Goal: Task Accomplishment & Management: Manage account settings

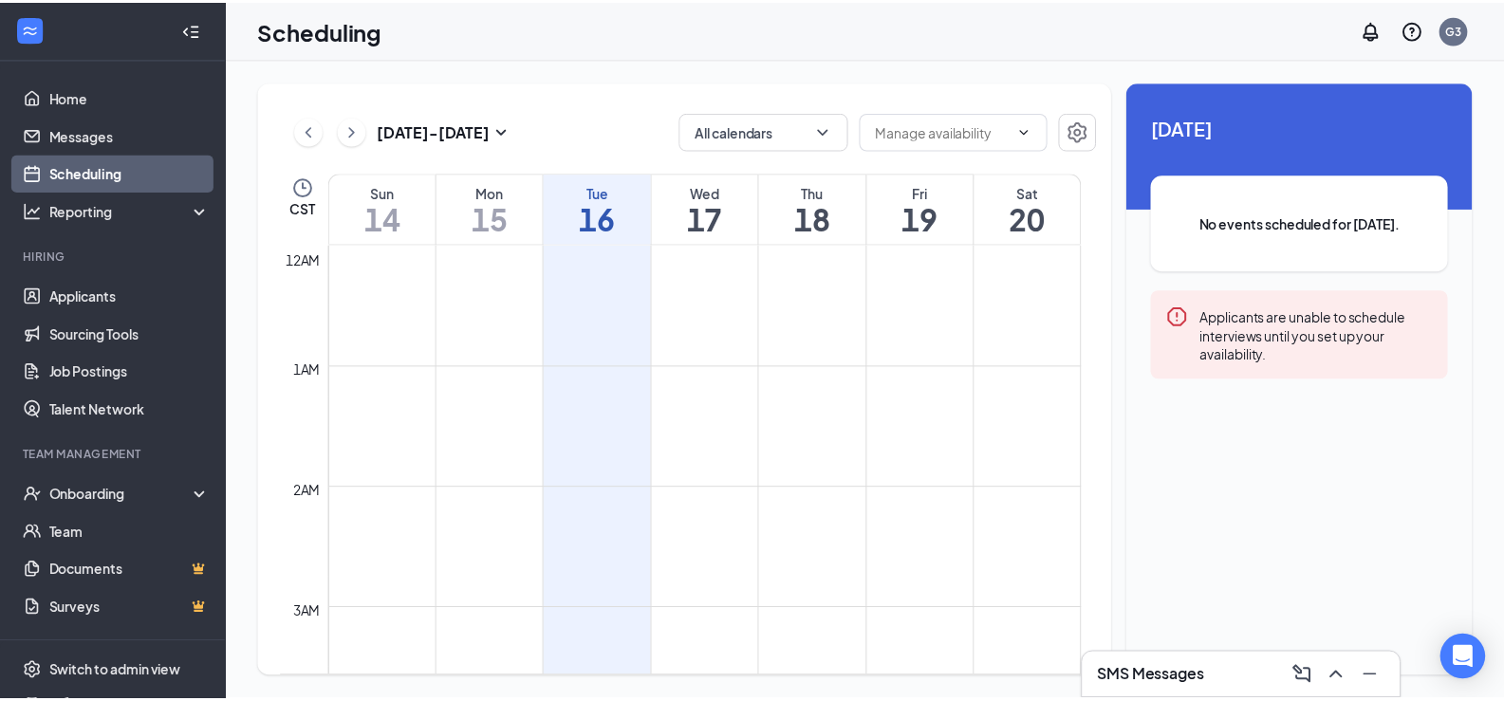
scroll to position [933, 0]
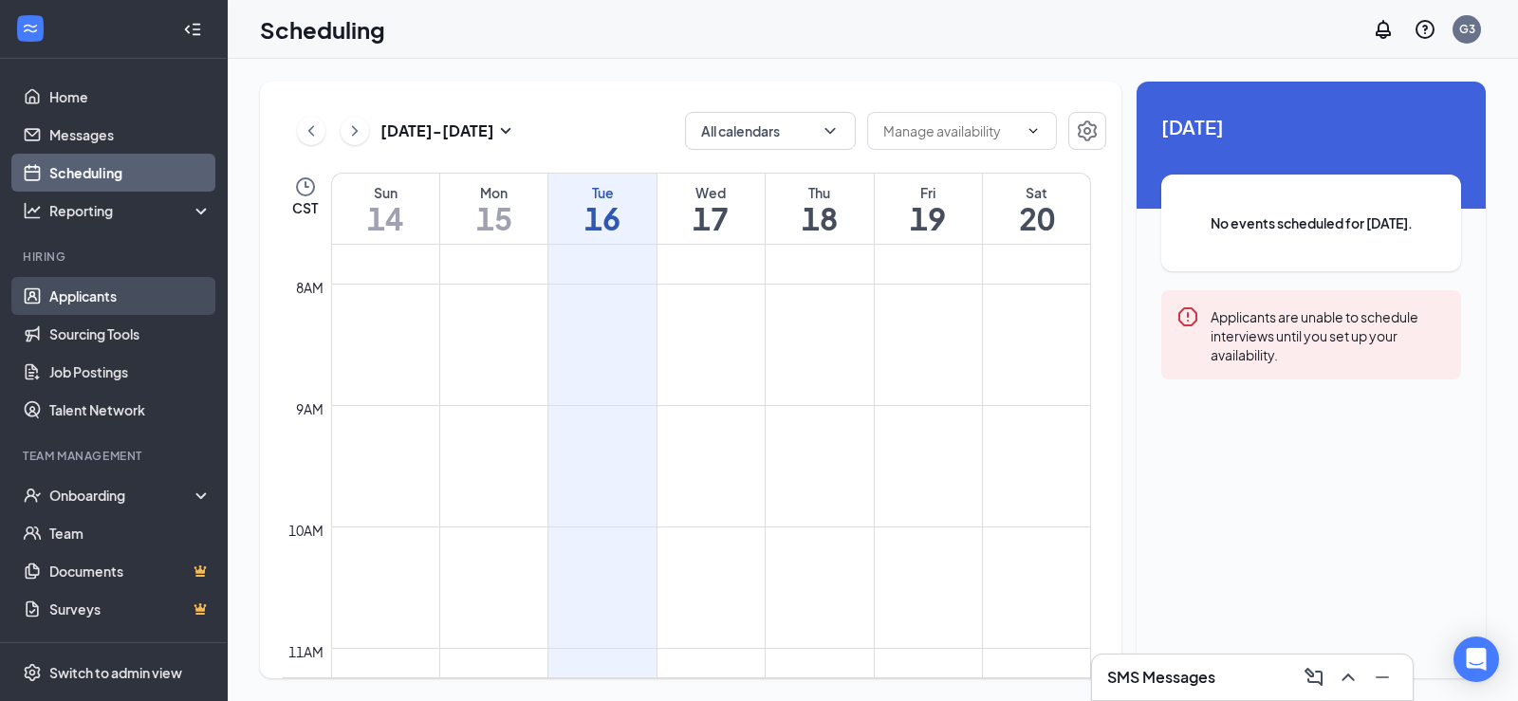
click at [78, 283] on link "Applicants" at bounding box center [130, 296] width 162 height 38
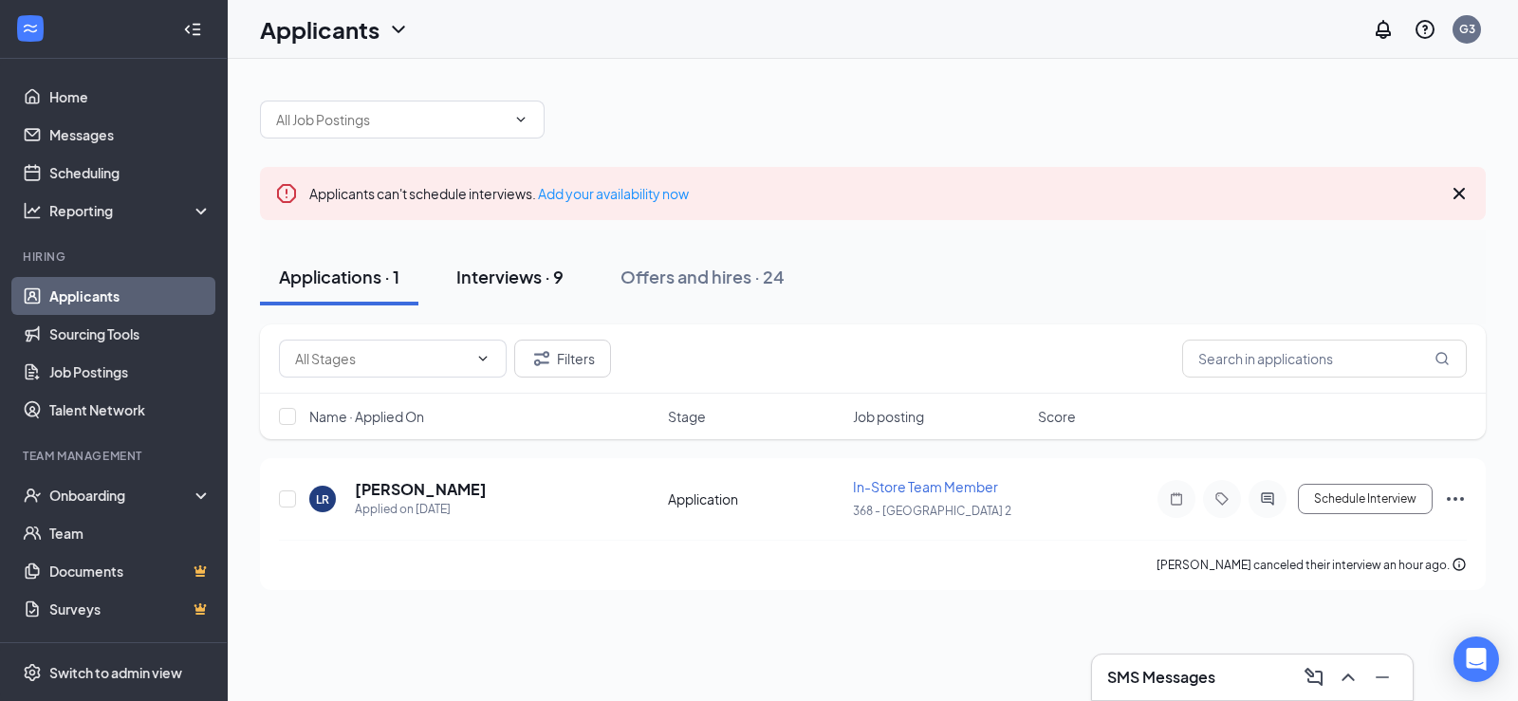
click at [483, 285] on div "Interviews · 9" at bounding box center [509, 277] width 107 height 24
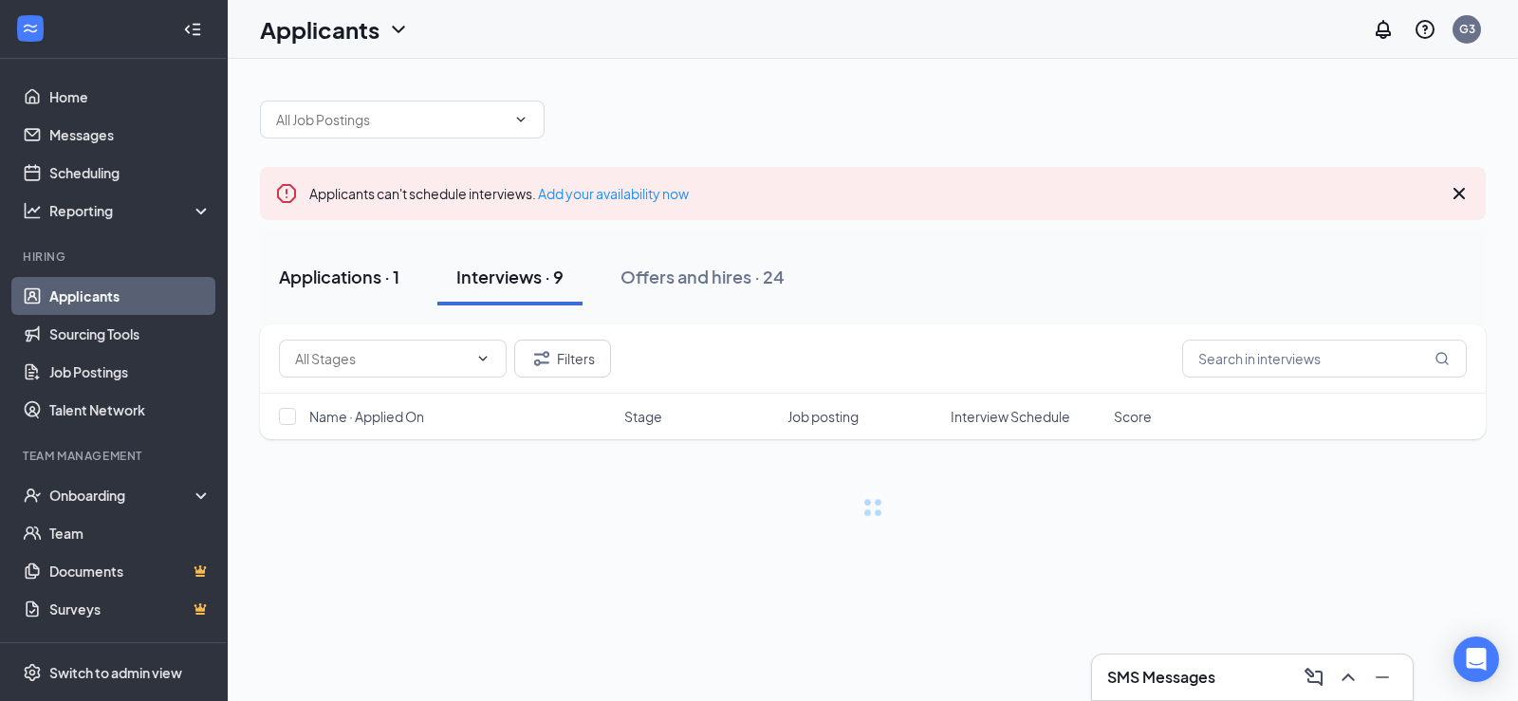
click at [369, 286] on div "Applications · 1" at bounding box center [339, 277] width 121 height 24
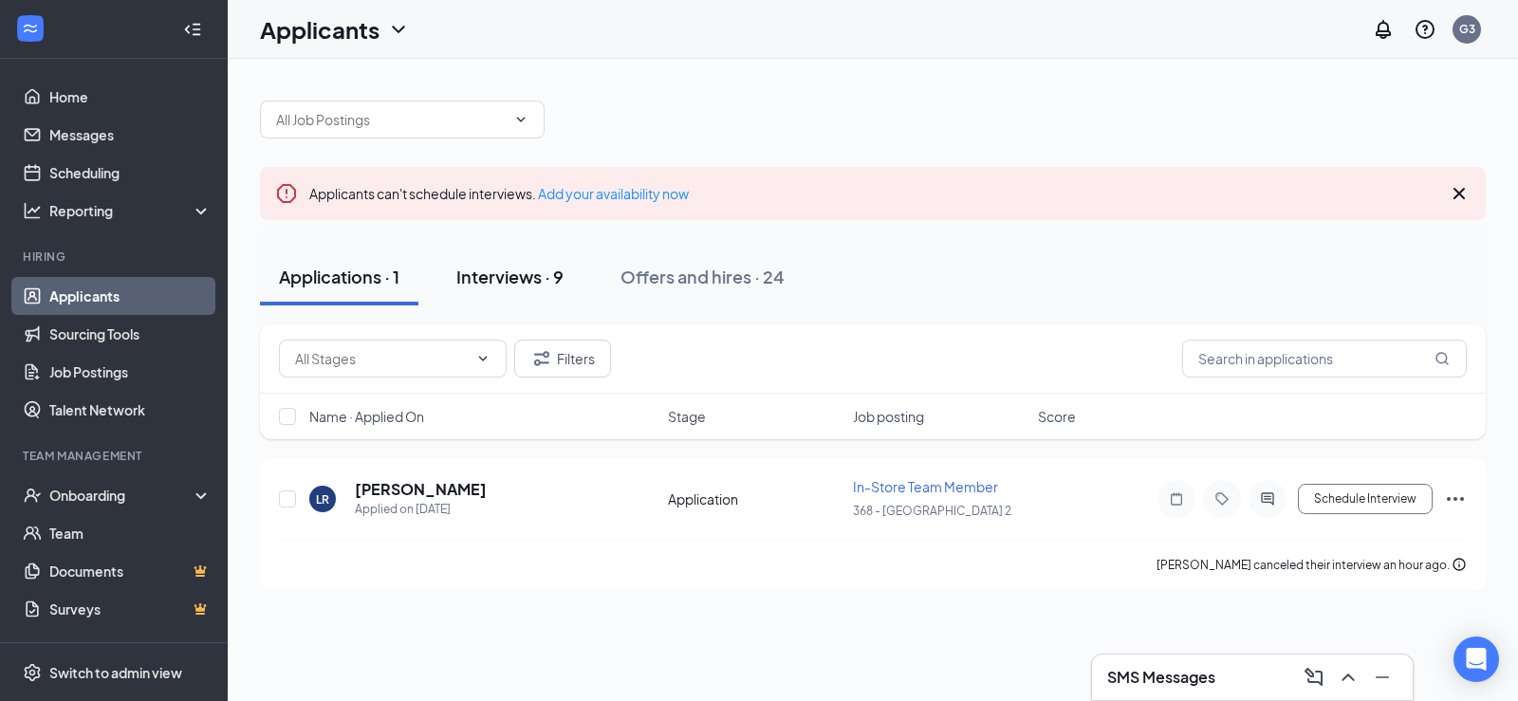
click at [469, 286] on div "Interviews · 9" at bounding box center [509, 277] width 107 height 24
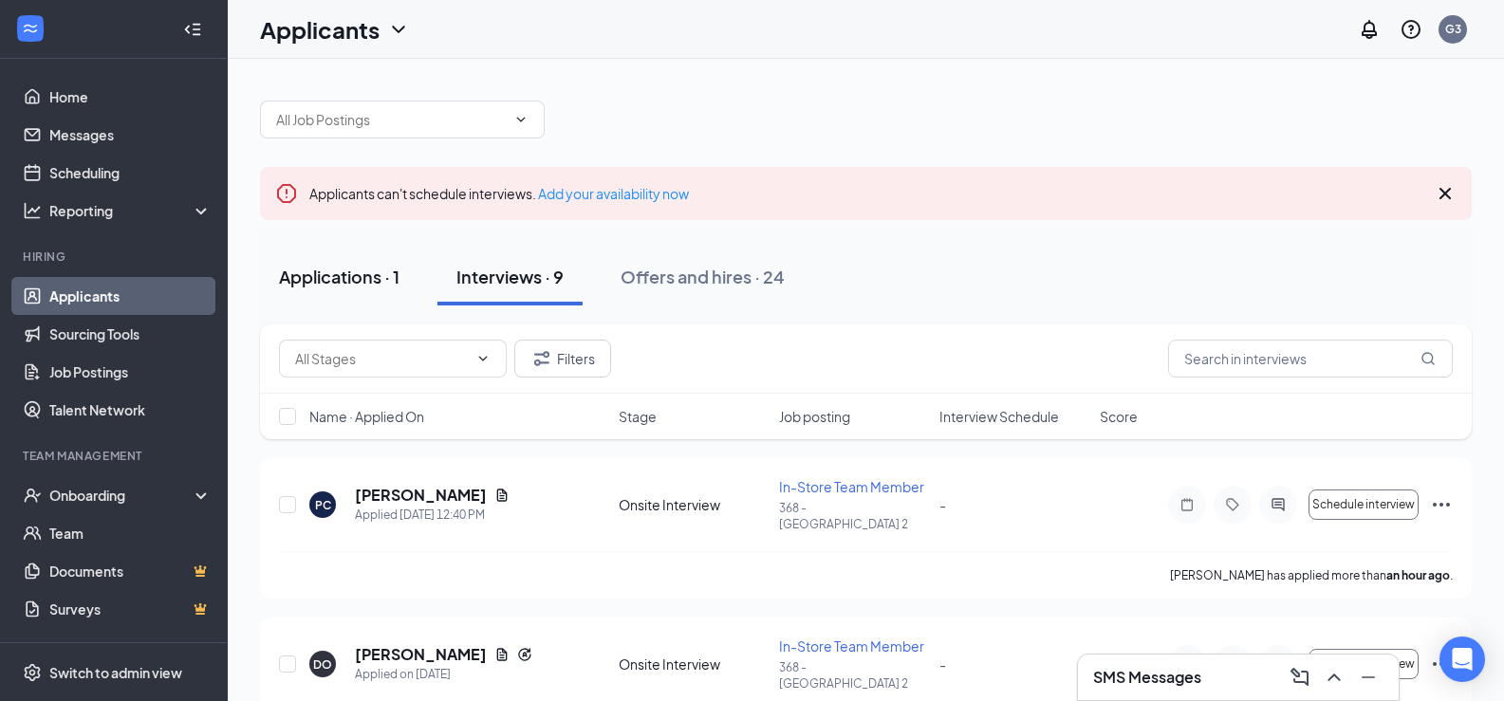
click at [388, 264] on button "Applications · 1" at bounding box center [339, 277] width 158 height 57
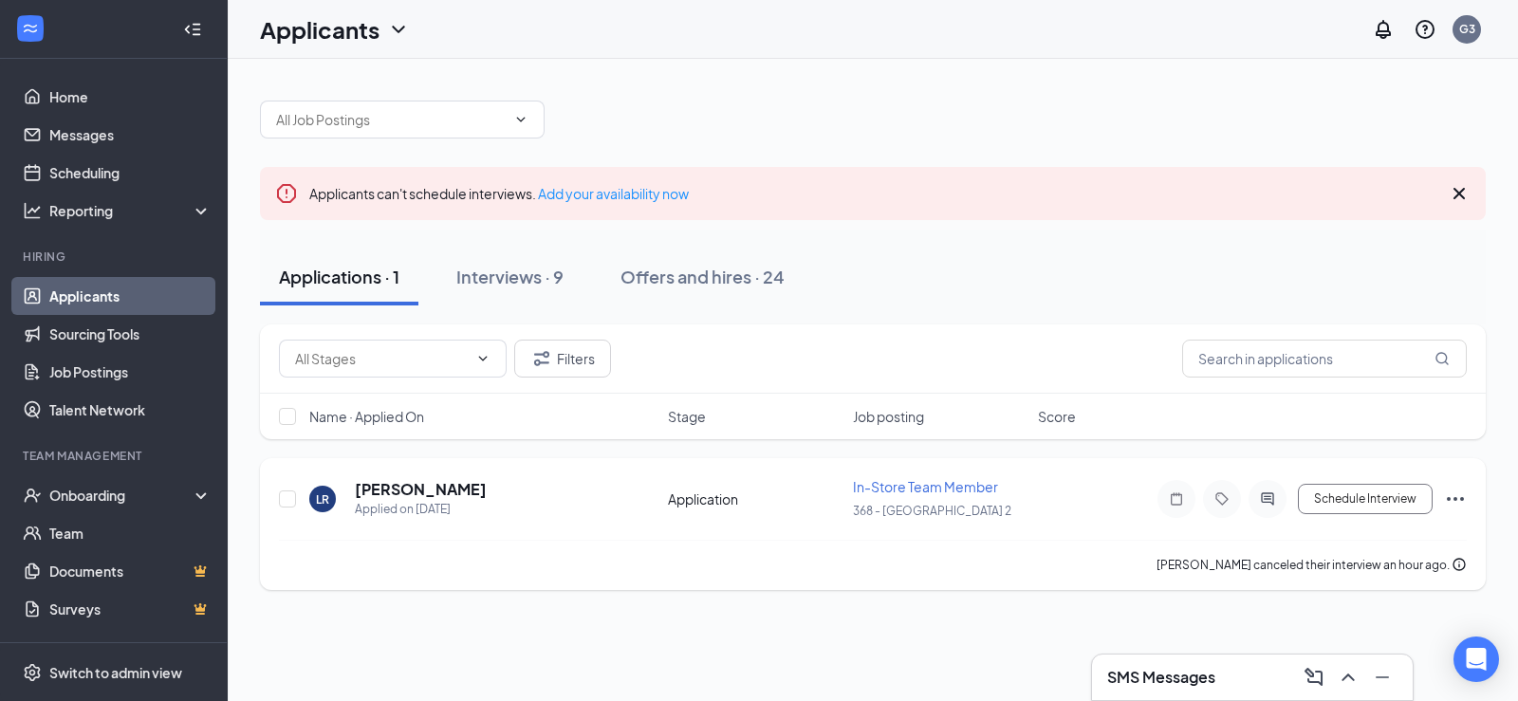
click at [1455, 498] on icon "Ellipses" at bounding box center [1455, 499] width 17 height 4
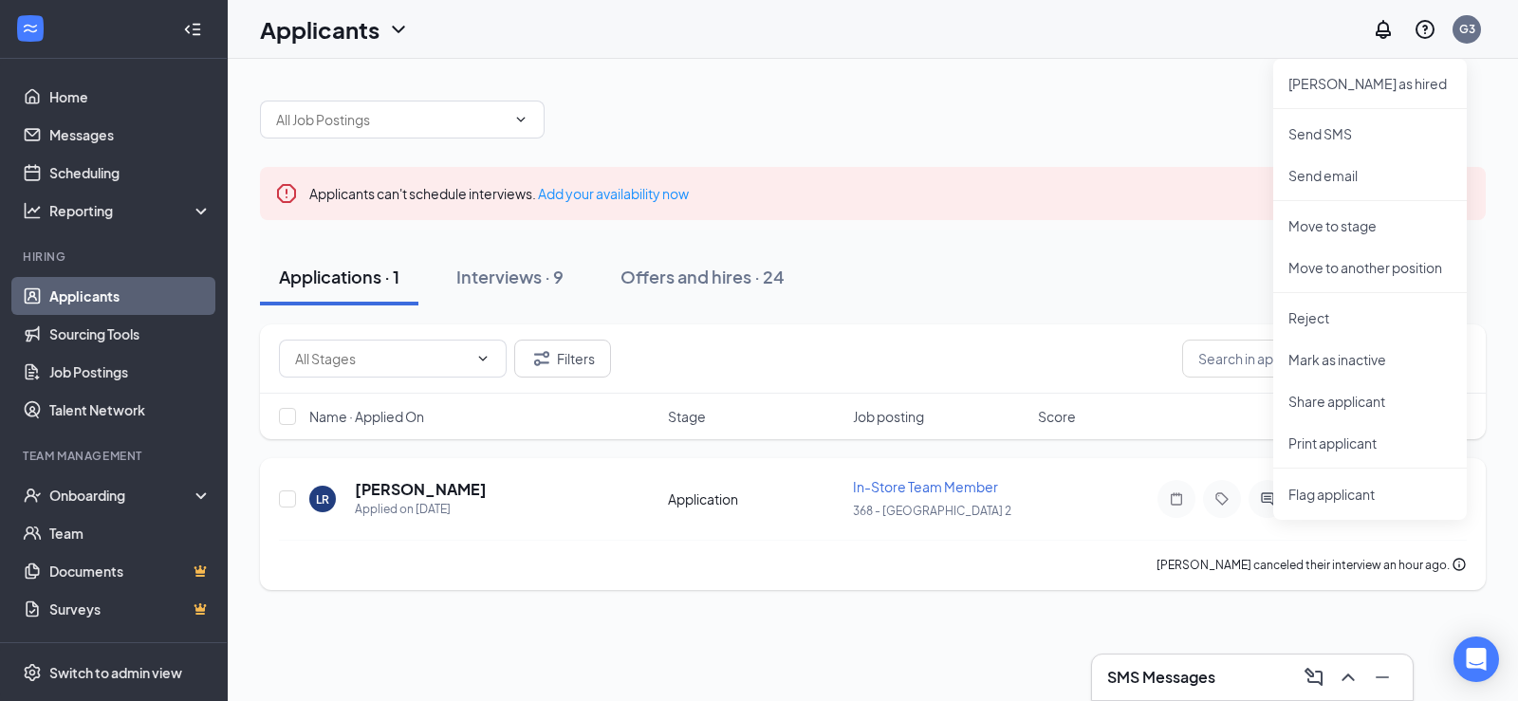
click at [1077, 527] on div "LR Laylah Richmond Applied on [DATE] Application In-Store Team Member 368 - Bol…" at bounding box center [873, 508] width 1188 height 63
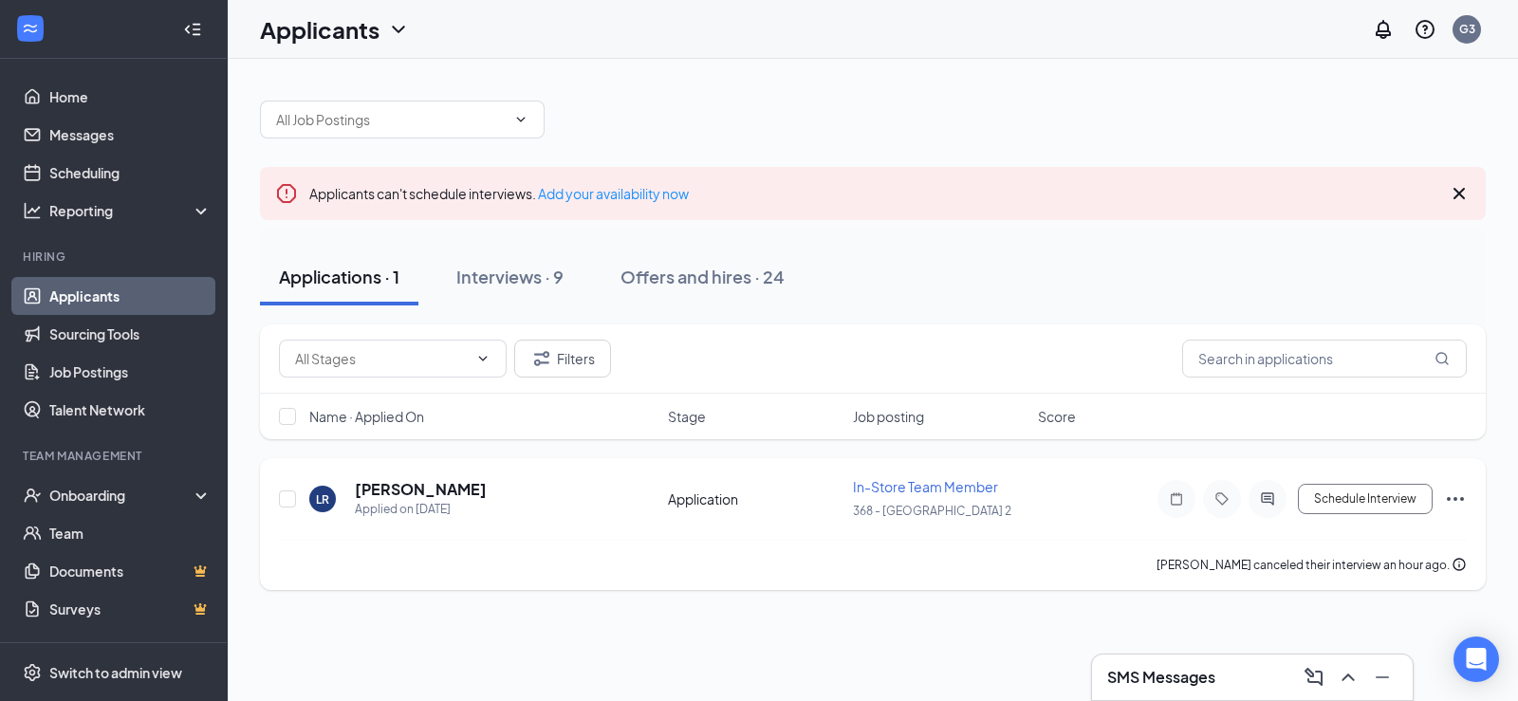
click at [1456, 497] on icon "Ellipses" at bounding box center [1455, 499] width 17 height 4
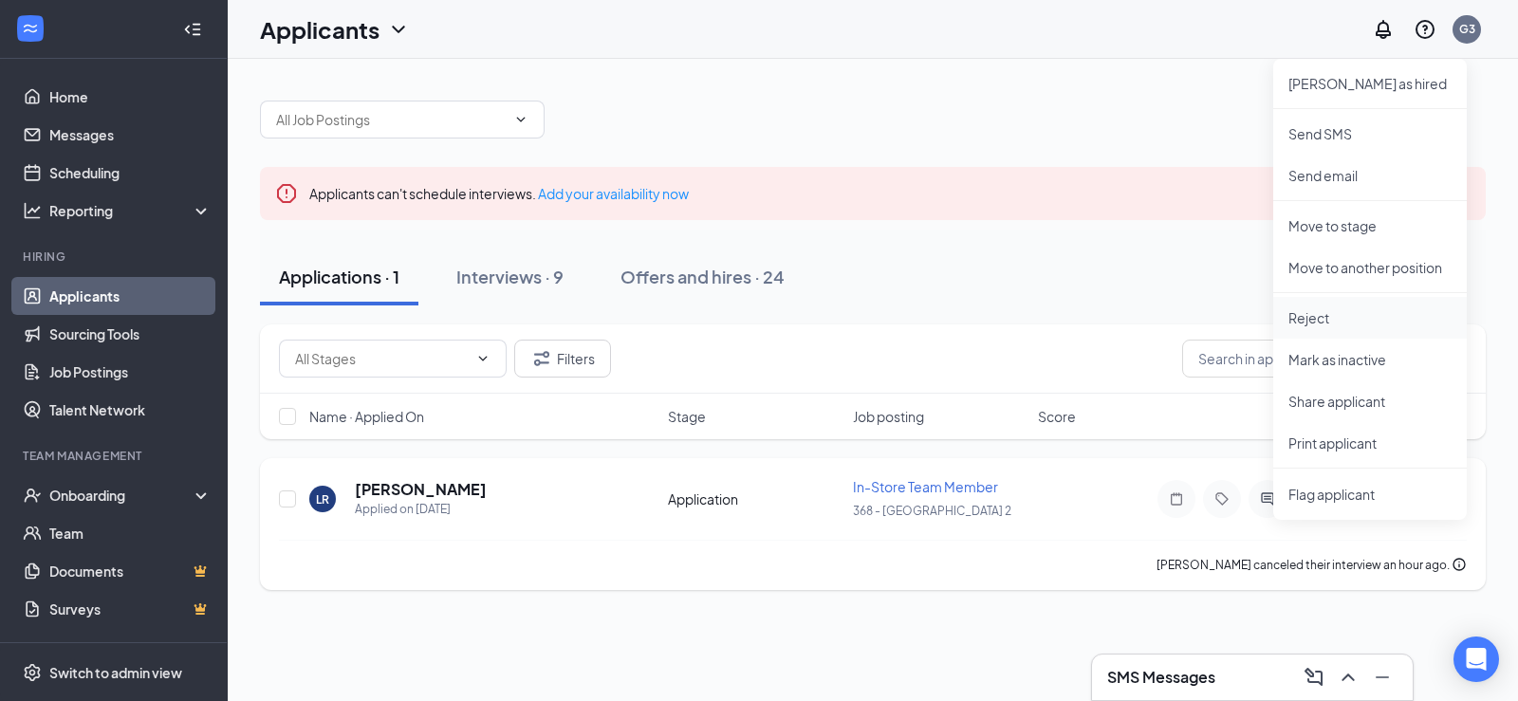
click at [1321, 319] on p "Reject" at bounding box center [1370, 317] width 163 height 19
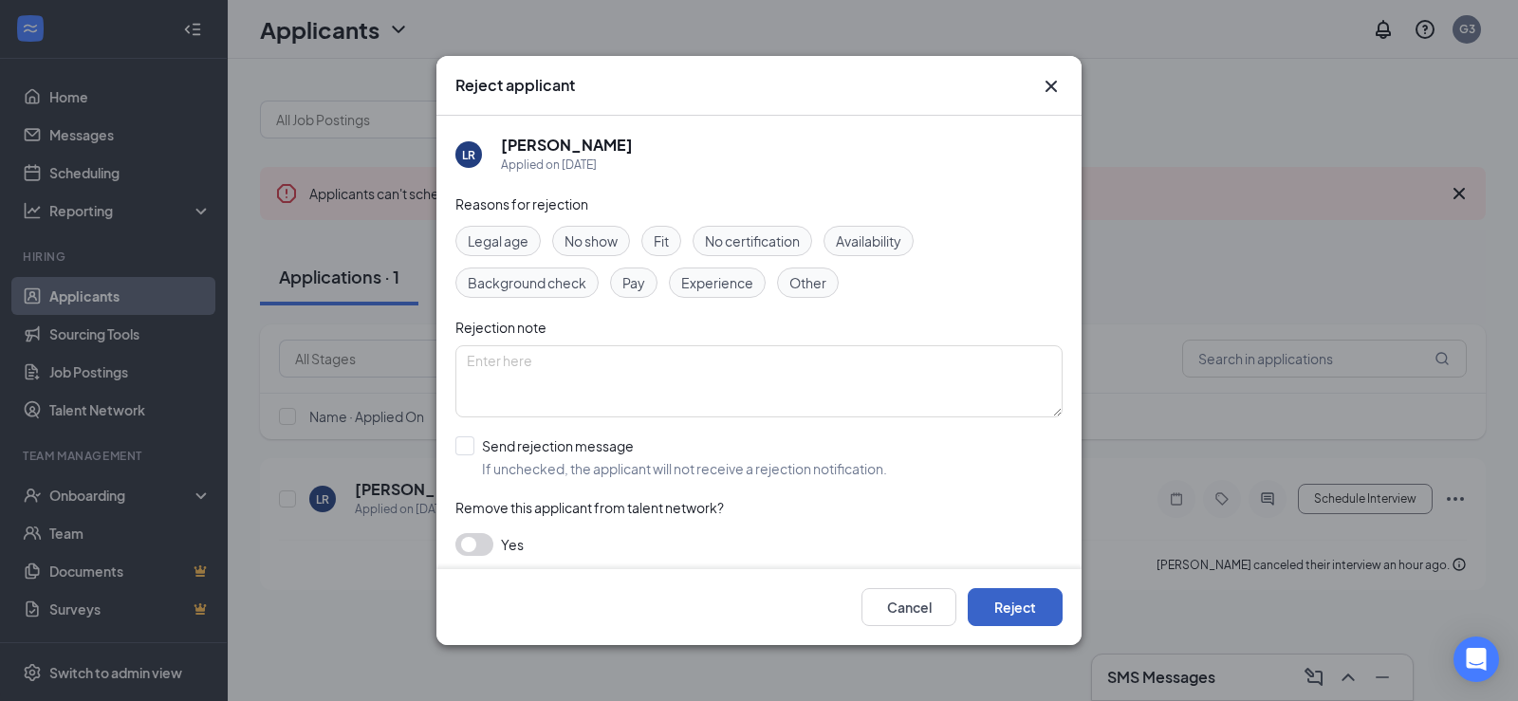
click at [1009, 606] on button "Reject" at bounding box center [1015, 607] width 95 height 38
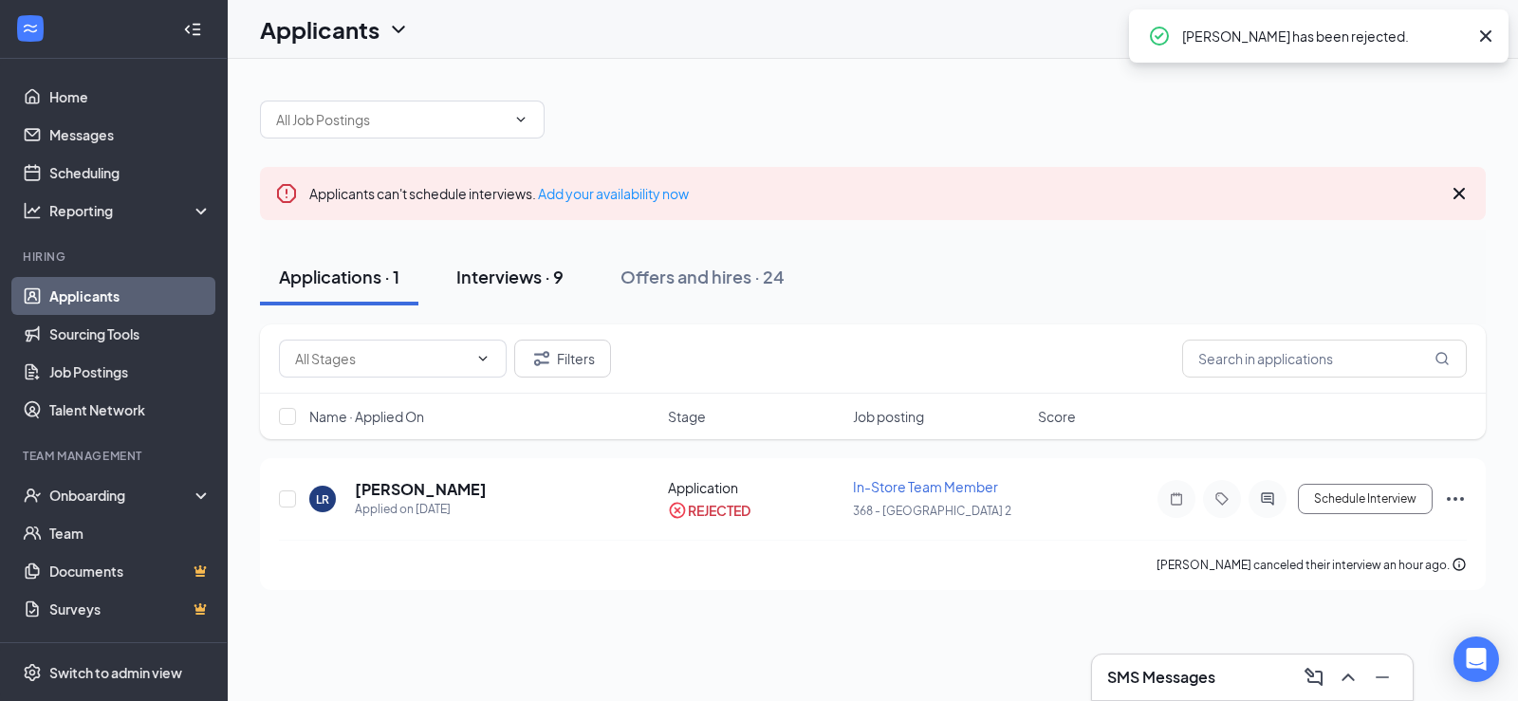
click at [511, 268] on div "Interviews · 9" at bounding box center [509, 277] width 107 height 24
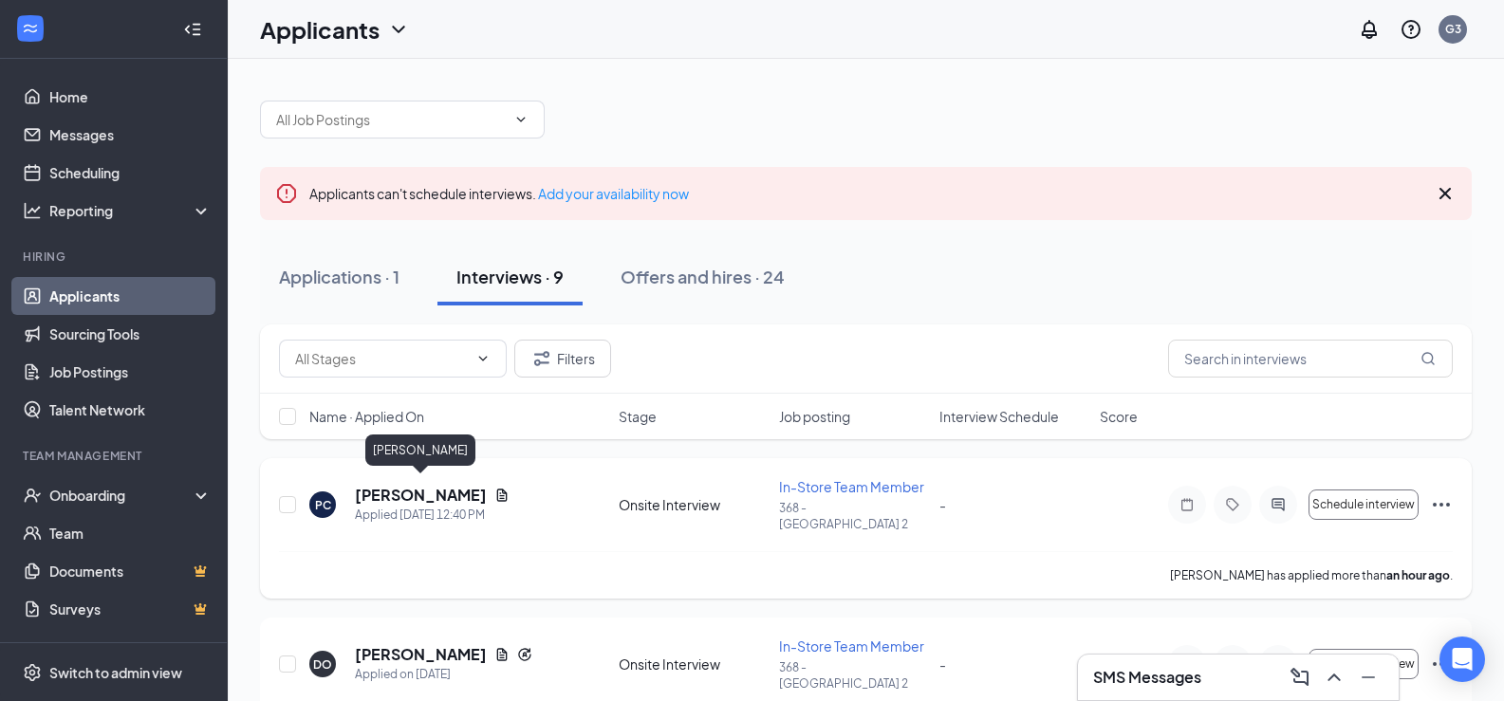
click at [435, 485] on h5 "[PERSON_NAME]" at bounding box center [421, 495] width 132 height 21
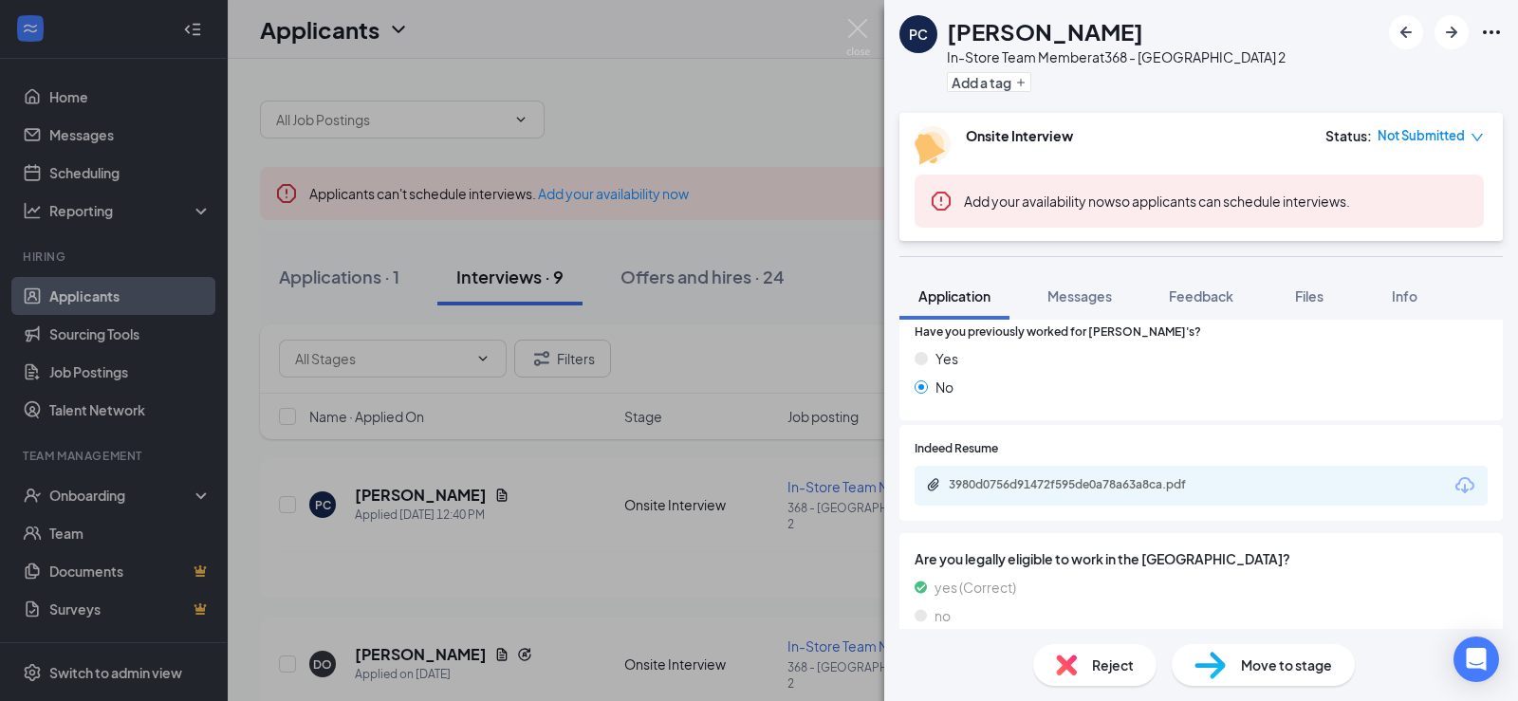
scroll to position [974, 0]
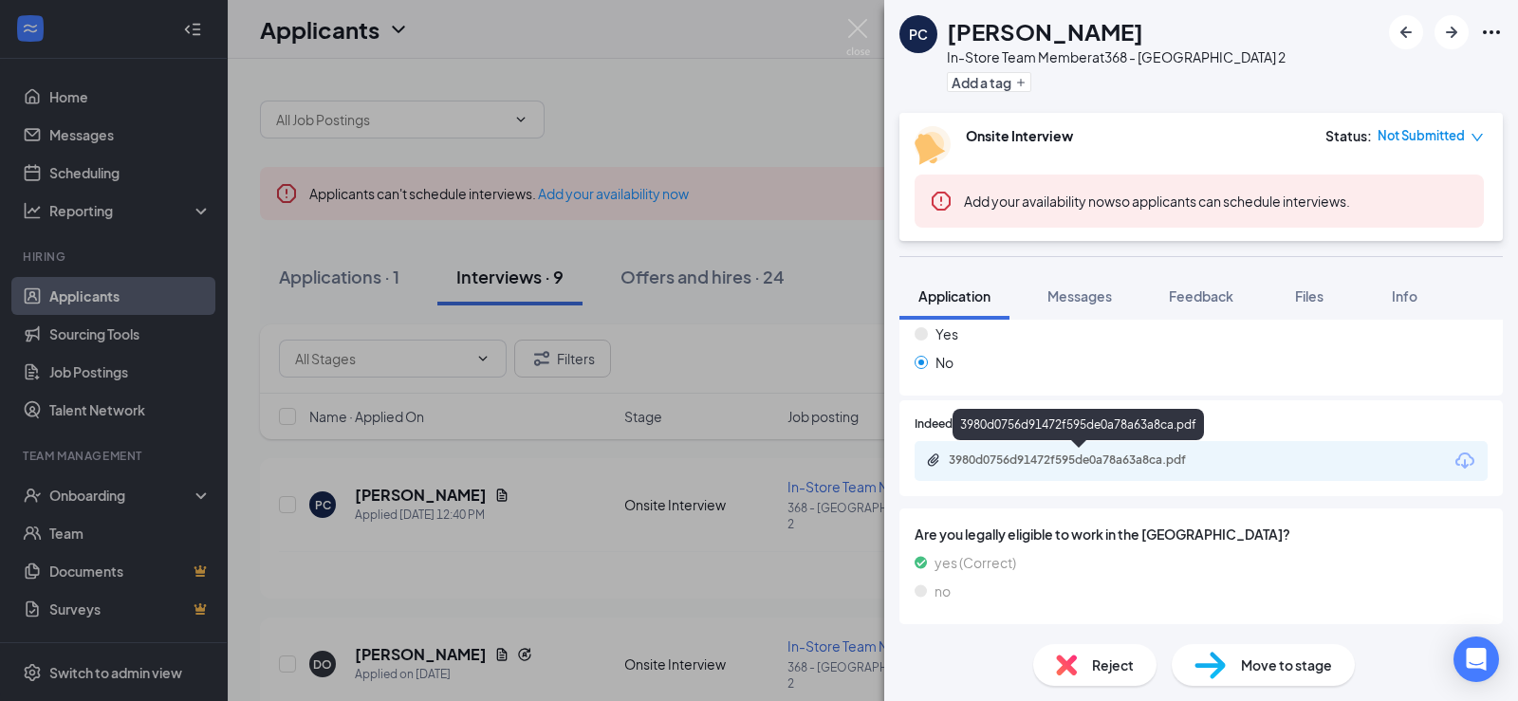
click at [1040, 453] on div "3980d0756d91472f595de0a78a63a8ca.pdf" at bounding box center [1082, 460] width 266 height 15
click at [383, 339] on div "PC [PERSON_NAME] In-Store Team Member at 368 - Bolingbrook 2 Add a tag Onsite I…" at bounding box center [759, 350] width 1518 height 701
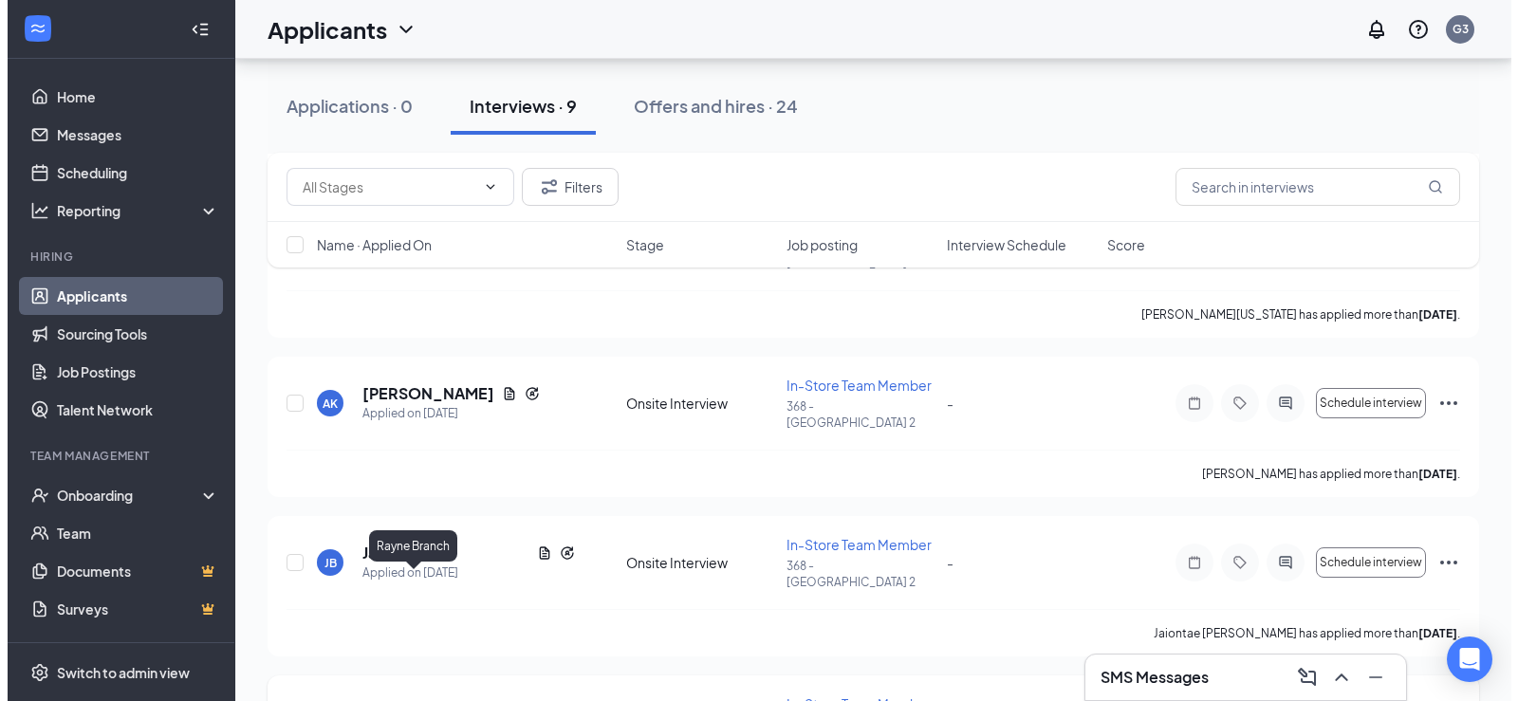
scroll to position [1059, 0]
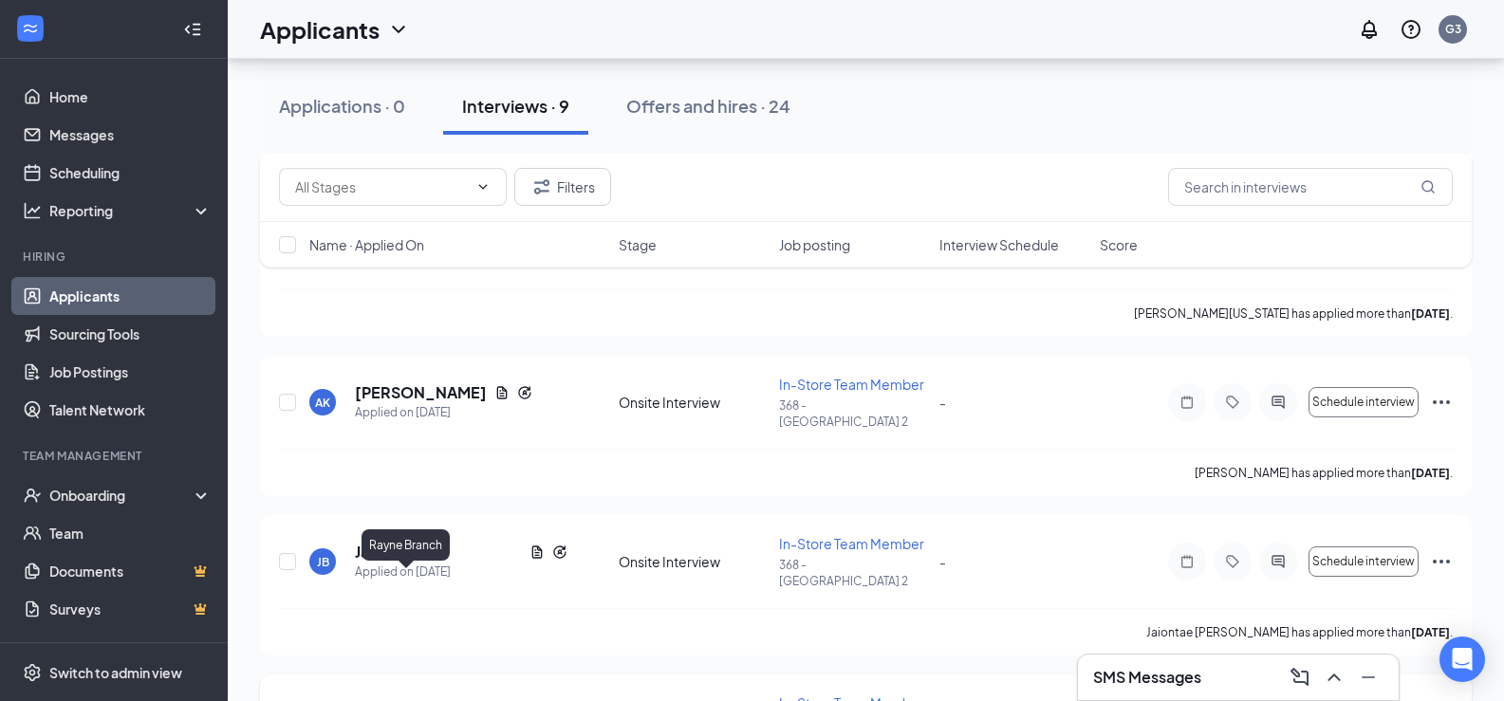
click at [428, 700] on h5 "Rayne Branch" at bounding box center [405, 711] width 100 height 21
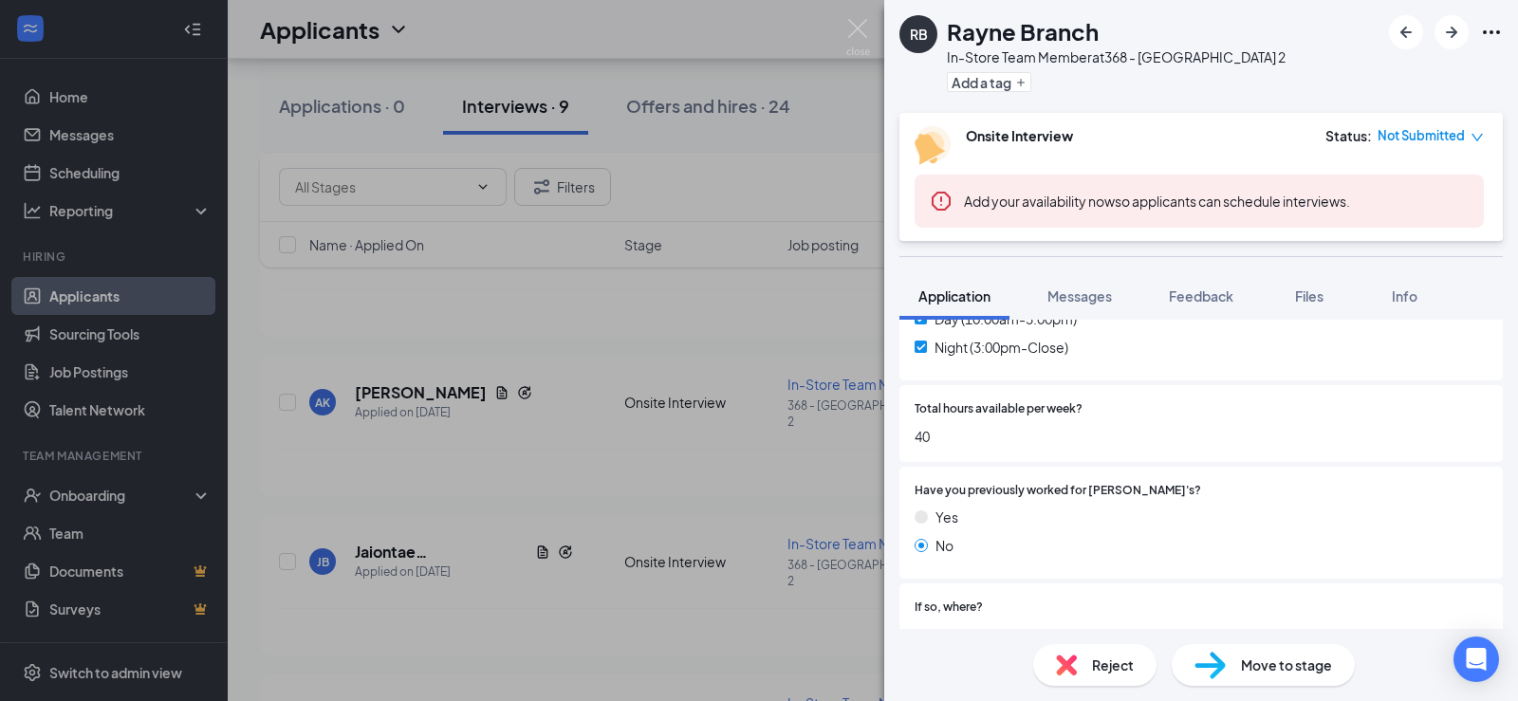
scroll to position [931, 0]
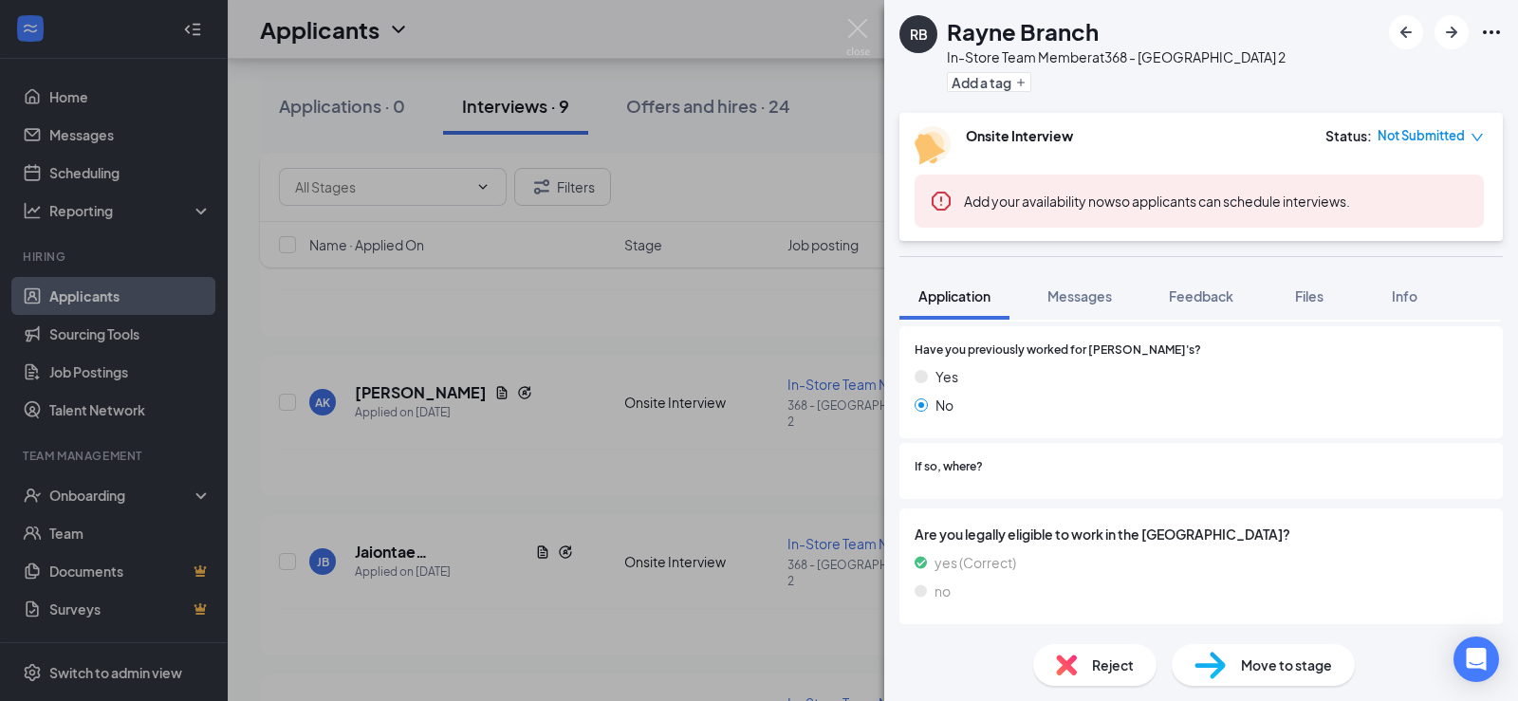
click at [483, 602] on div "[PERSON_NAME] Branch In-Store Team Member at 368 - [GEOGRAPHIC_DATA] 2 Add a ta…" at bounding box center [759, 350] width 1518 height 701
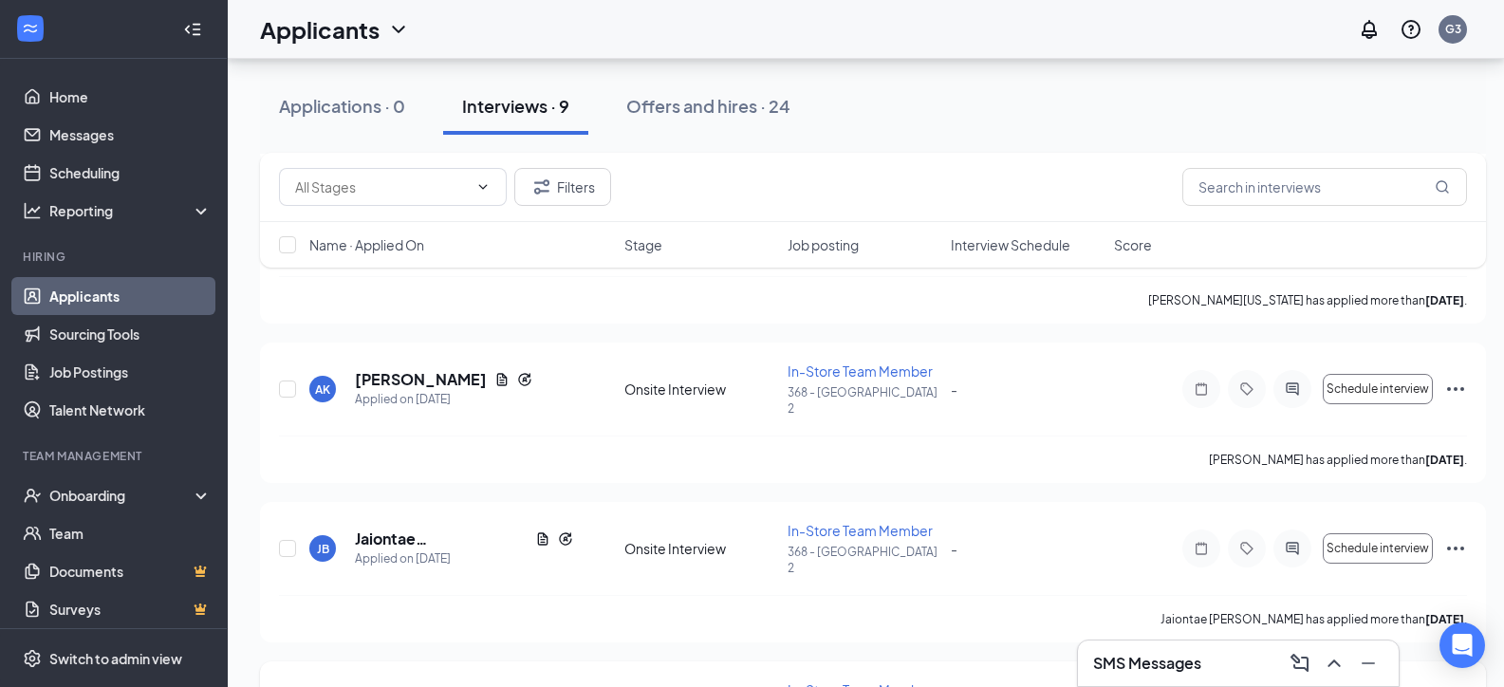
scroll to position [1073, 0]
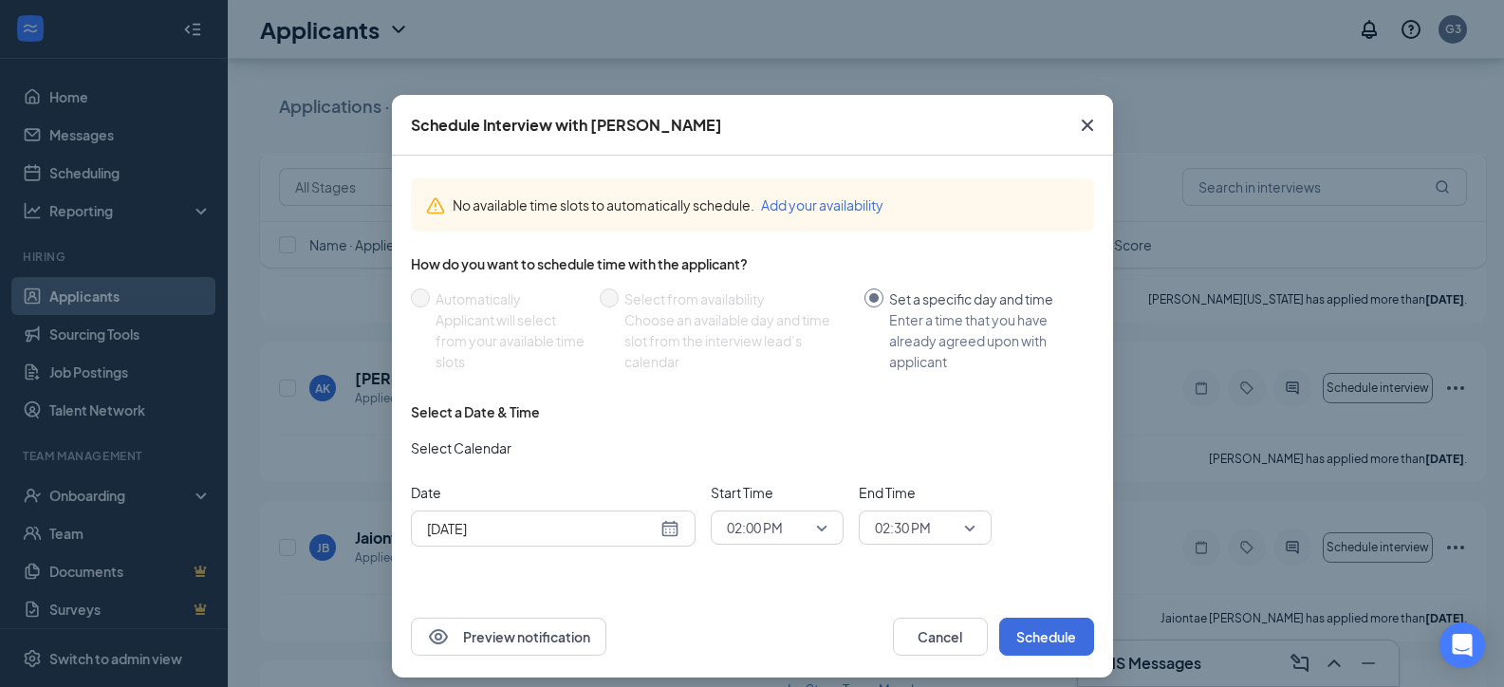
click at [587, 529] on input "[DATE]" at bounding box center [542, 528] width 230 height 21
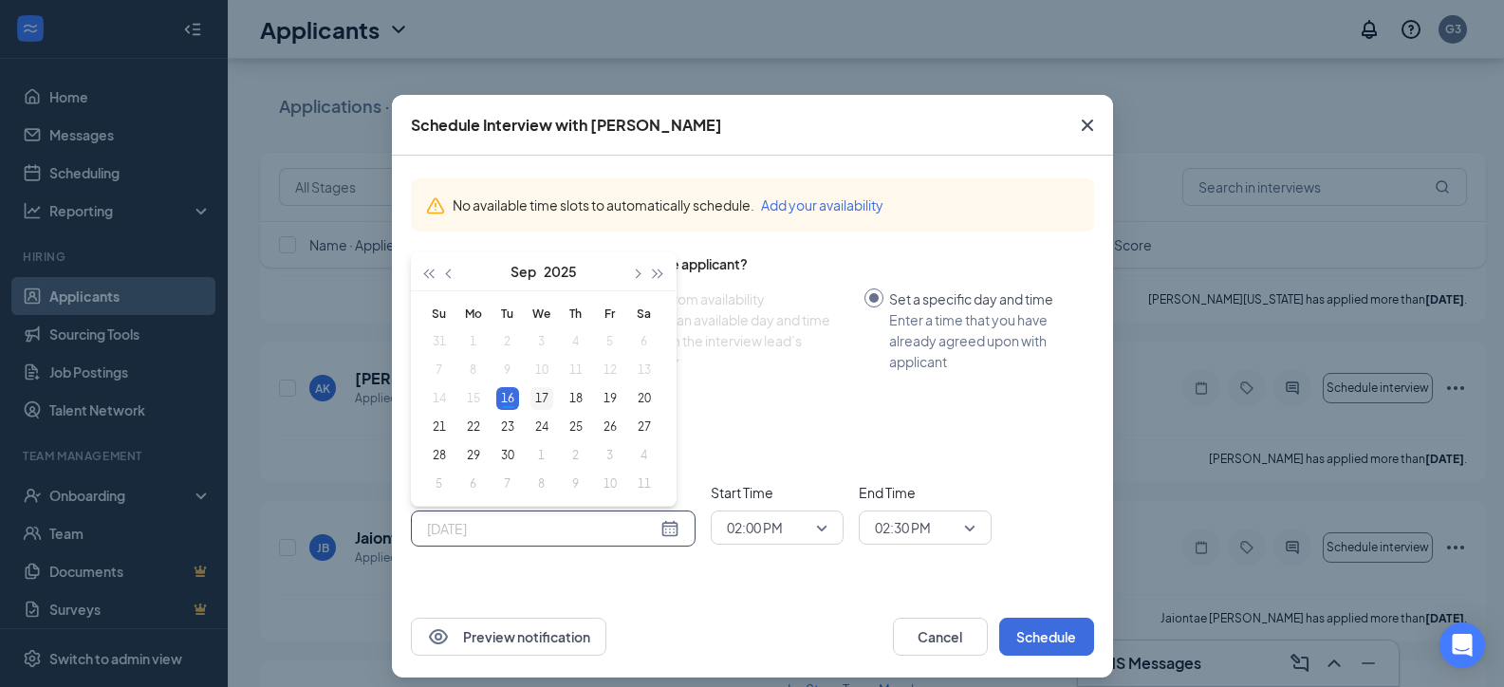
type input "[DATE]"
click at [538, 391] on div "17" at bounding box center [541, 398] width 23 height 23
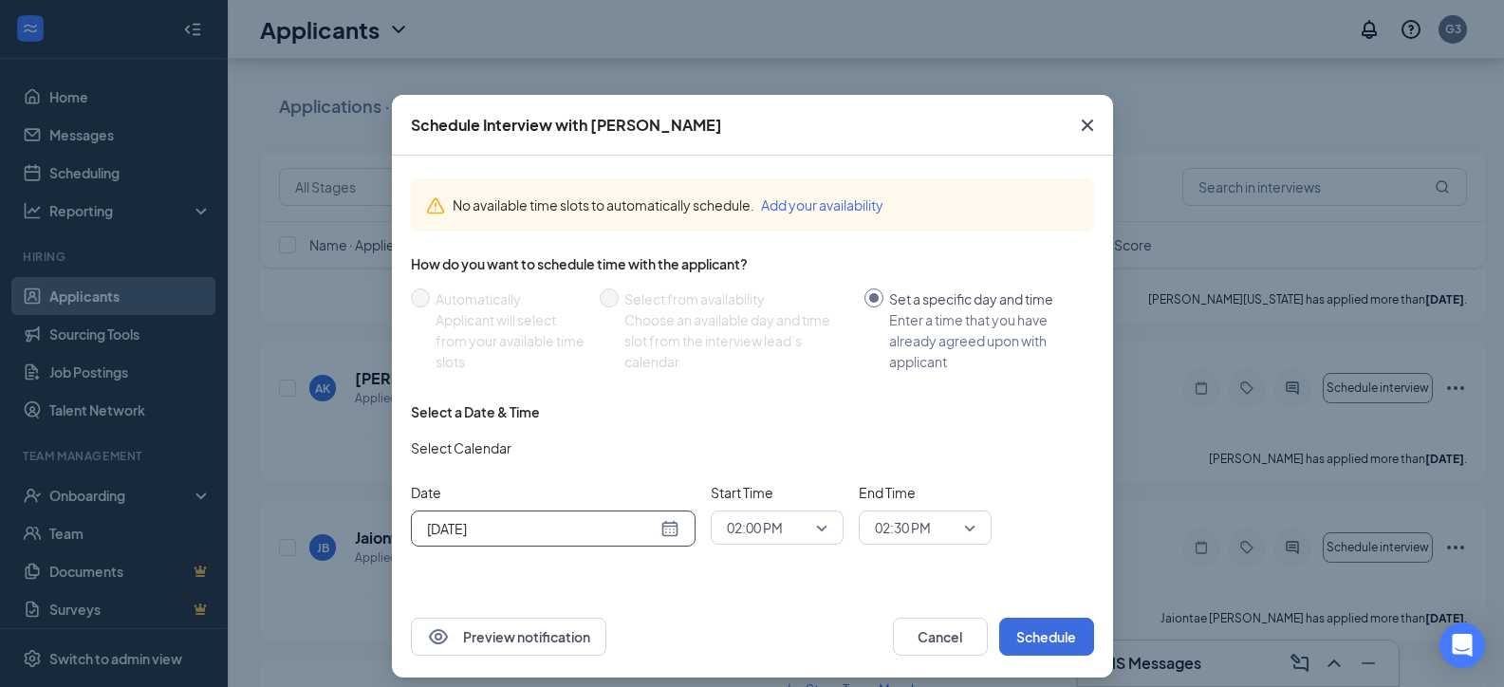
click at [771, 526] on span "02:00 PM" at bounding box center [755, 527] width 56 height 28
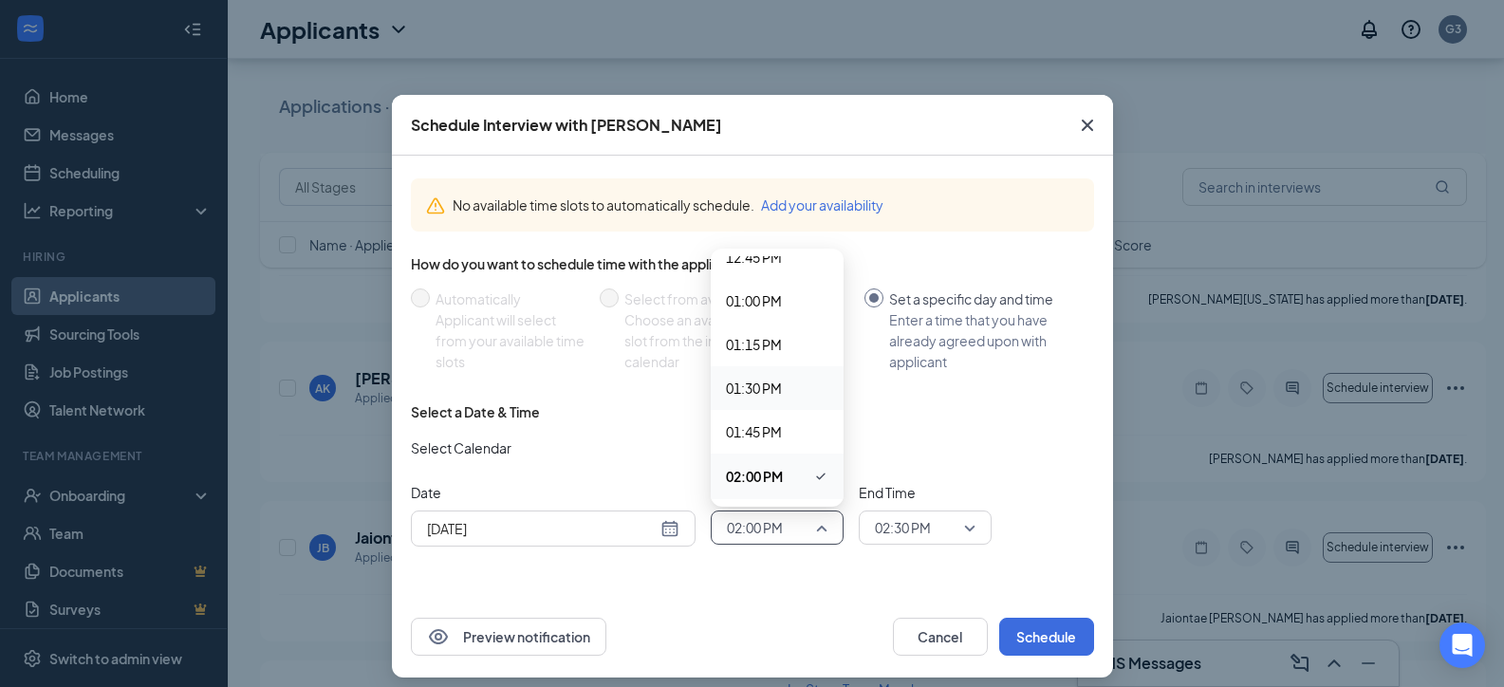
click at [760, 391] on span "01:30 PM" at bounding box center [754, 388] width 56 height 21
click at [870, 520] on input "search" at bounding box center [918, 527] width 97 height 32
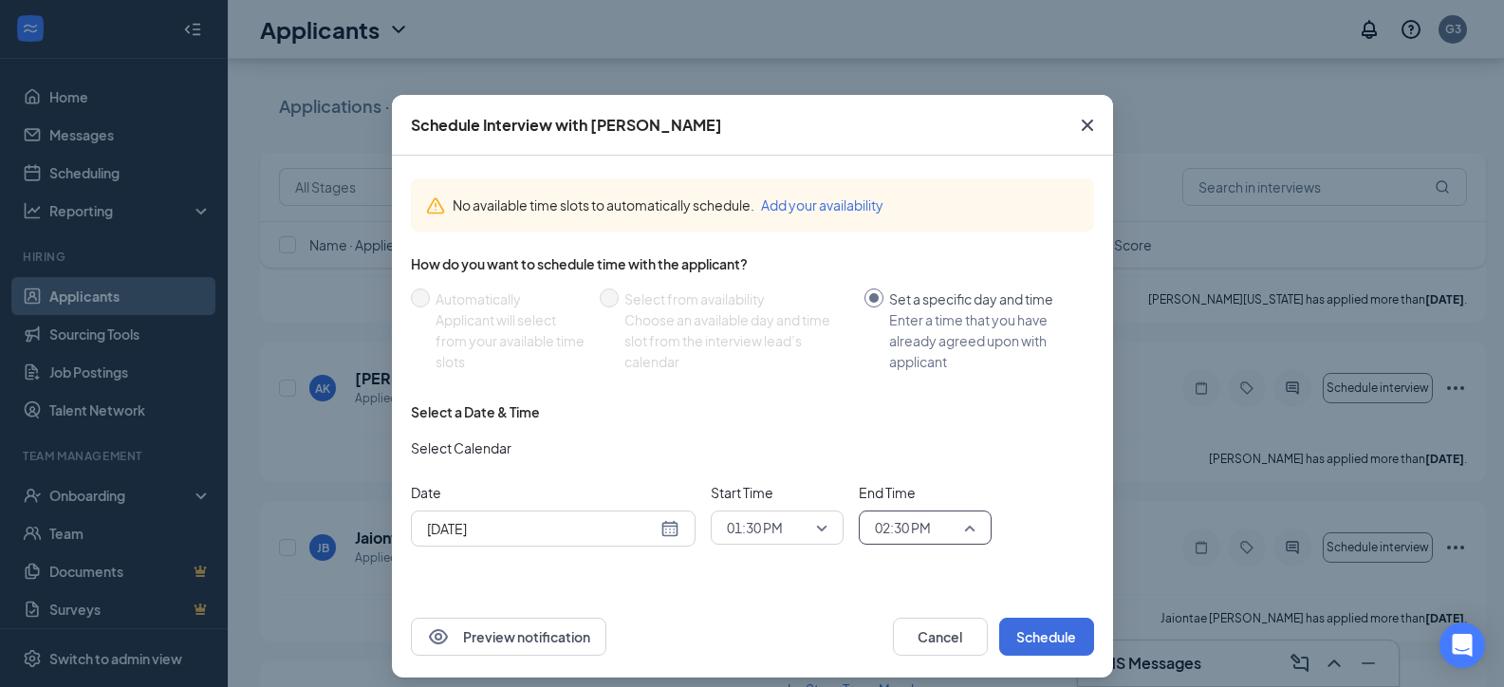
scroll to position [2334, 0]
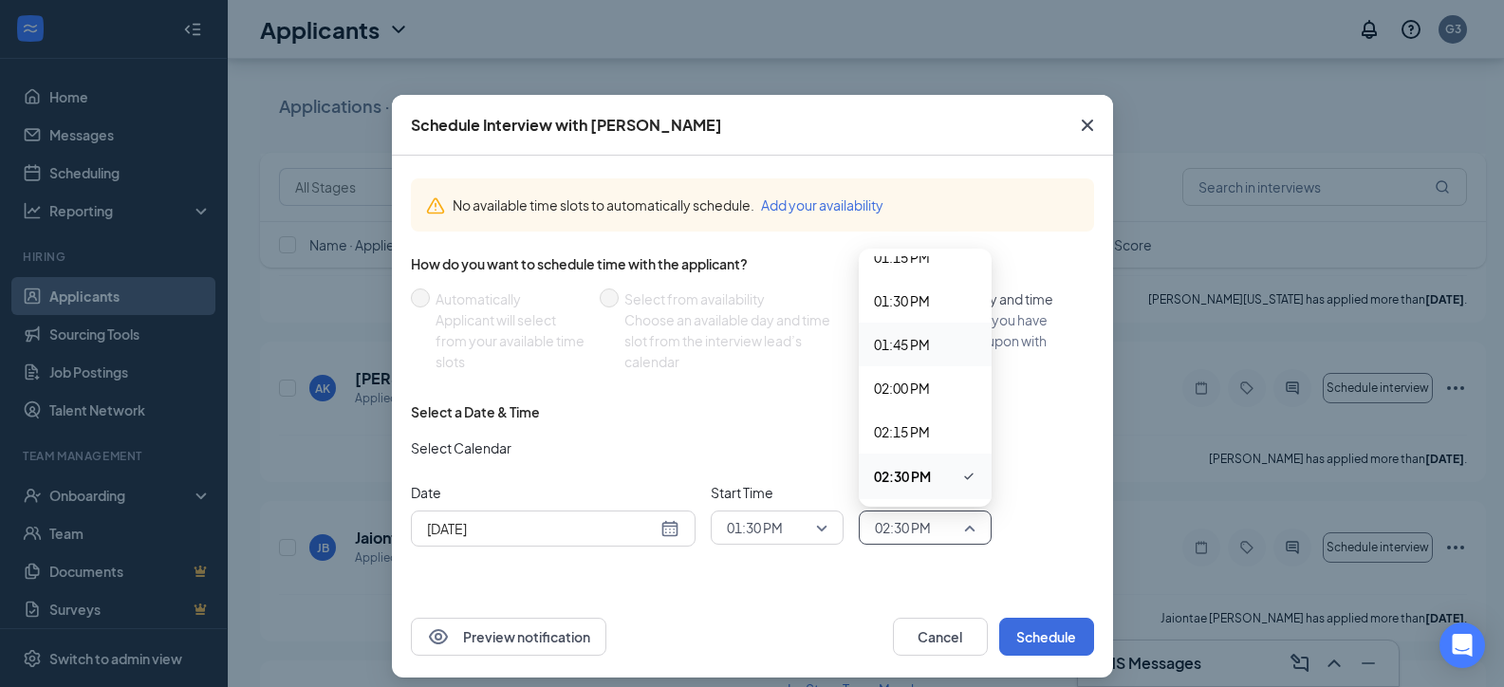
click at [896, 342] on span "01:45 PM" at bounding box center [902, 344] width 56 height 21
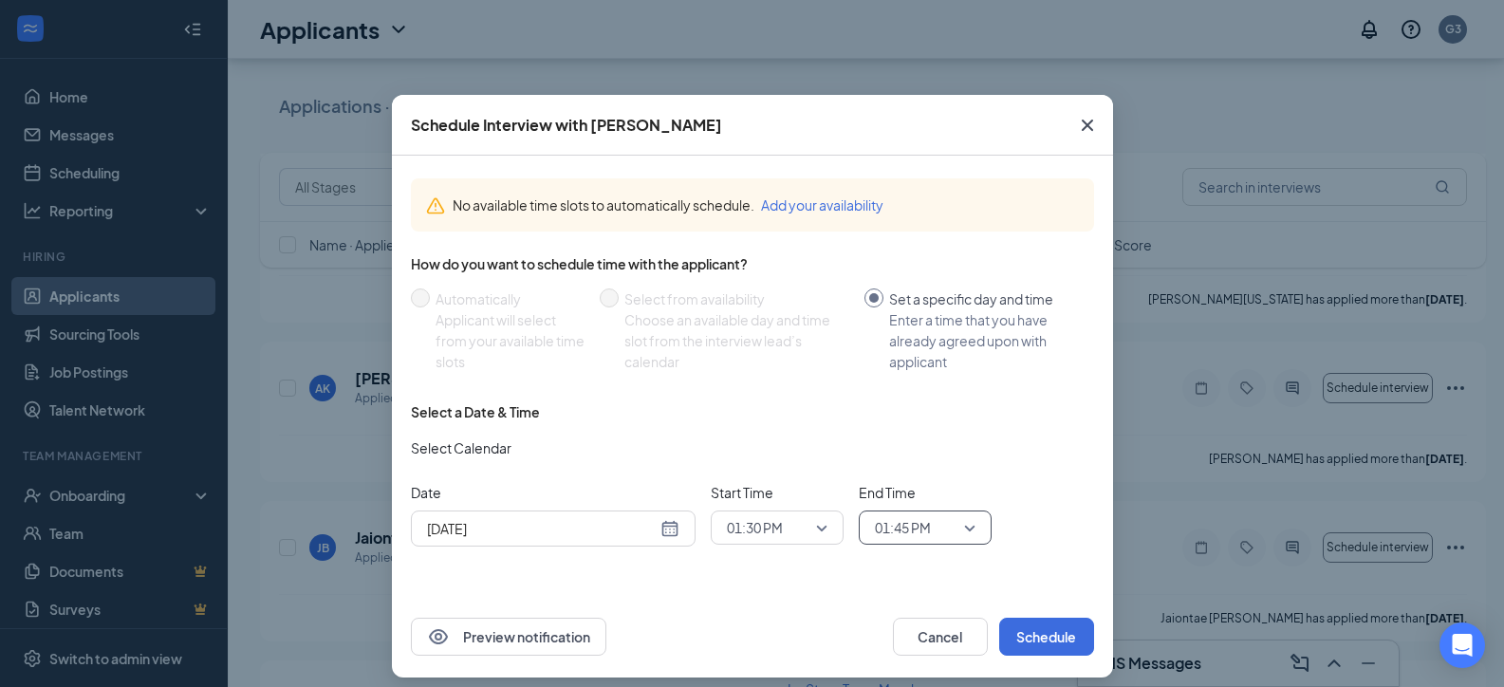
click at [1095, 122] on span "Close" at bounding box center [1087, 125] width 51 height 51
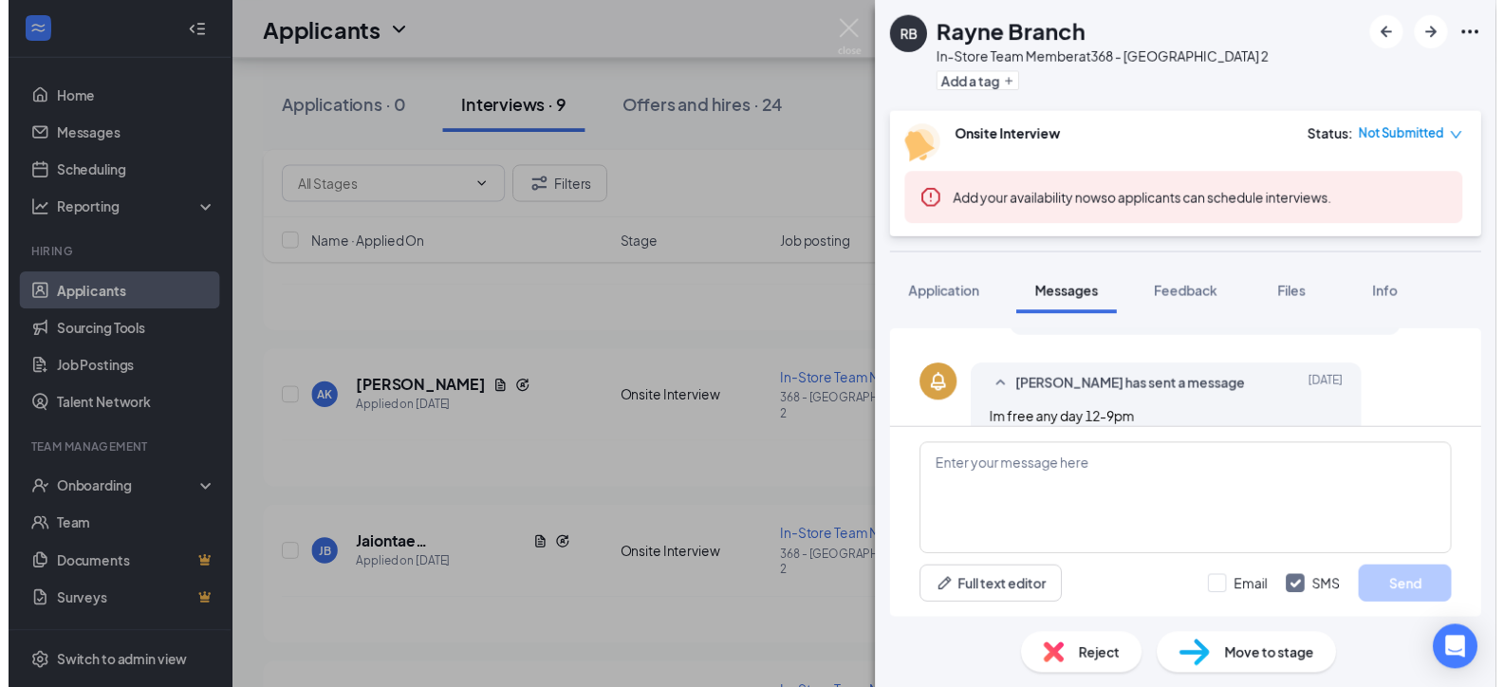
scroll to position [559, 0]
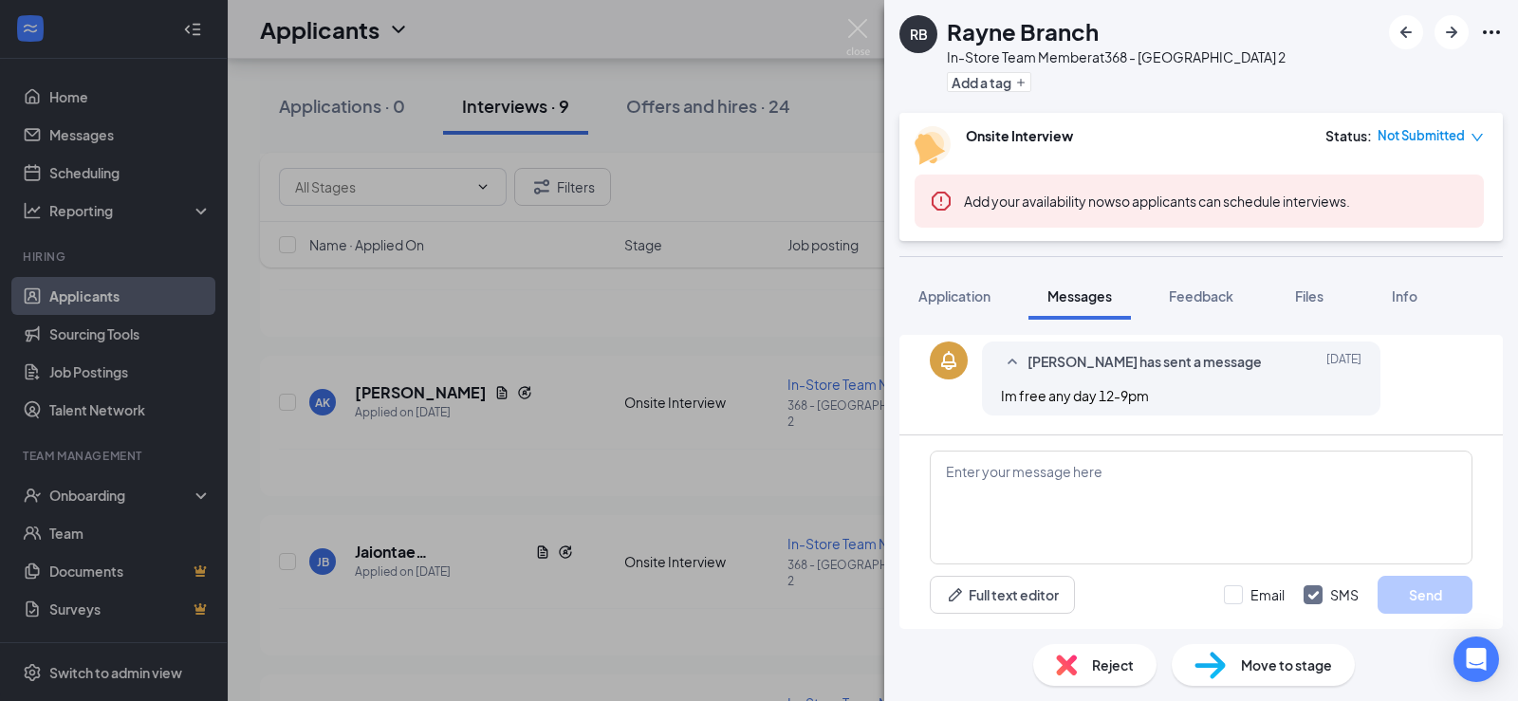
click at [604, 505] on div "[PERSON_NAME] Branch In-Store Team Member at 368 - [GEOGRAPHIC_DATA] 2 Add a ta…" at bounding box center [759, 350] width 1518 height 701
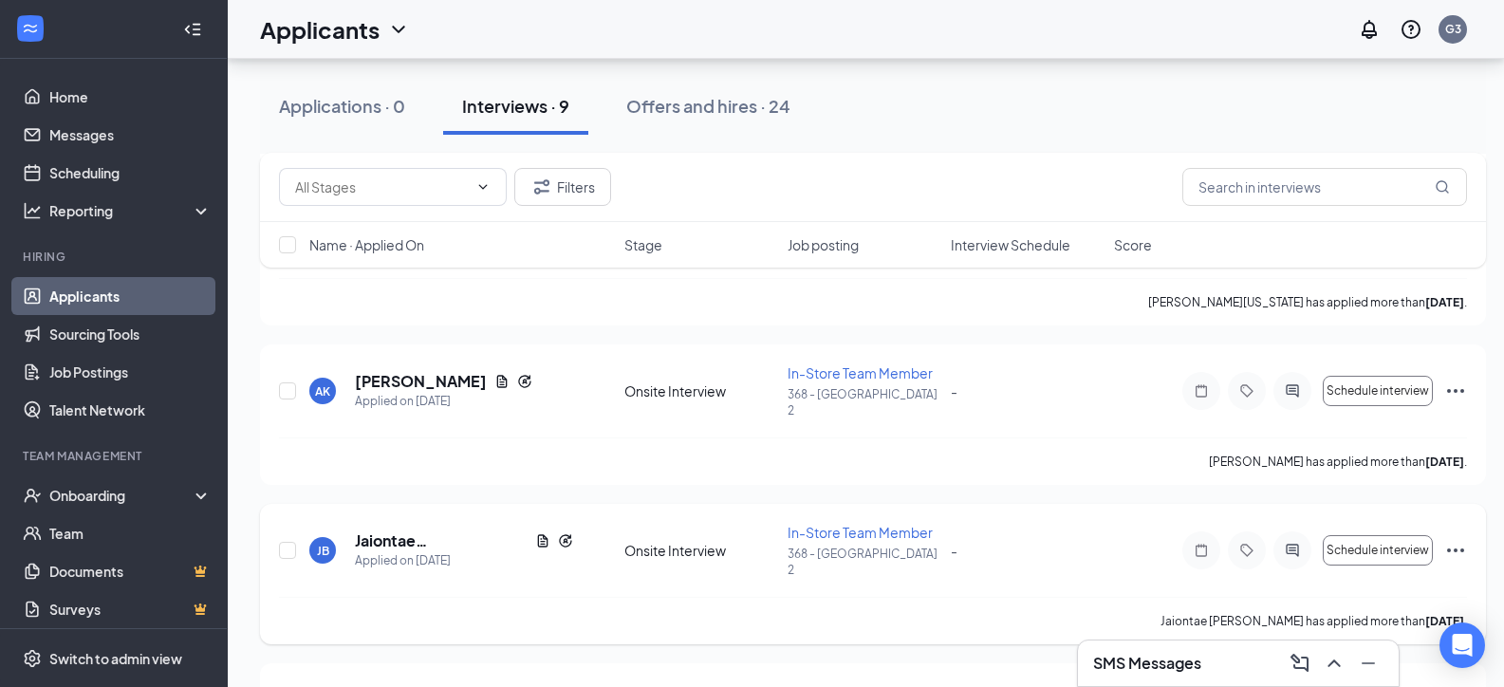
scroll to position [1073, 0]
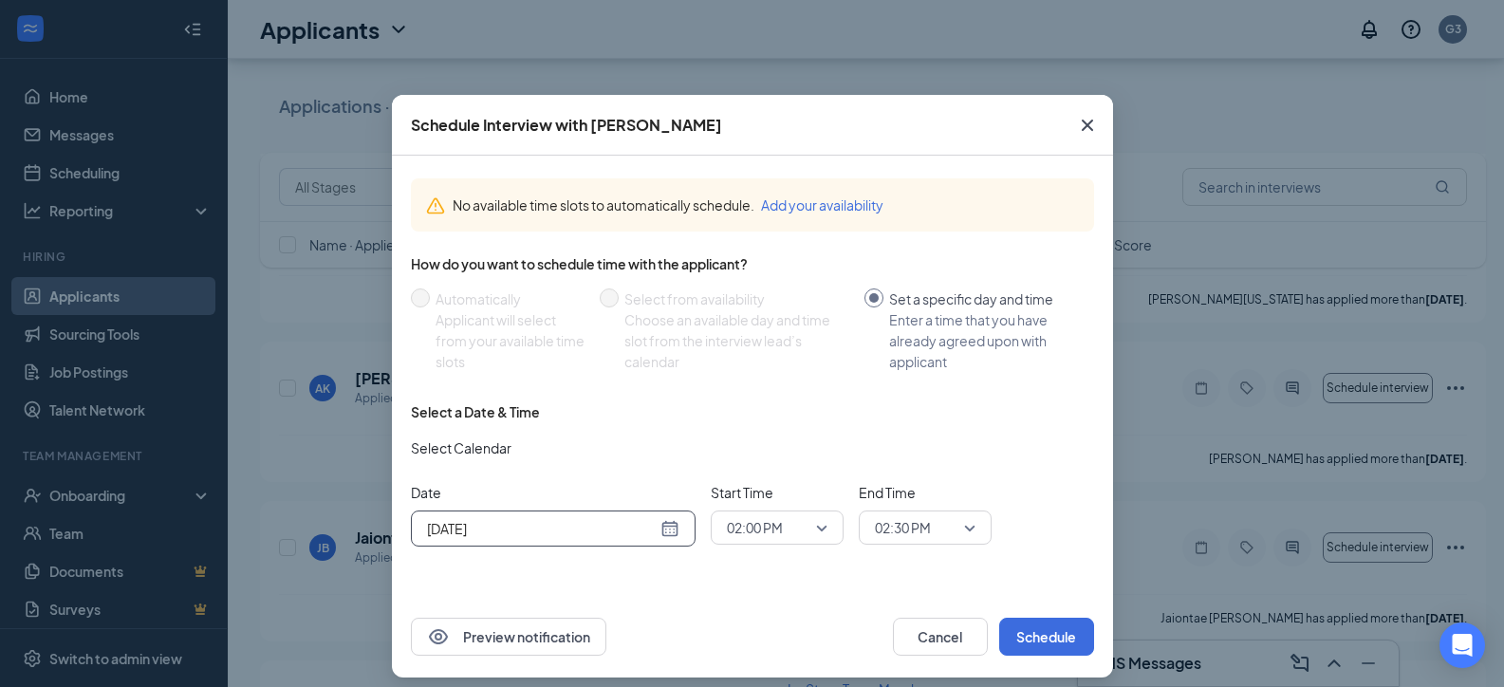
click at [629, 531] on input "[DATE]" at bounding box center [542, 528] width 230 height 21
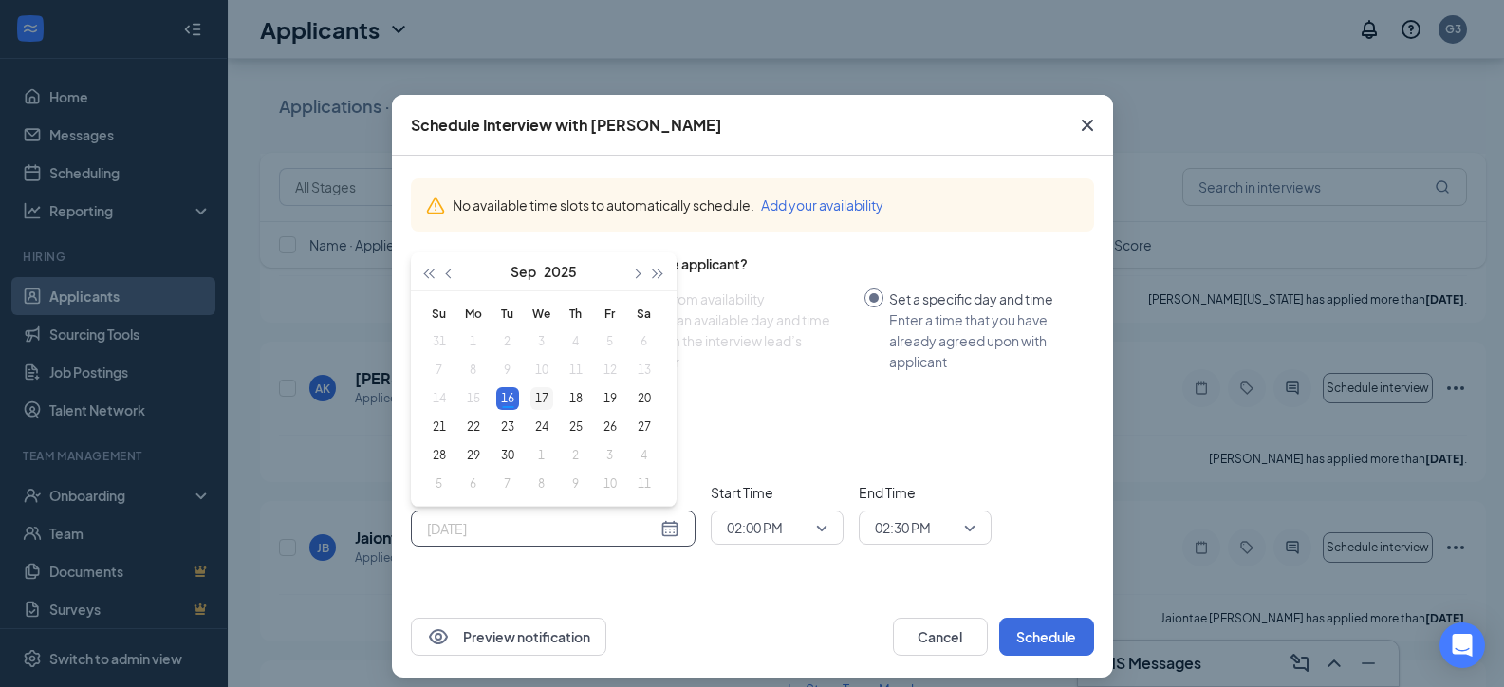
type input "[DATE]"
click at [540, 394] on div "17" at bounding box center [541, 398] width 23 height 23
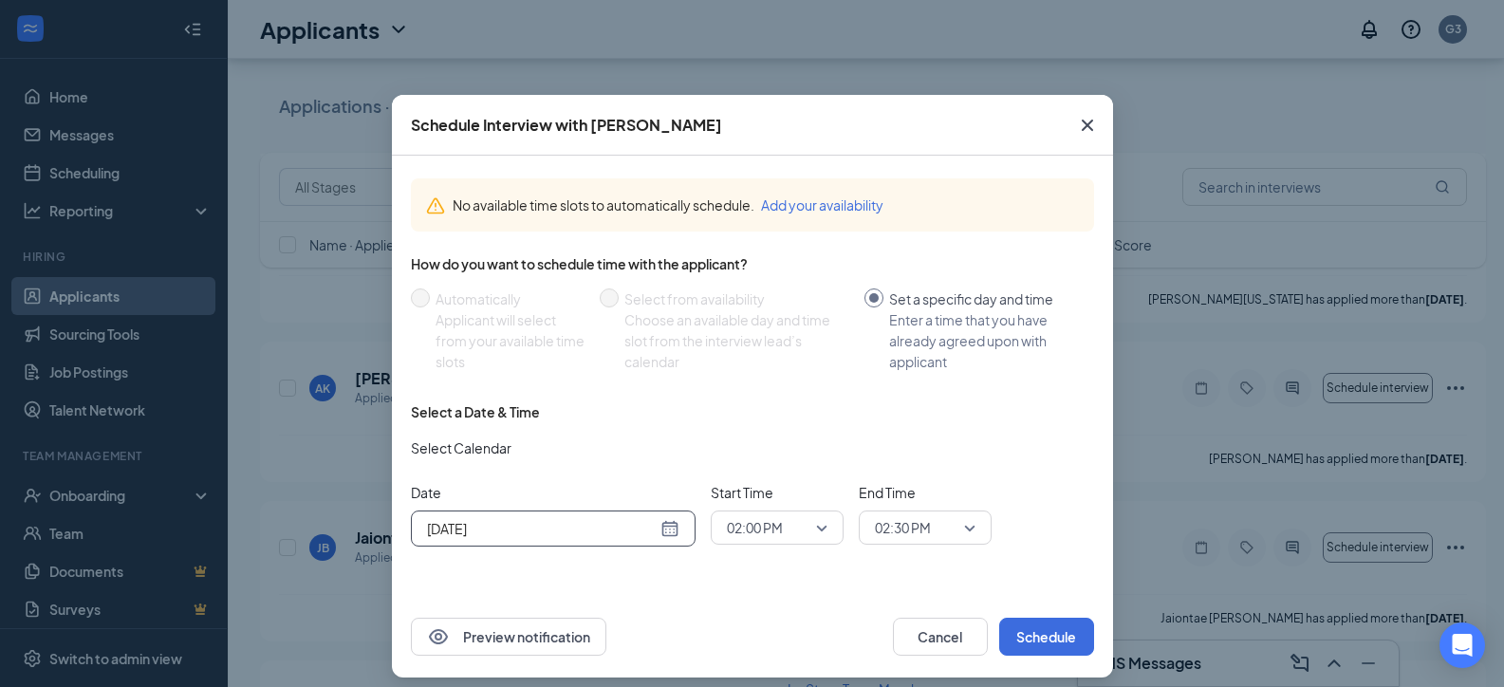
click at [734, 525] on span "02:00 PM" at bounding box center [755, 527] width 56 height 28
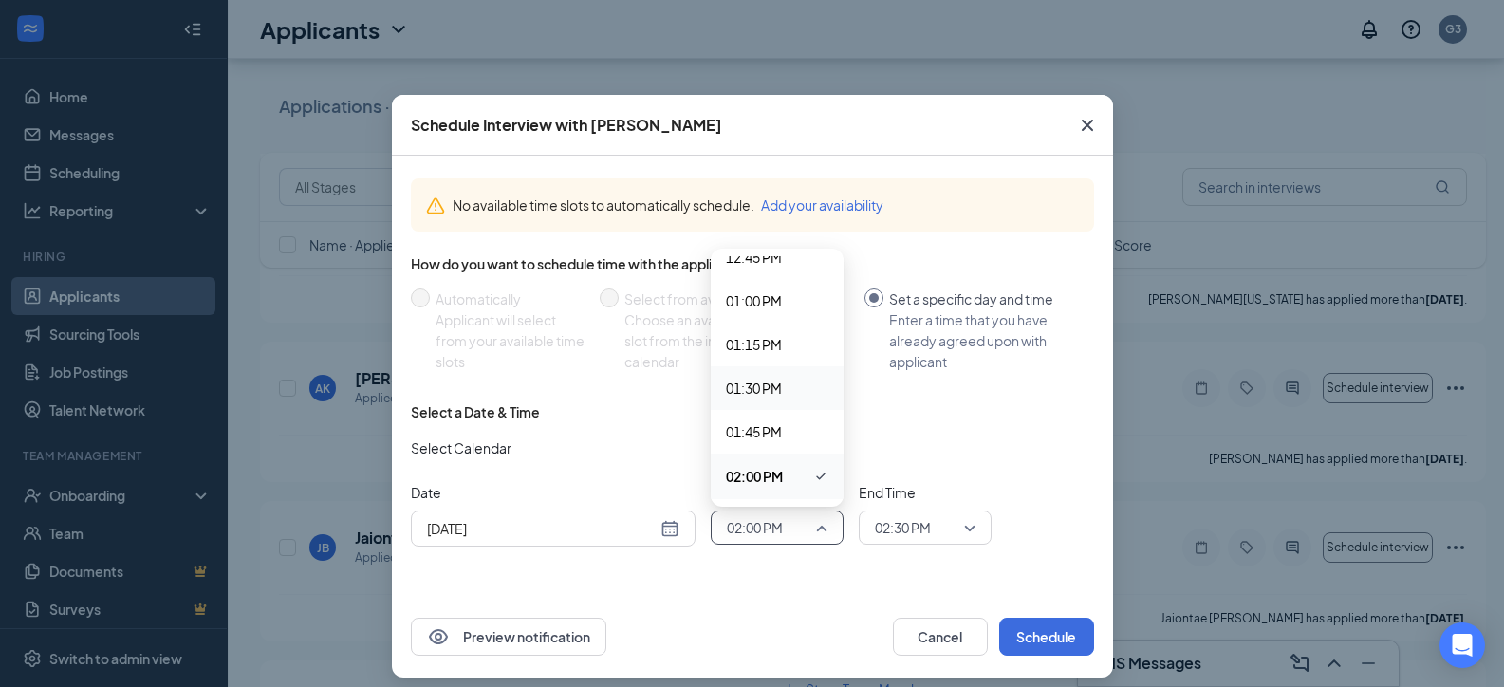
click at [764, 384] on span "01:30 PM" at bounding box center [754, 388] width 56 height 21
click at [879, 525] on span "02:30 PM" at bounding box center [903, 527] width 56 height 28
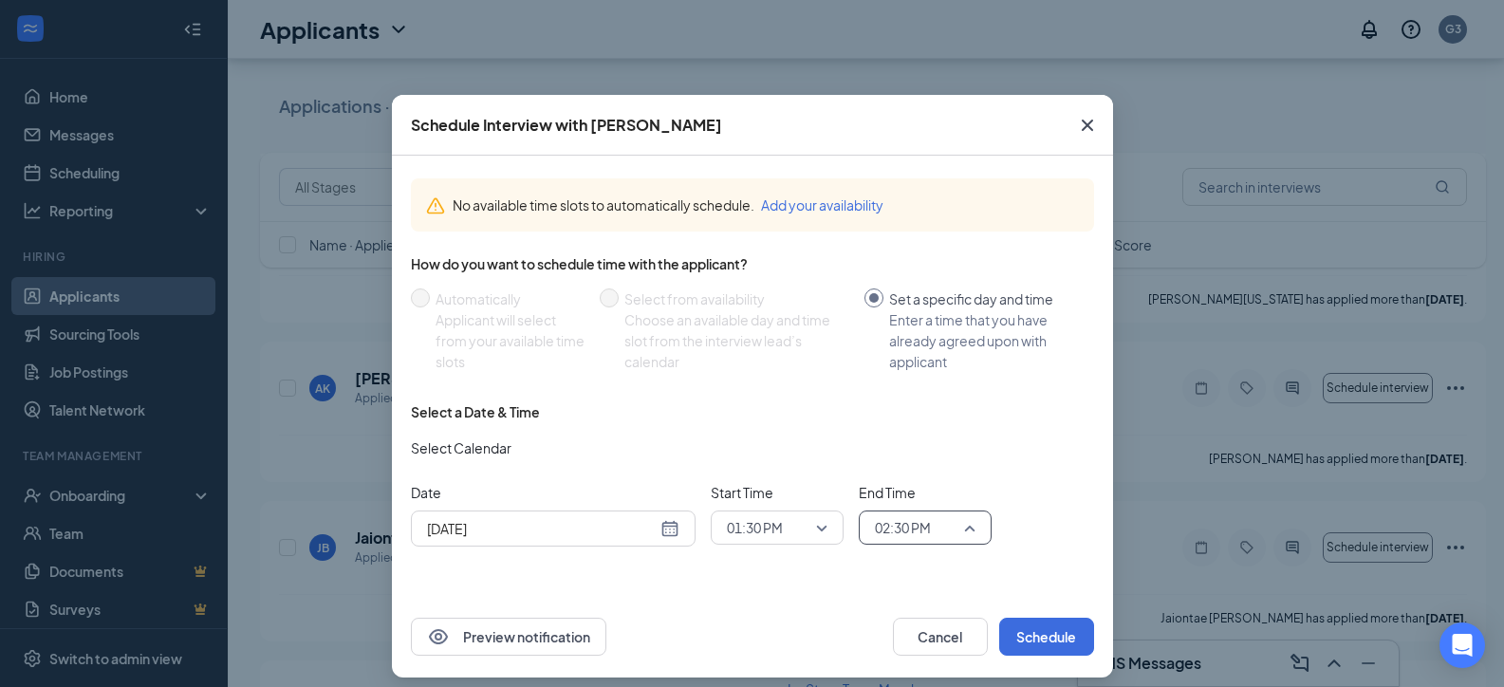
scroll to position [2334, 0]
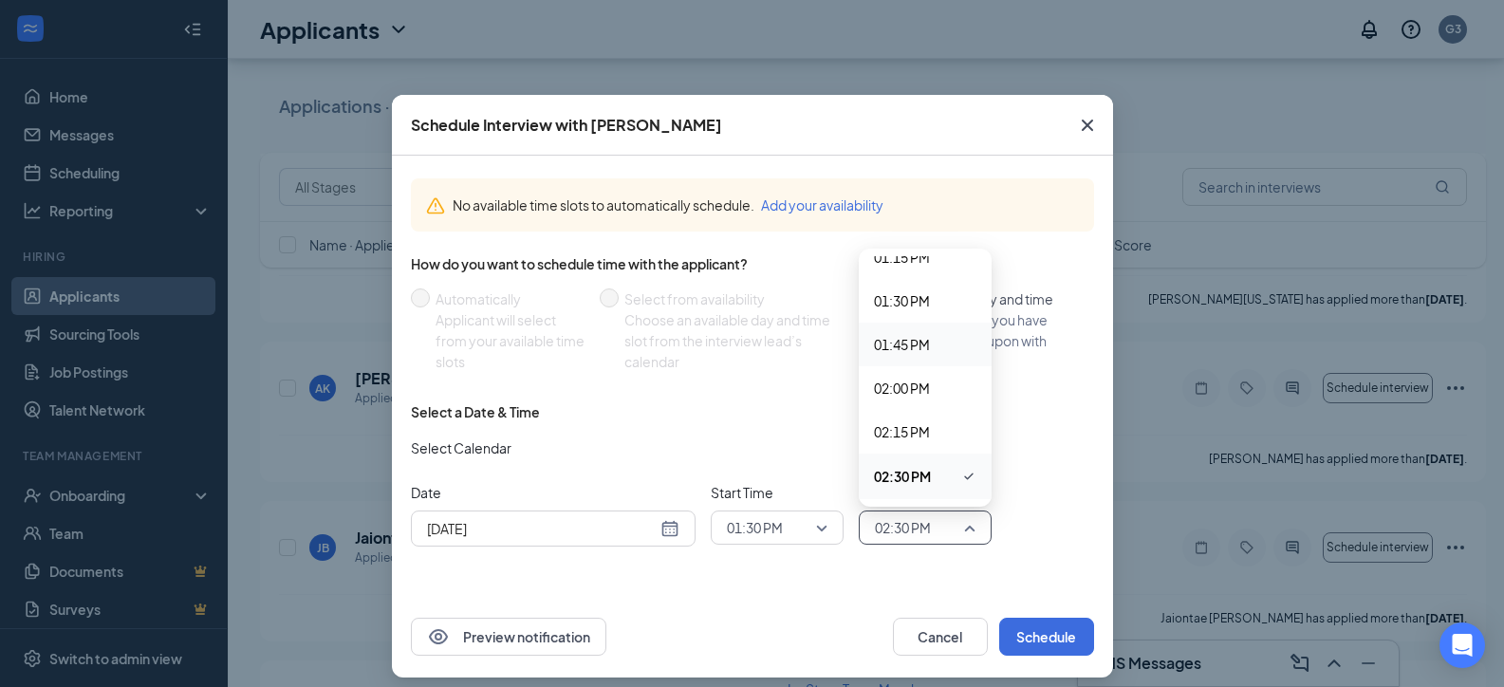
click at [899, 340] on span "01:45 PM" at bounding box center [902, 344] width 56 height 21
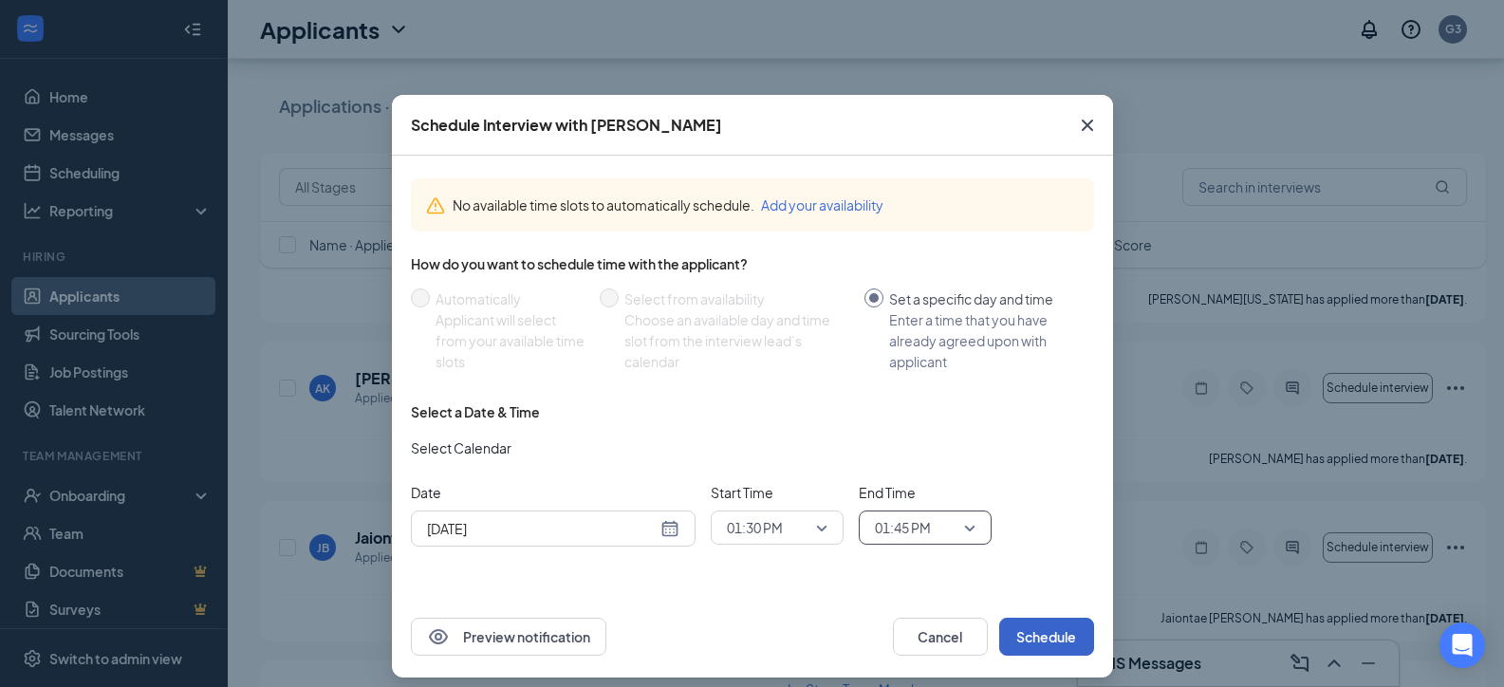
click at [1031, 631] on button "Schedule" at bounding box center [1046, 637] width 95 height 38
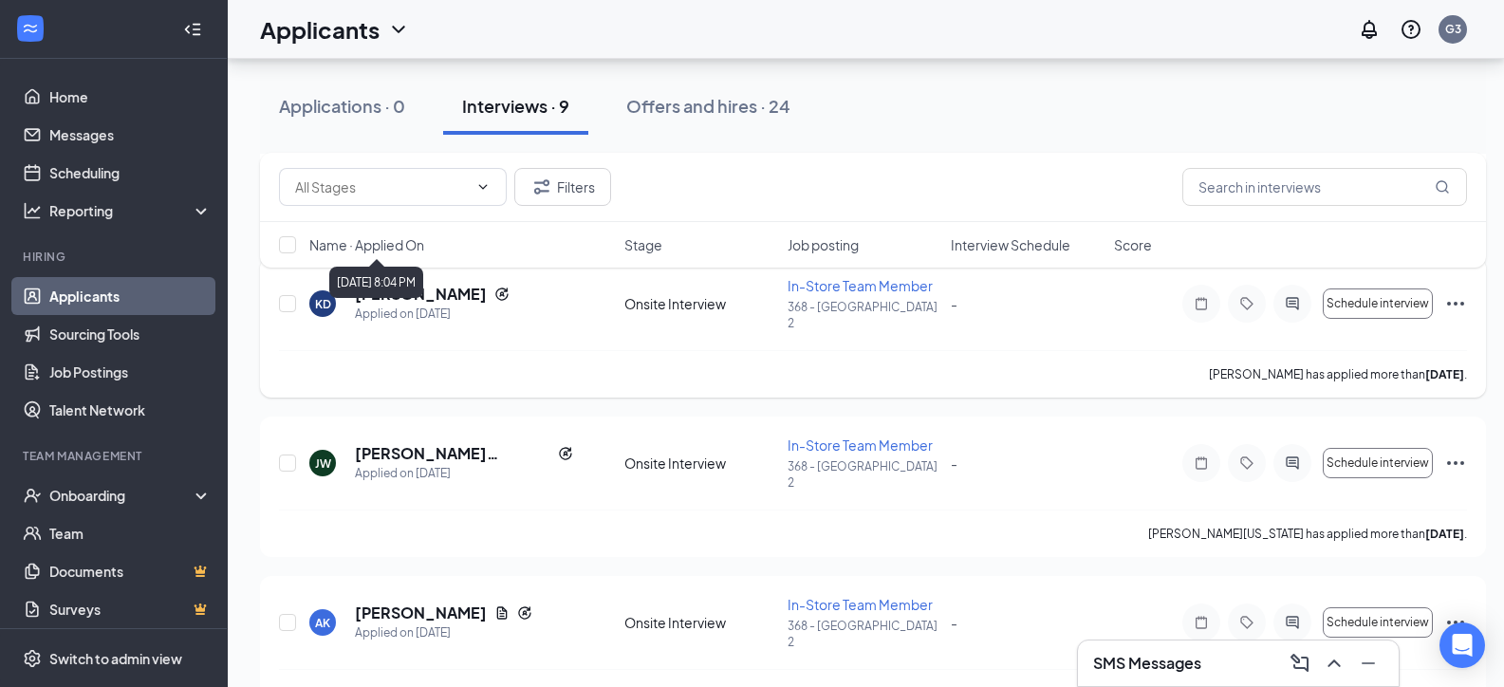
scroll to position [1073, 0]
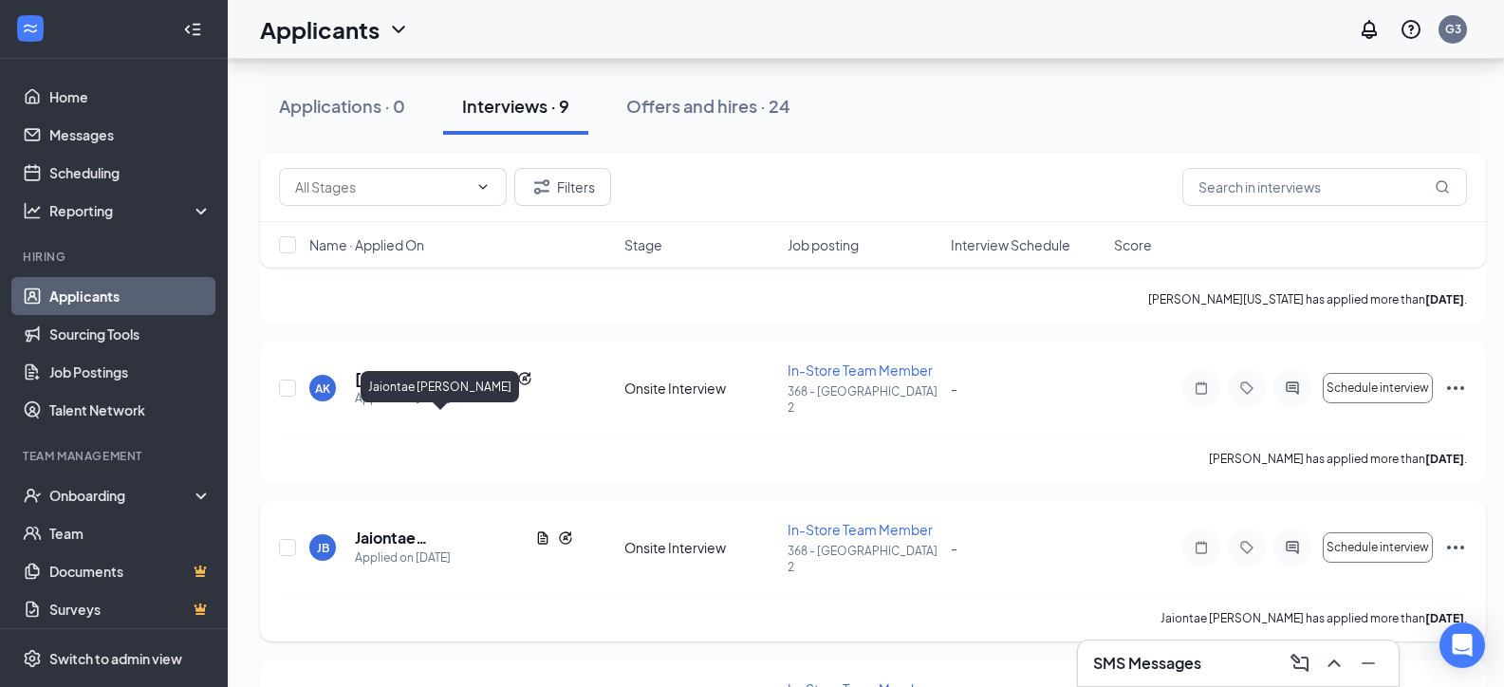
click at [418, 528] on h5 "Jaiontae [PERSON_NAME]" at bounding box center [441, 538] width 173 height 21
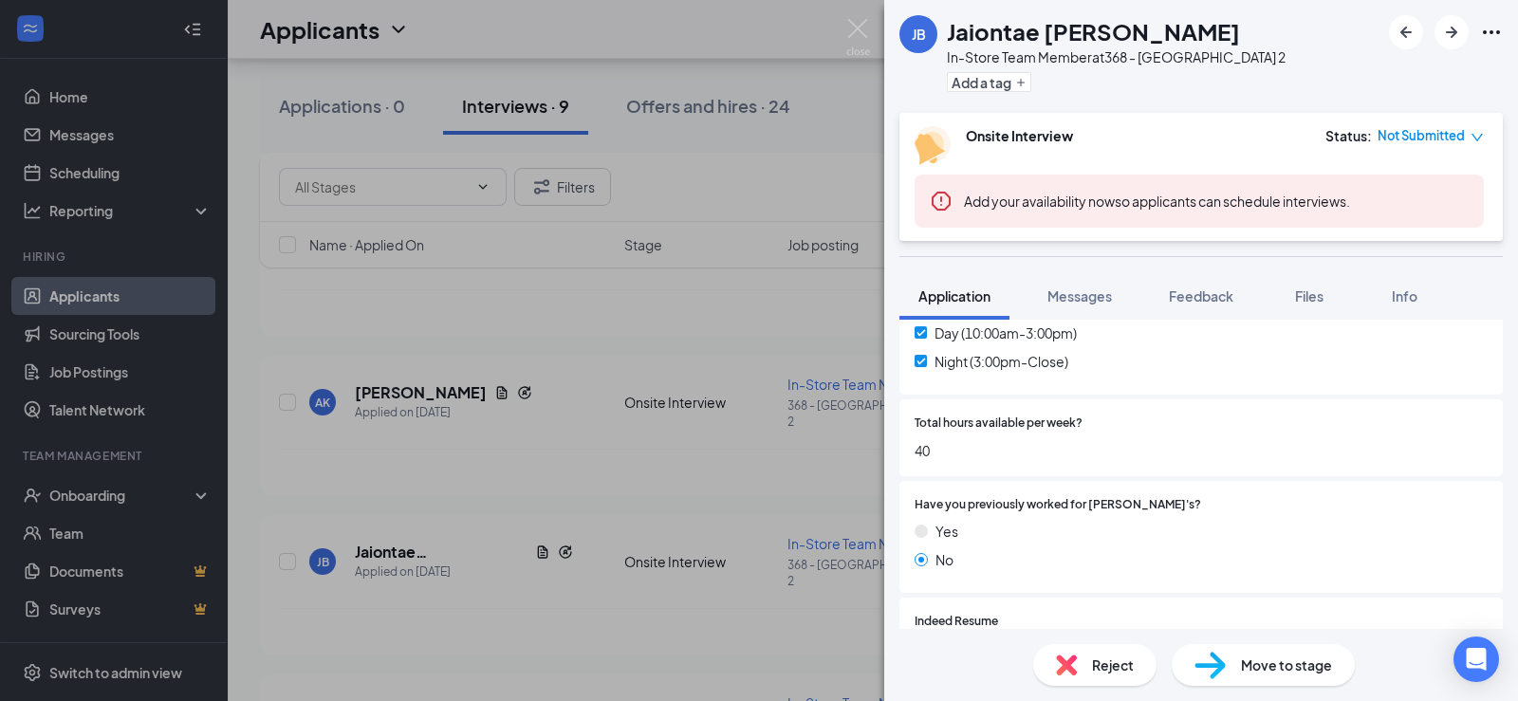
scroll to position [949, 0]
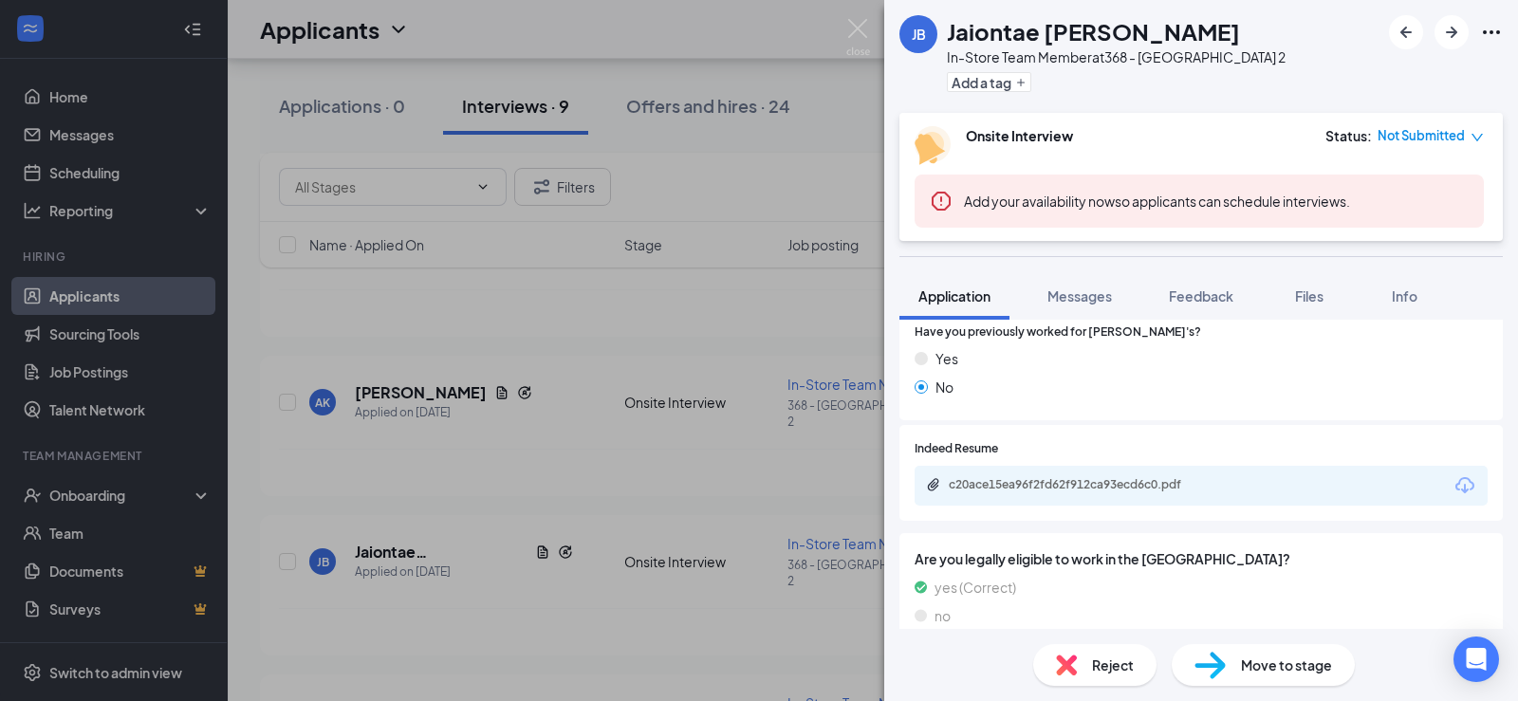
click at [368, 402] on div "JB Jaiontae [PERSON_NAME] In-Store Team Member at 368 - Bolingbrook 2 Add a tag…" at bounding box center [759, 350] width 1518 height 701
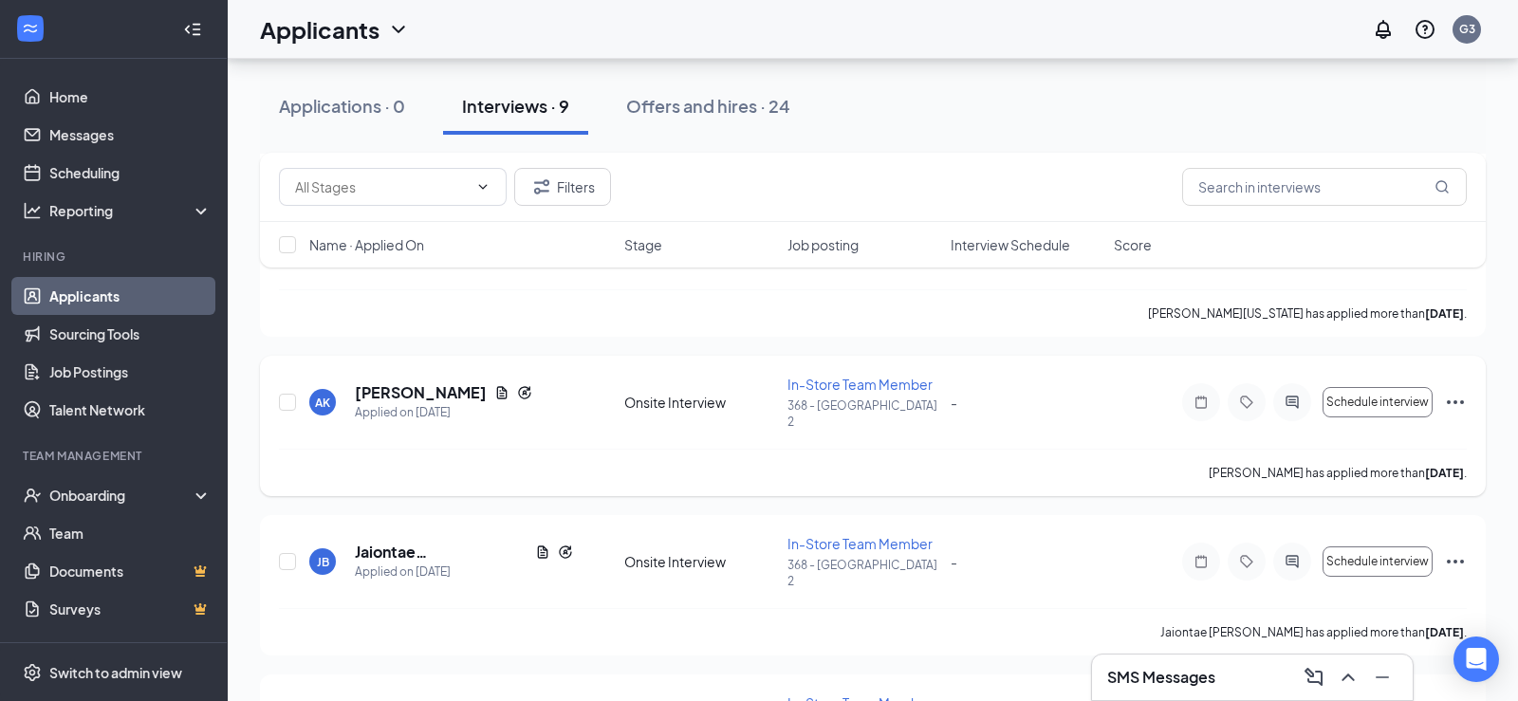
scroll to position [901, 0]
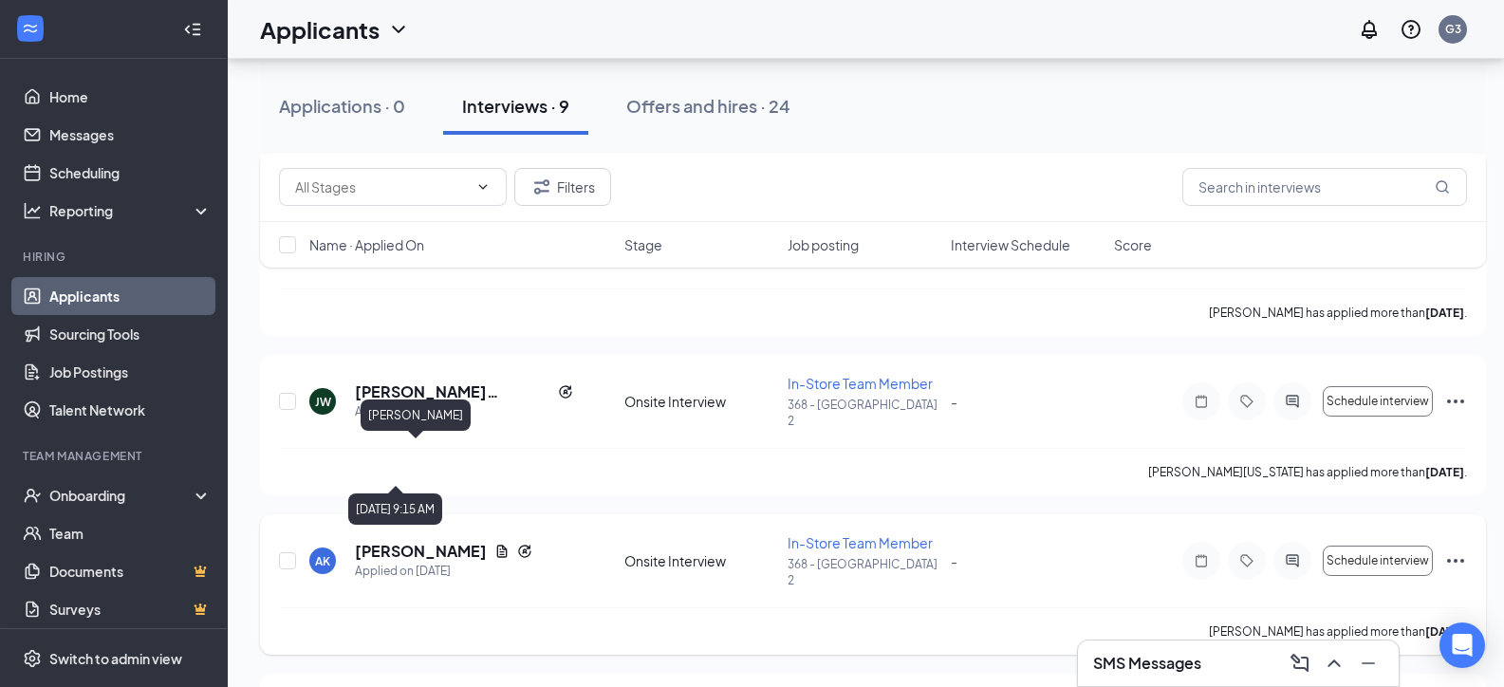
click at [410, 541] on h5 "[PERSON_NAME]" at bounding box center [421, 551] width 132 height 21
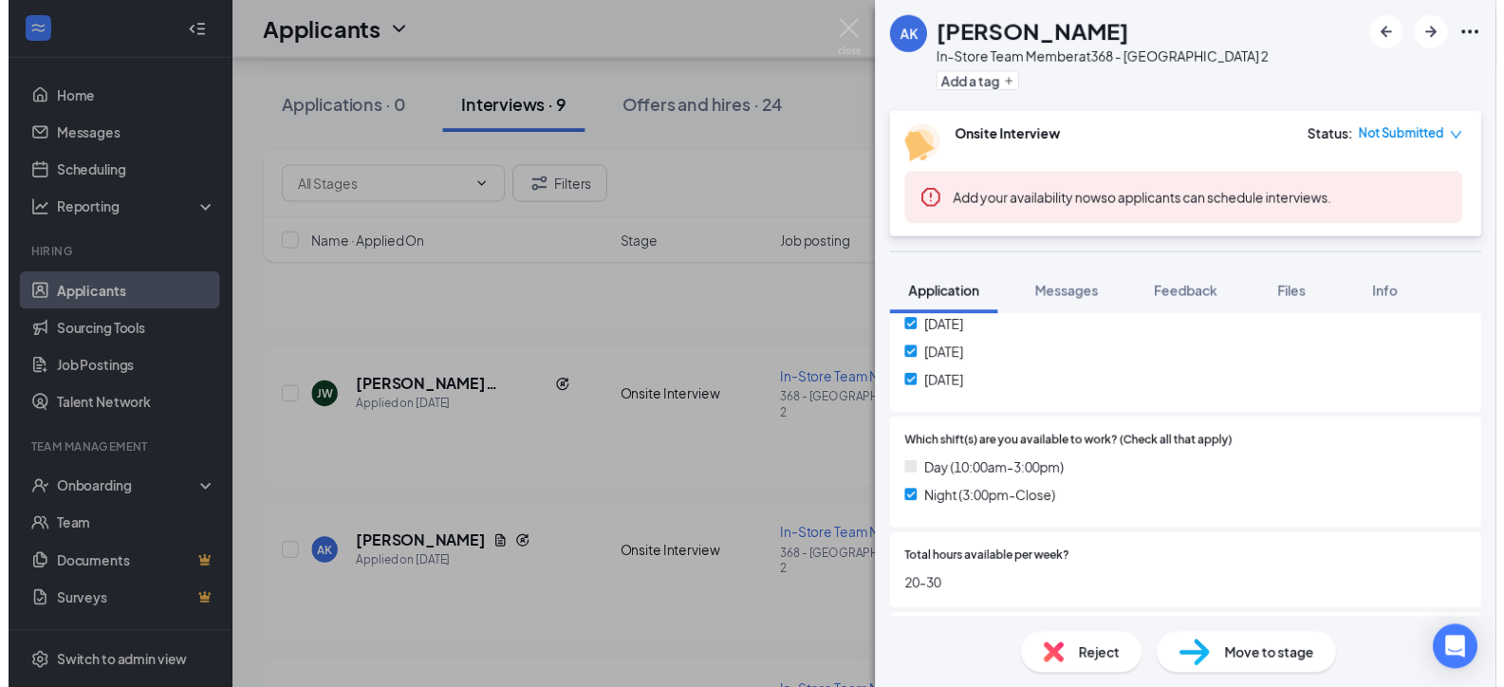
scroll to position [790, 0]
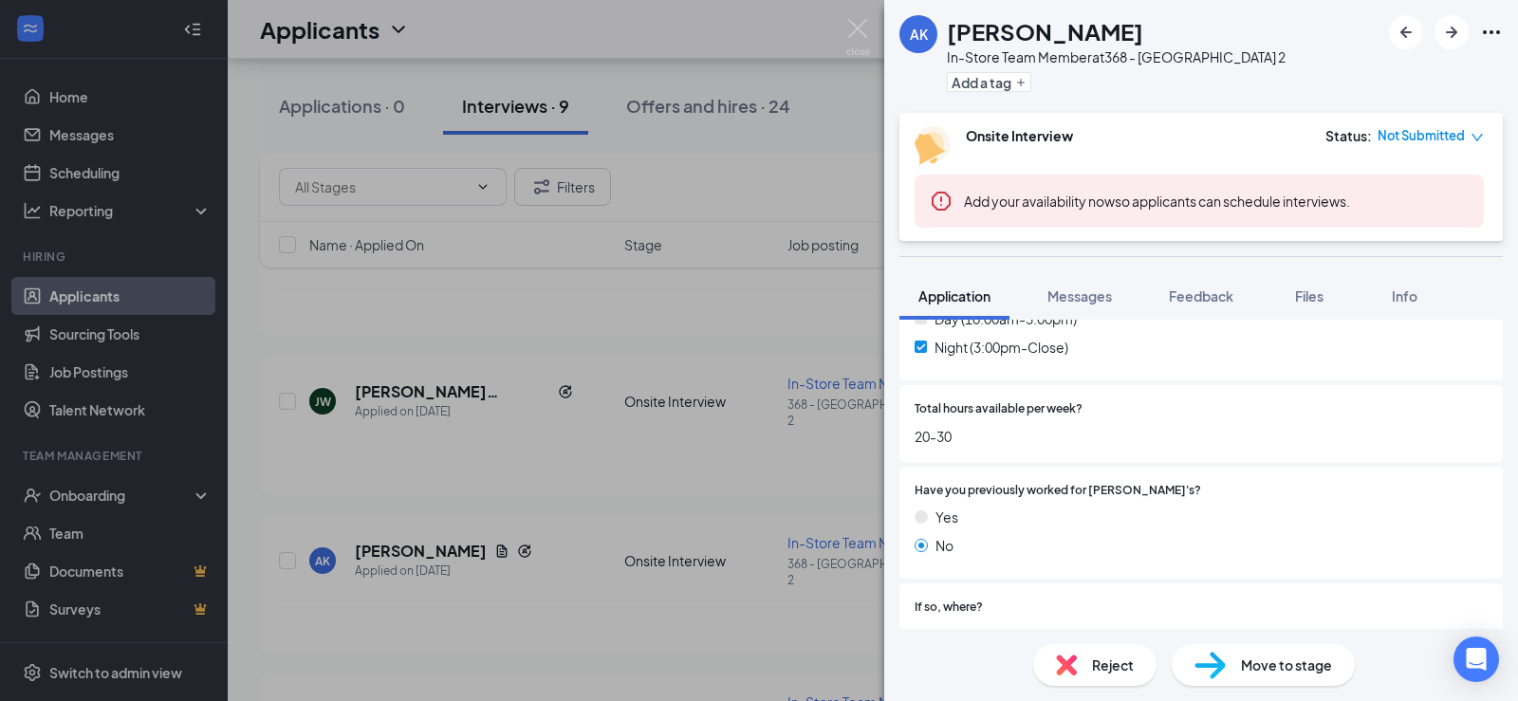
click at [336, 434] on div "AK [PERSON_NAME] In-Store Team Member at 368 - Bolingbrook 2 Add a tag Onsite I…" at bounding box center [759, 350] width 1518 height 701
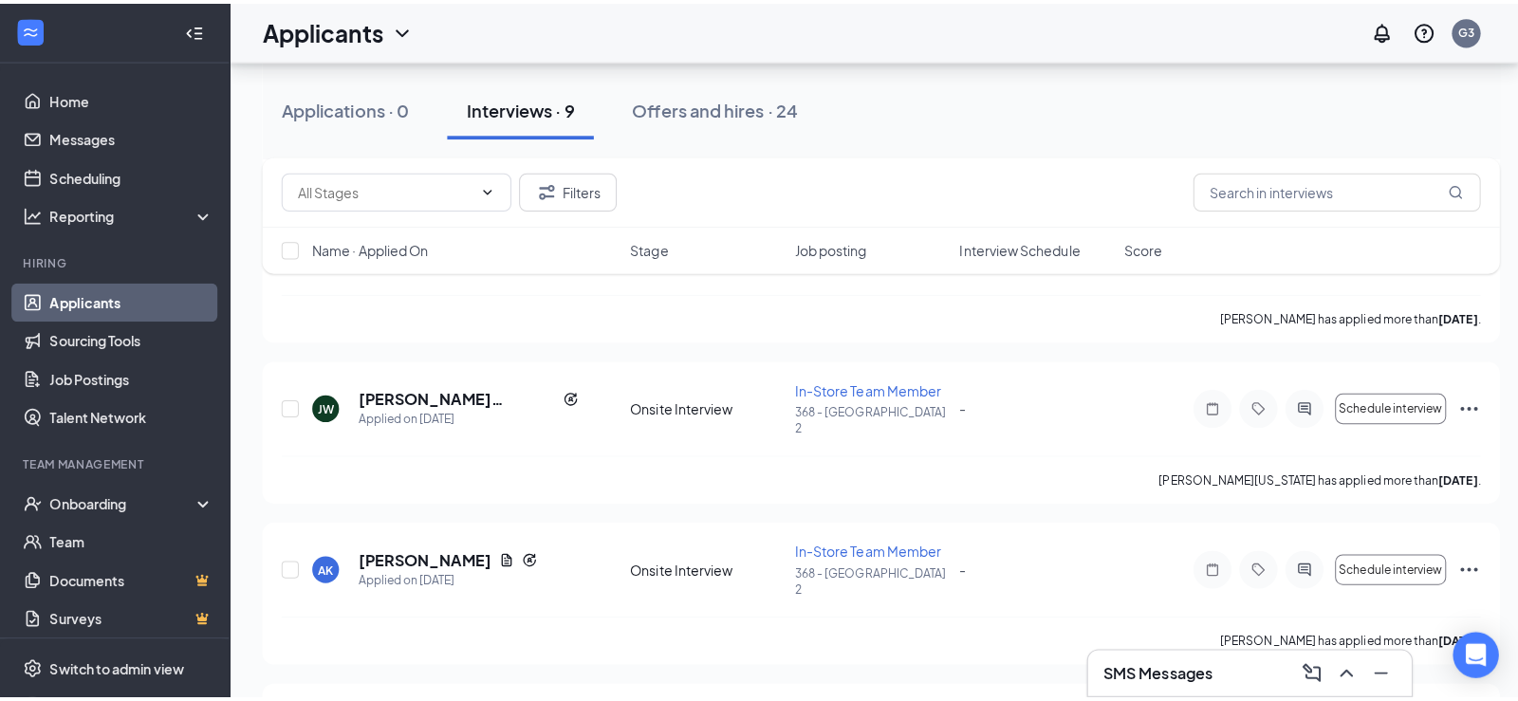
scroll to position [743, 0]
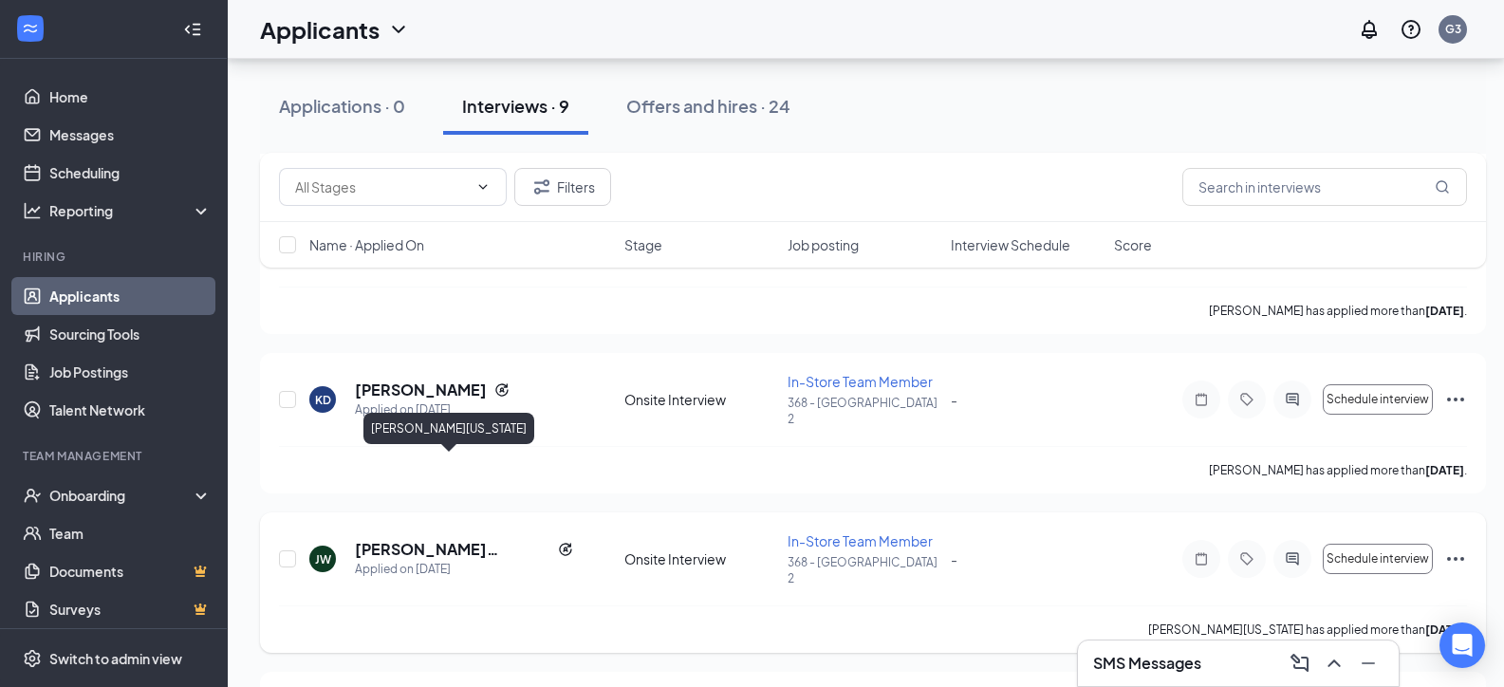
click at [459, 539] on h5 "[PERSON_NAME][US_STATE]" at bounding box center [452, 549] width 195 height 21
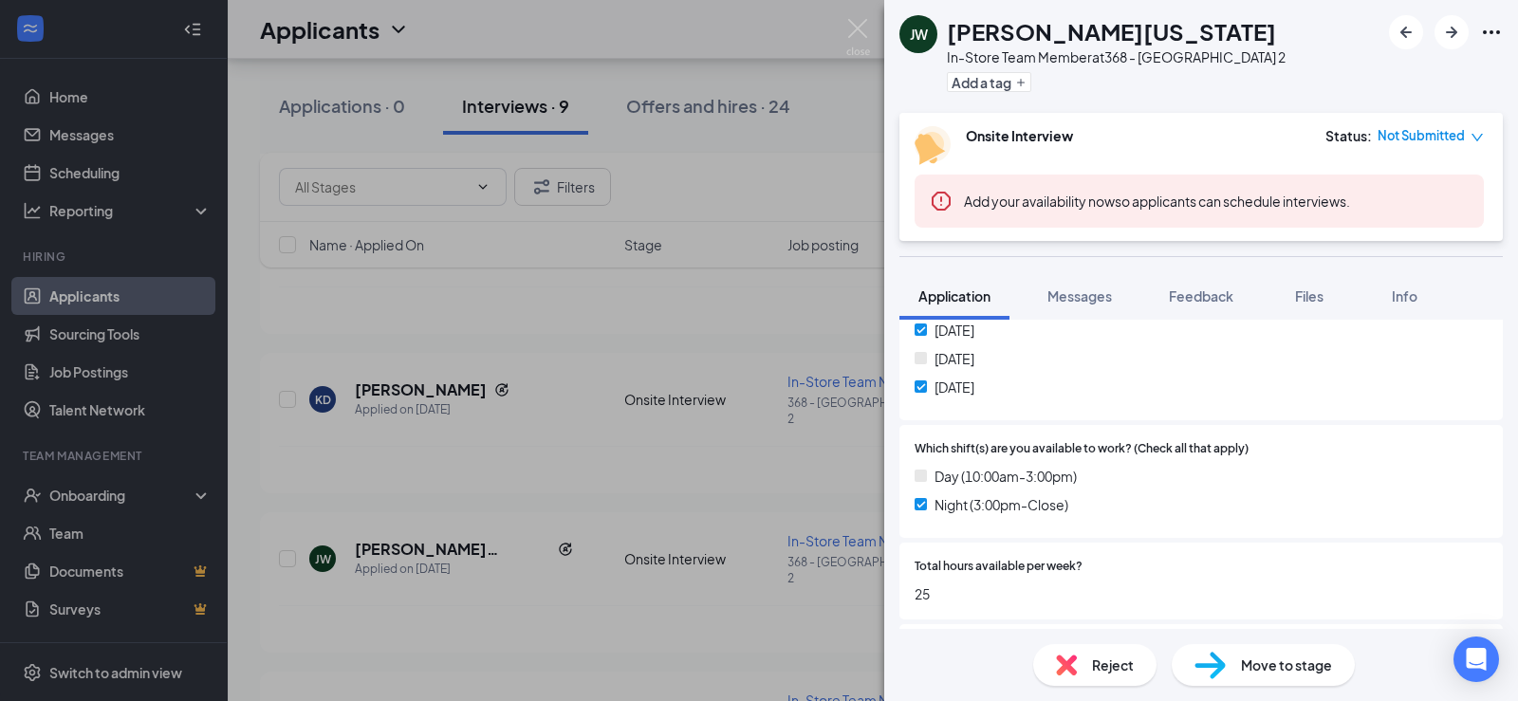
scroll to position [790, 0]
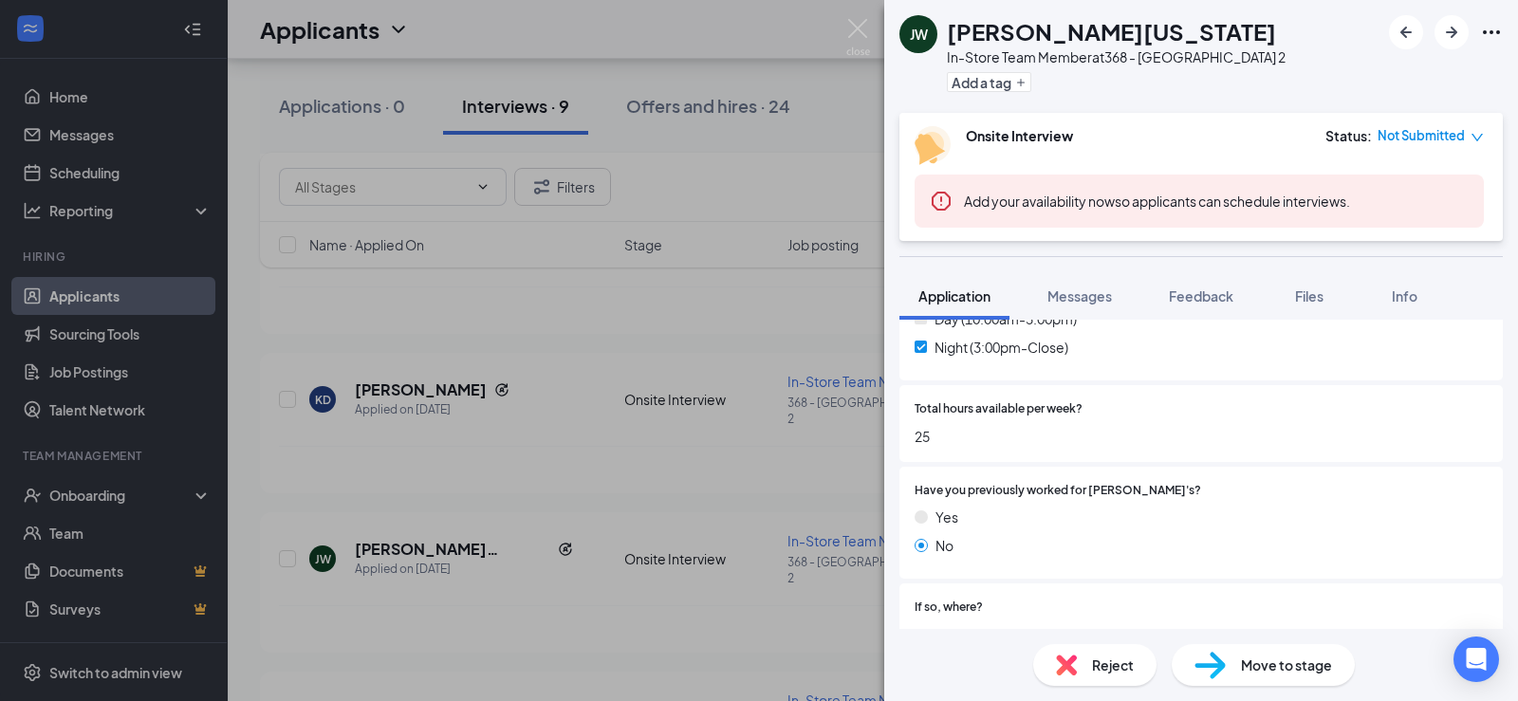
click at [462, 449] on div "[PERSON_NAME][US_STATE] In-Store Team Member at 368 - [GEOGRAPHIC_DATA] 2 Add a…" at bounding box center [759, 350] width 1518 height 701
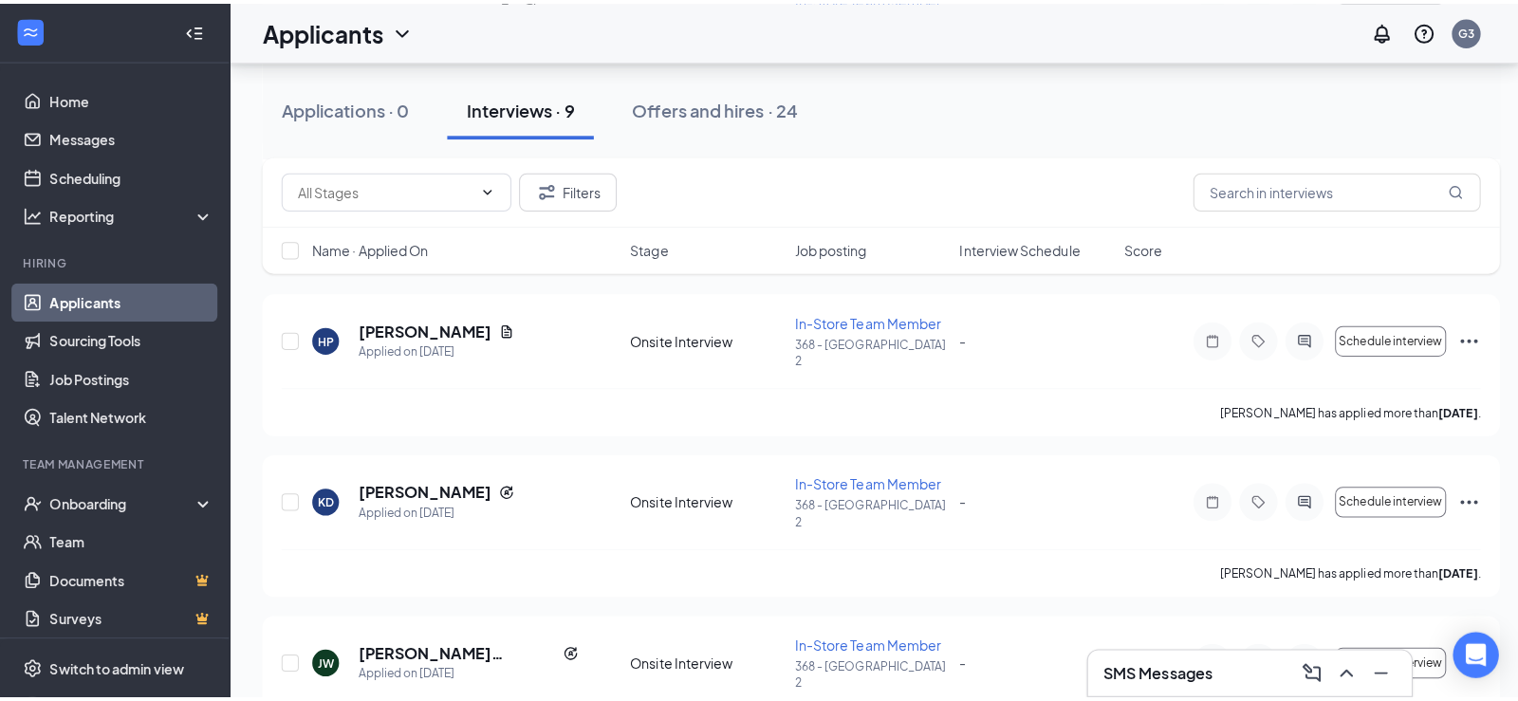
scroll to position [585, 0]
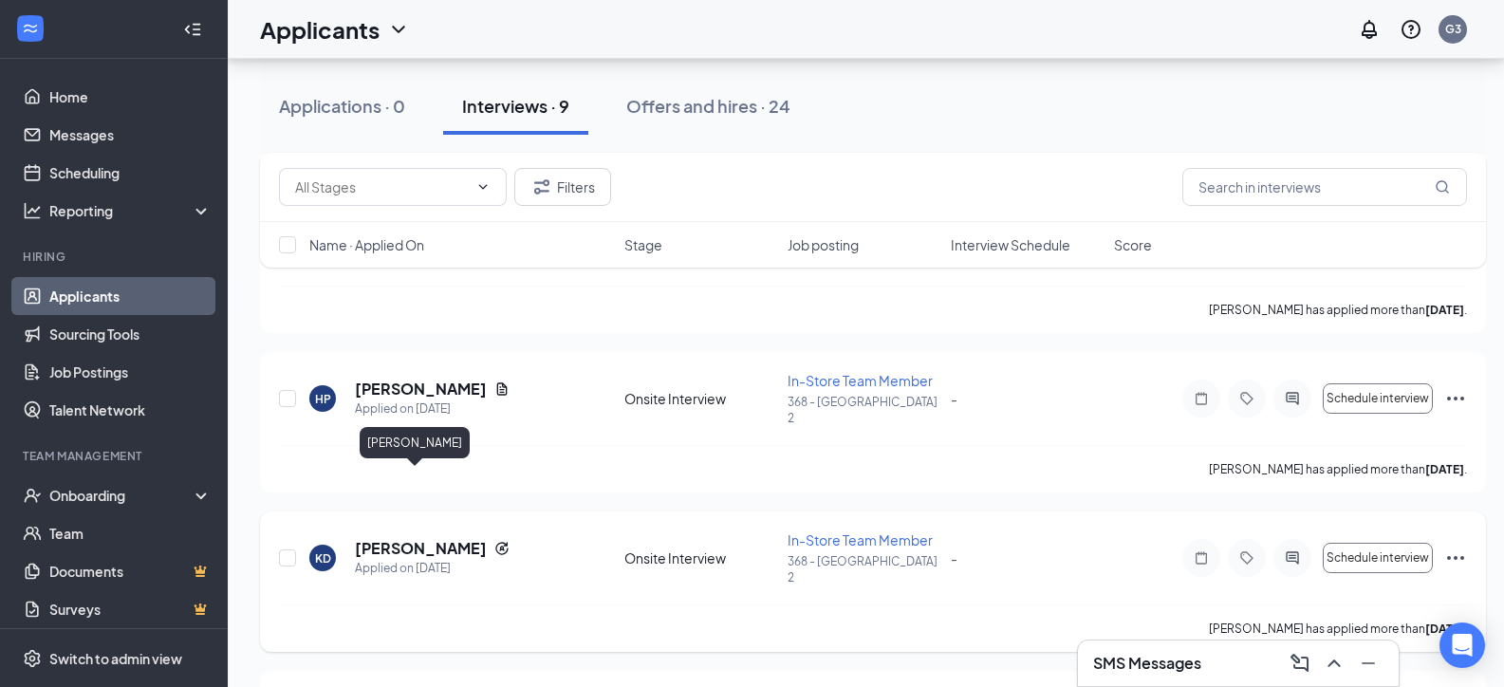
click at [409, 538] on h5 "[PERSON_NAME]" at bounding box center [421, 548] width 132 height 21
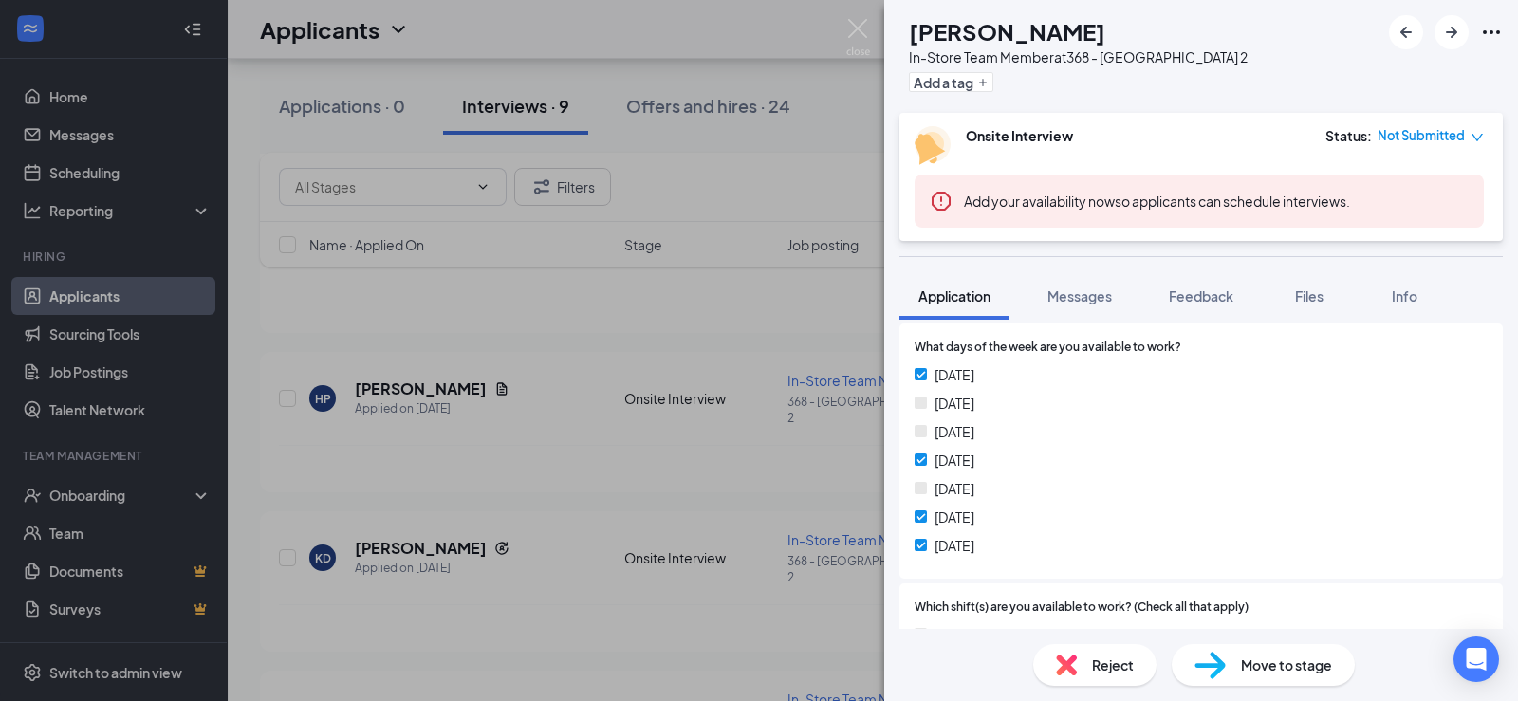
scroll to position [633, 0]
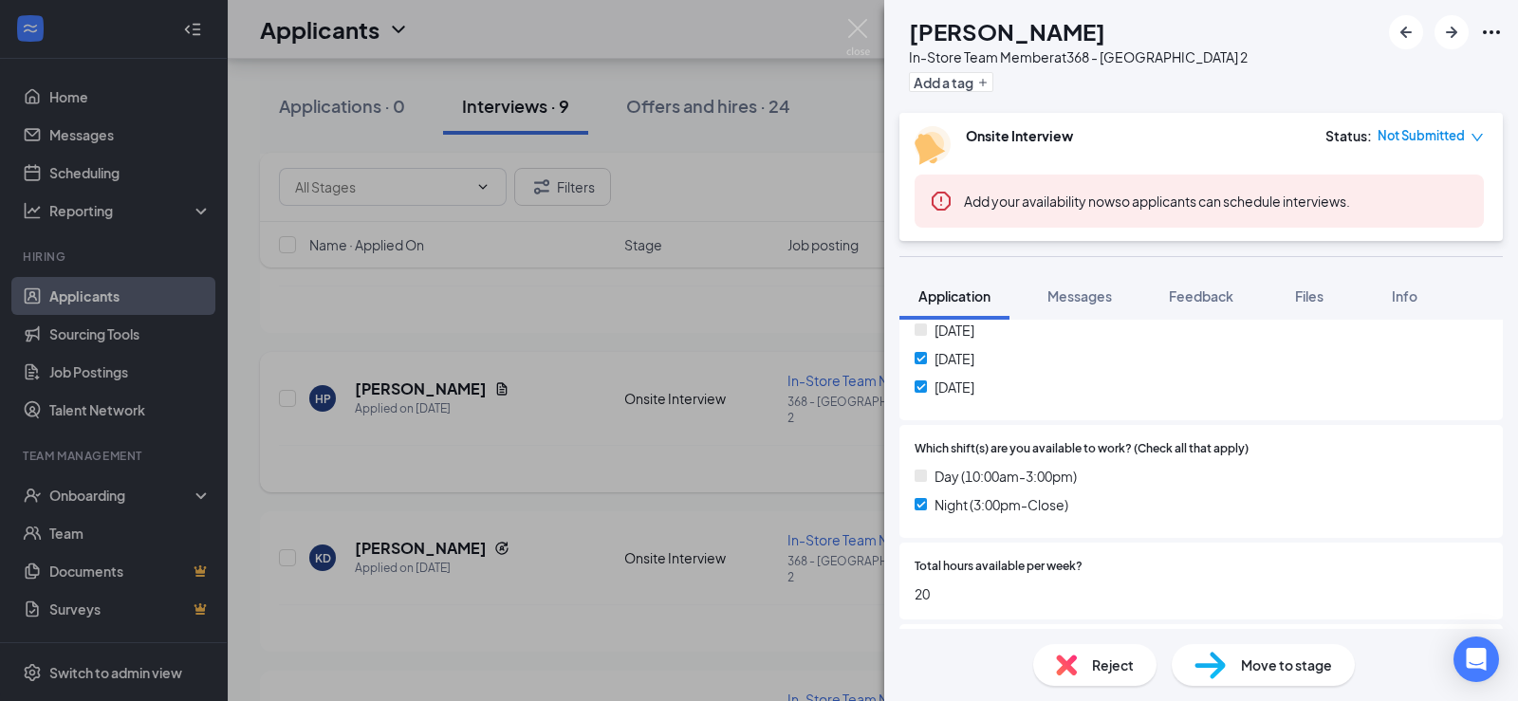
click at [360, 418] on div "KD [PERSON_NAME] In-Store Team Member at 368 - [GEOGRAPHIC_DATA] 2 Add a tag On…" at bounding box center [759, 350] width 1518 height 701
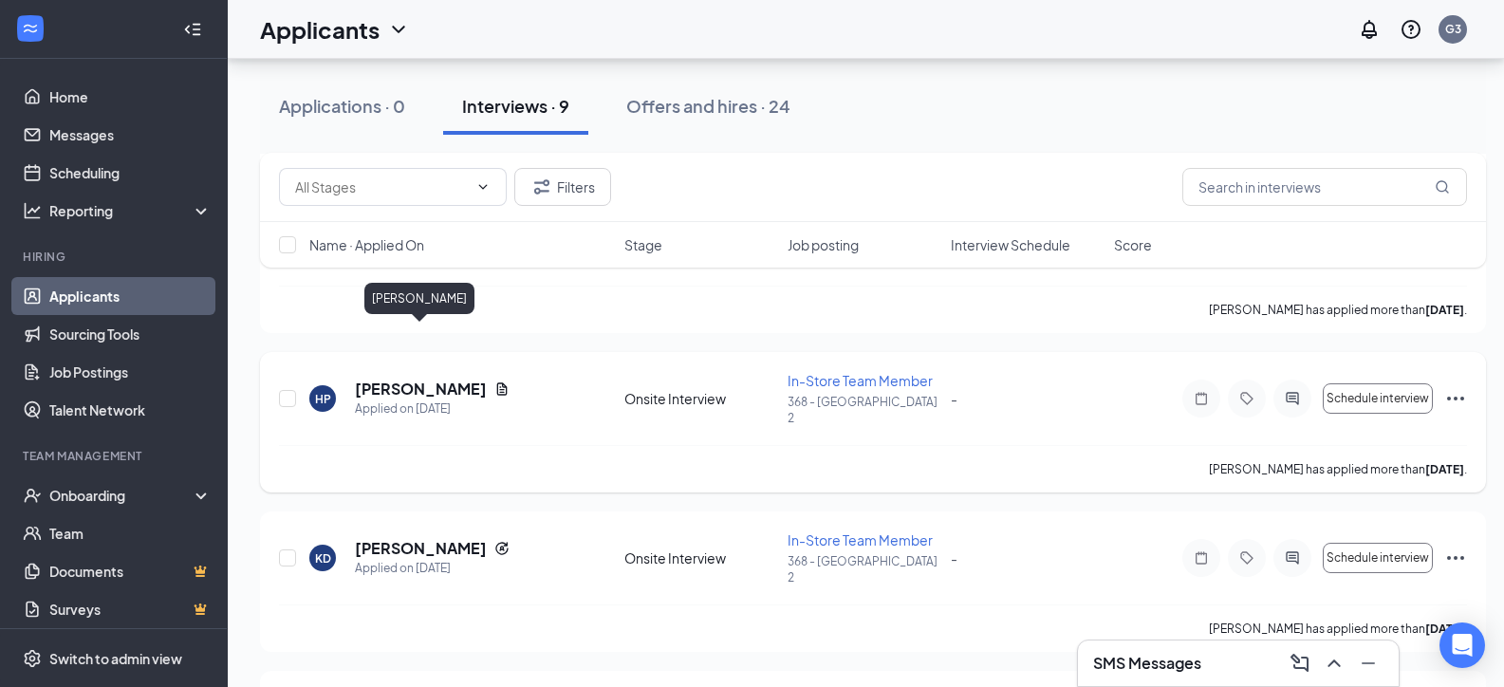
click at [456, 379] on h5 "[PERSON_NAME]" at bounding box center [421, 389] width 132 height 21
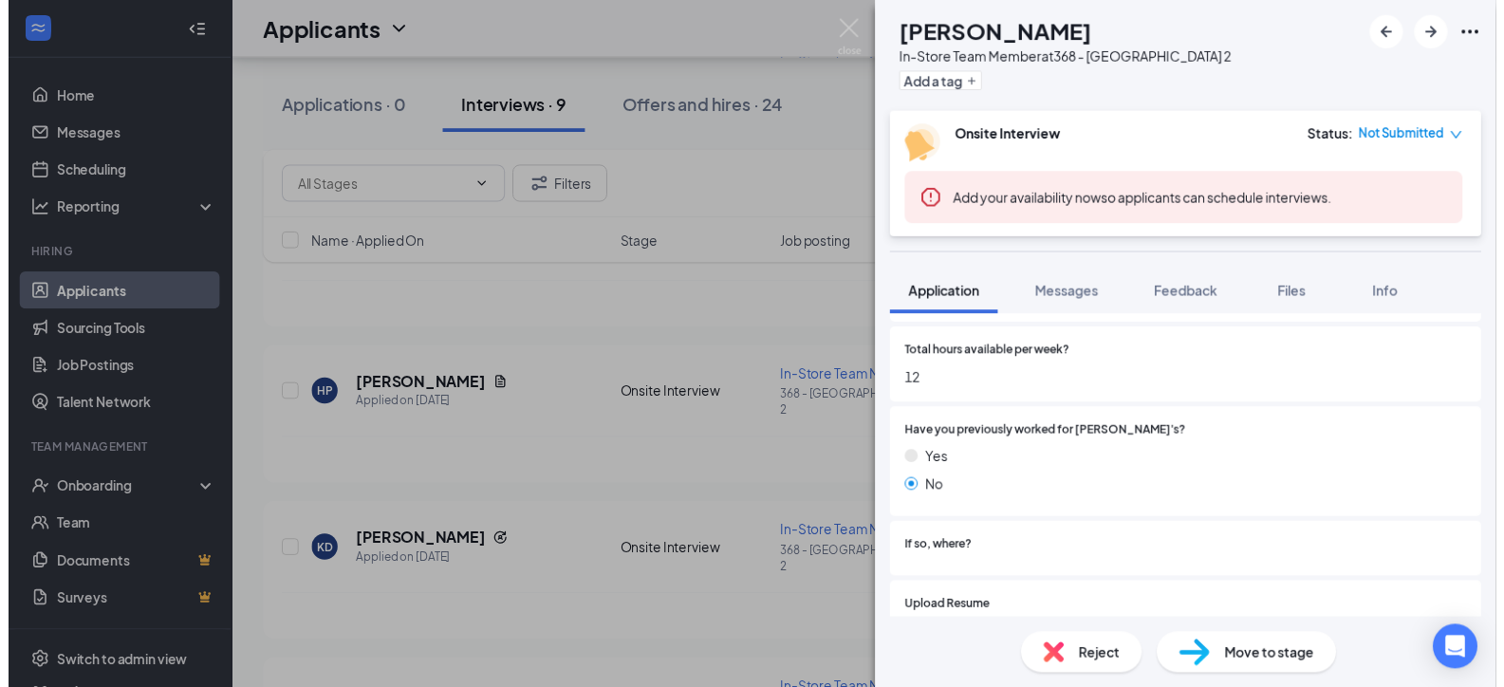
scroll to position [790, 0]
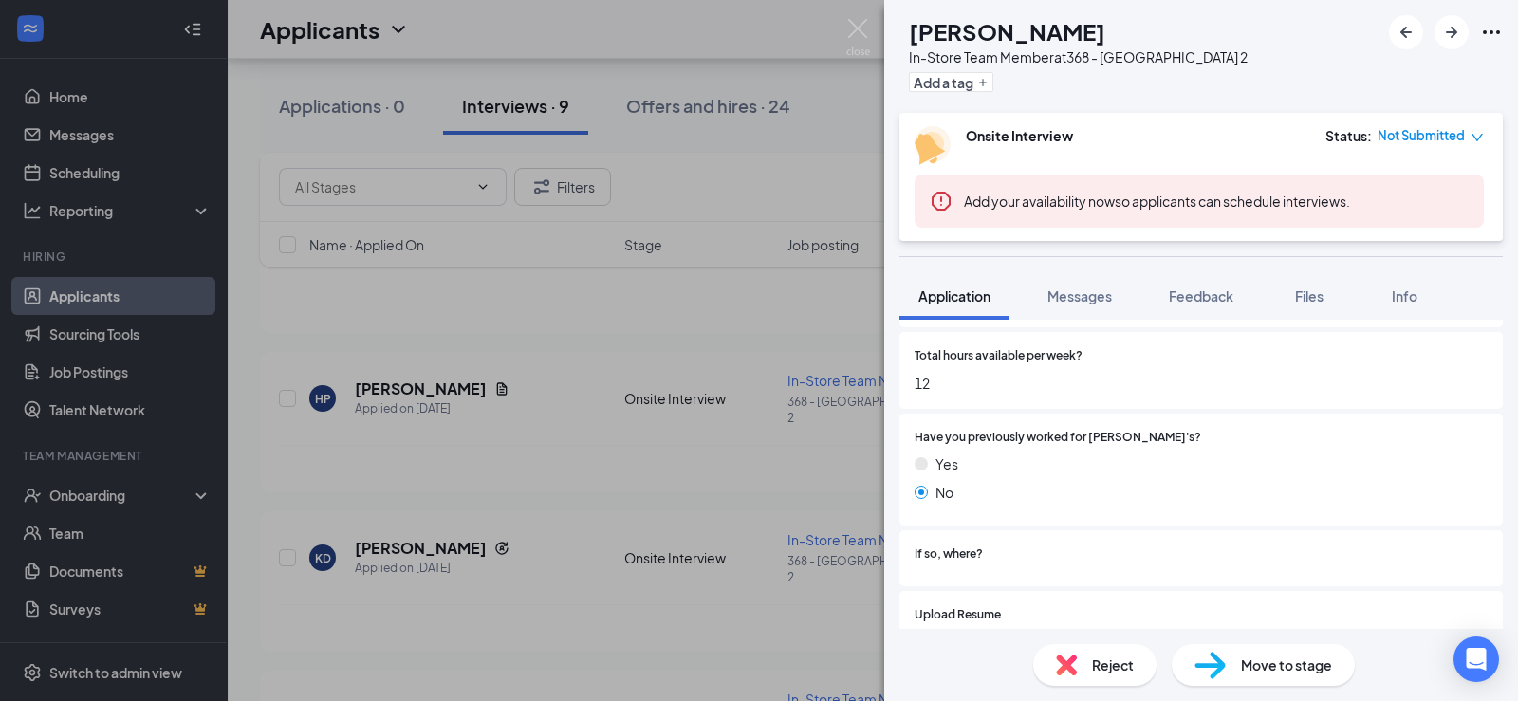
click at [705, 366] on div "HP [PERSON_NAME] In-Store Team Member at 368 - [GEOGRAPHIC_DATA] 2 Add a tag On…" at bounding box center [759, 350] width 1518 height 701
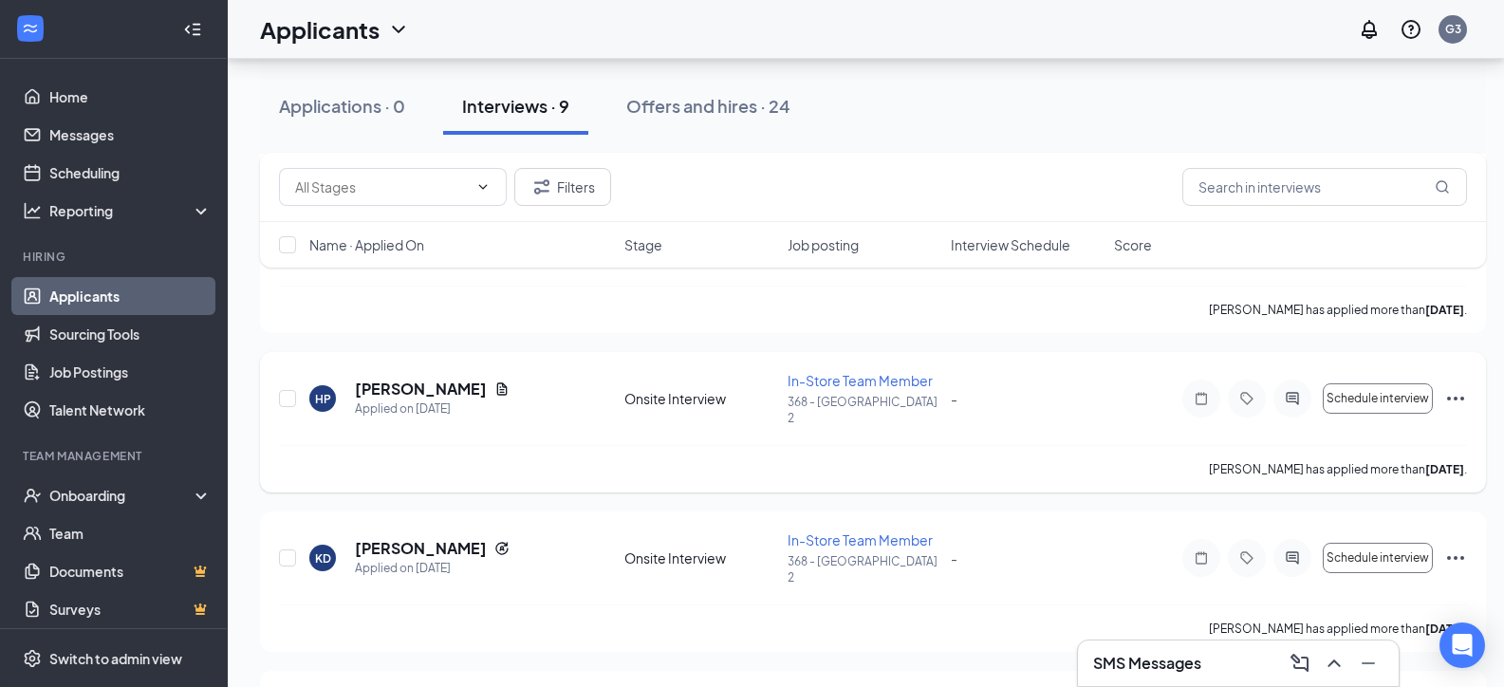
click at [1460, 387] on icon "Ellipses" at bounding box center [1455, 398] width 23 height 23
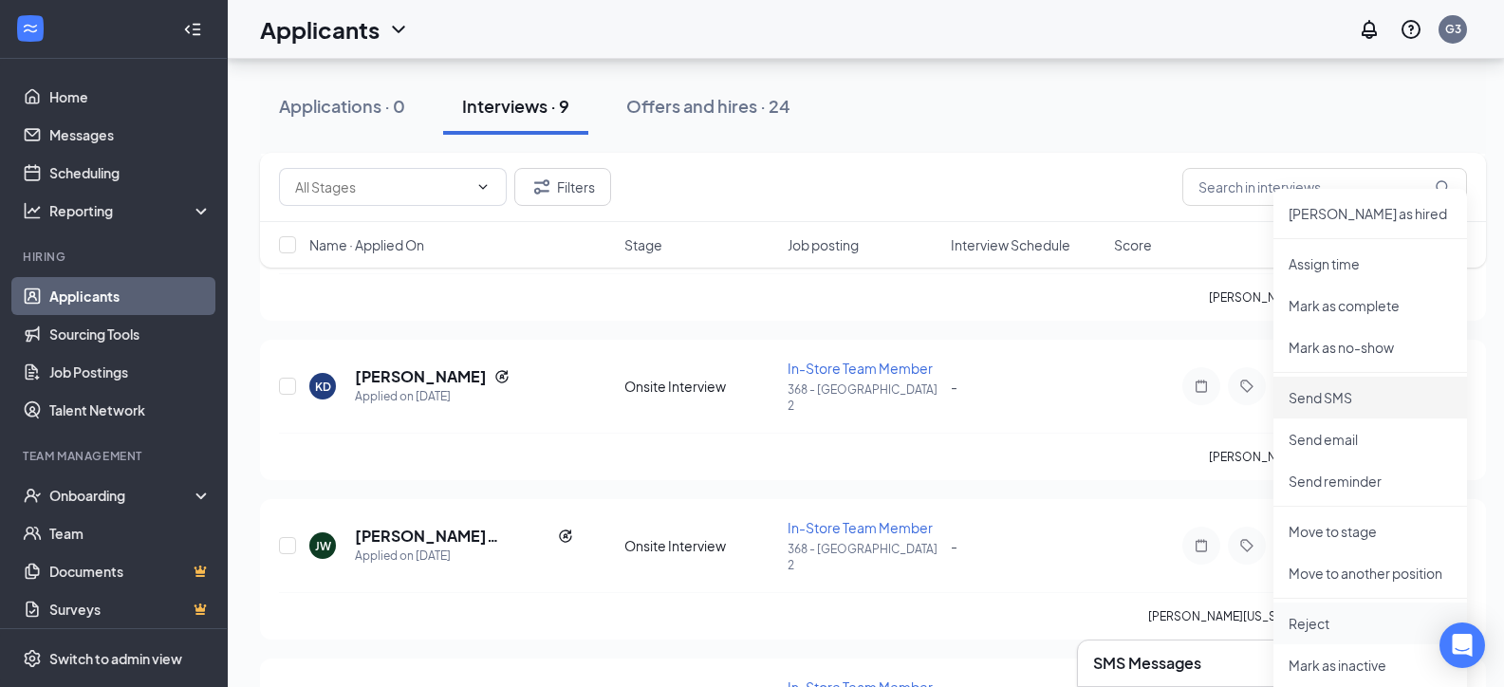
scroll to position [901, 0]
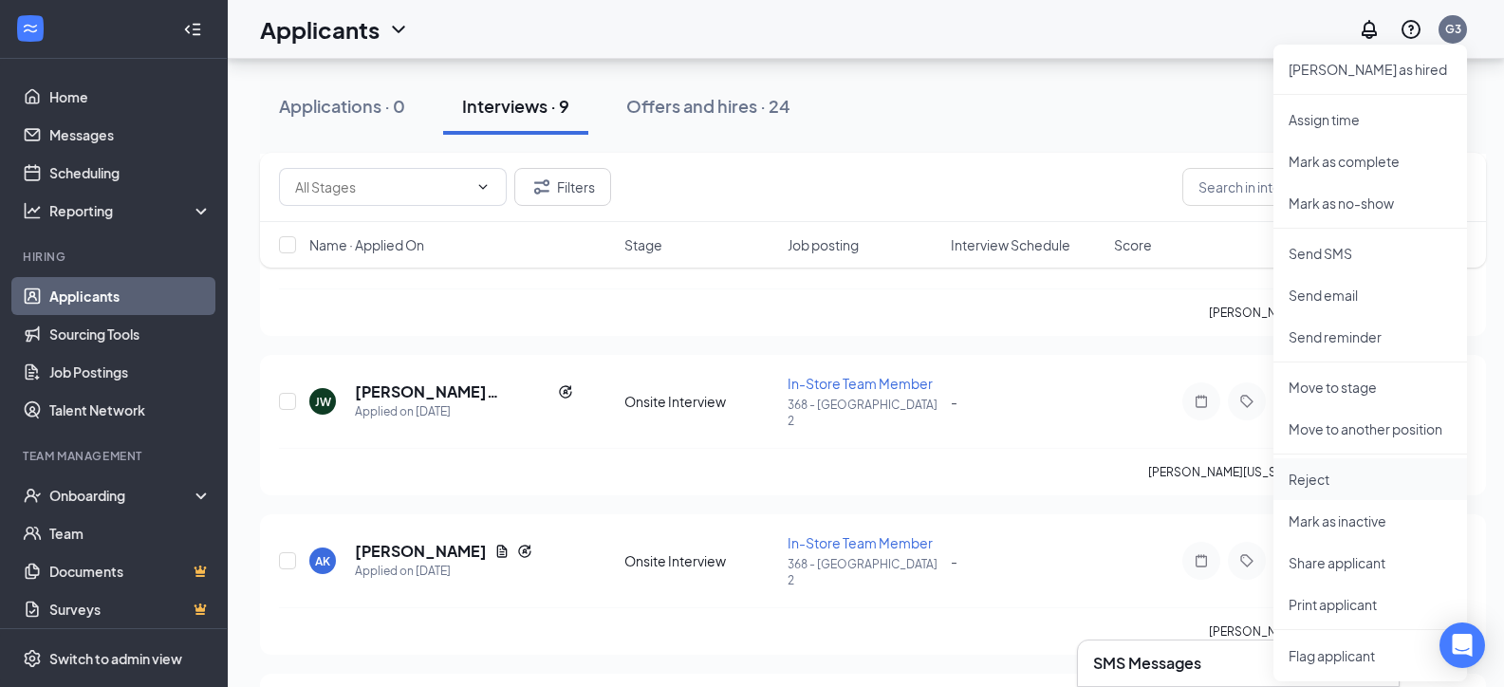
click at [1334, 474] on p "Reject" at bounding box center [1370, 479] width 163 height 19
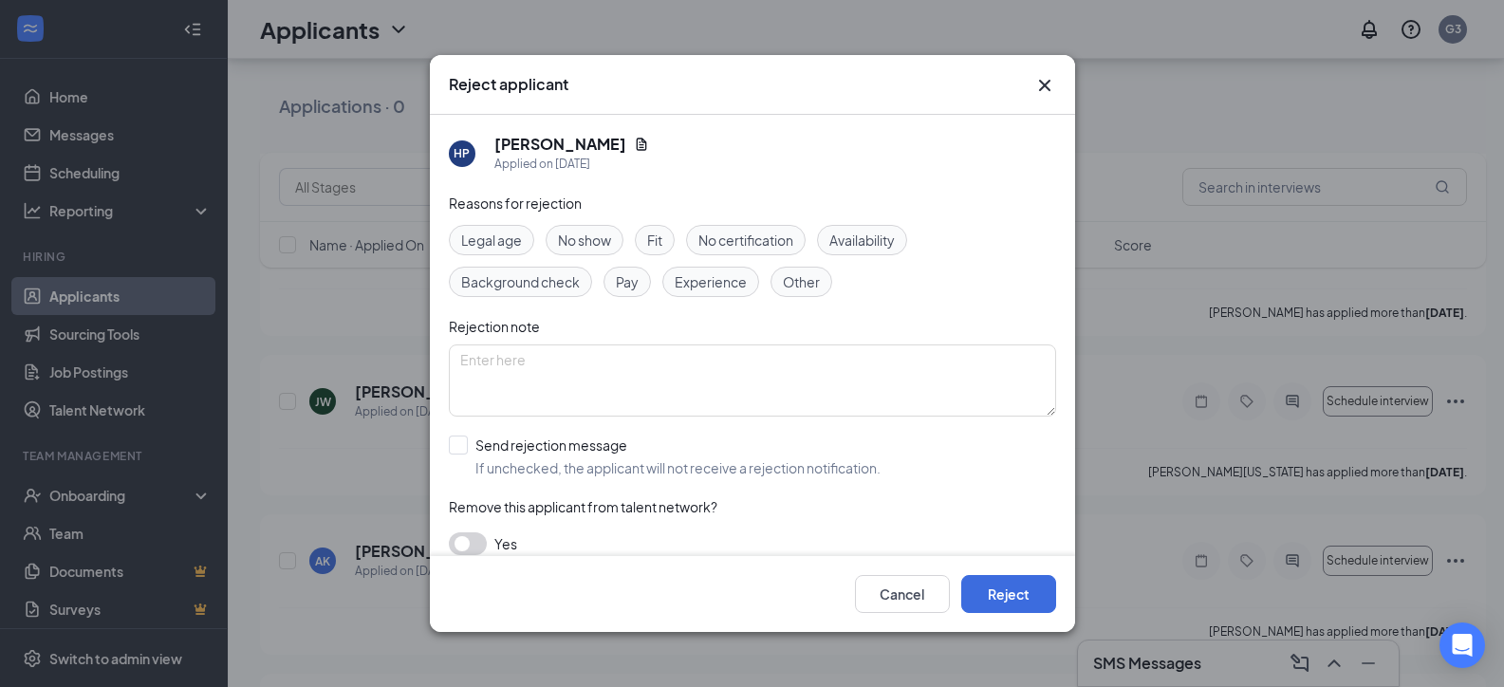
click at [881, 246] on div "Availability" at bounding box center [862, 240] width 90 height 30
click at [872, 235] on span "Availability" at bounding box center [861, 240] width 65 height 21
click at [887, 248] on div "Availability" at bounding box center [862, 240] width 90 height 30
click at [879, 238] on span "Availability" at bounding box center [861, 240] width 65 height 21
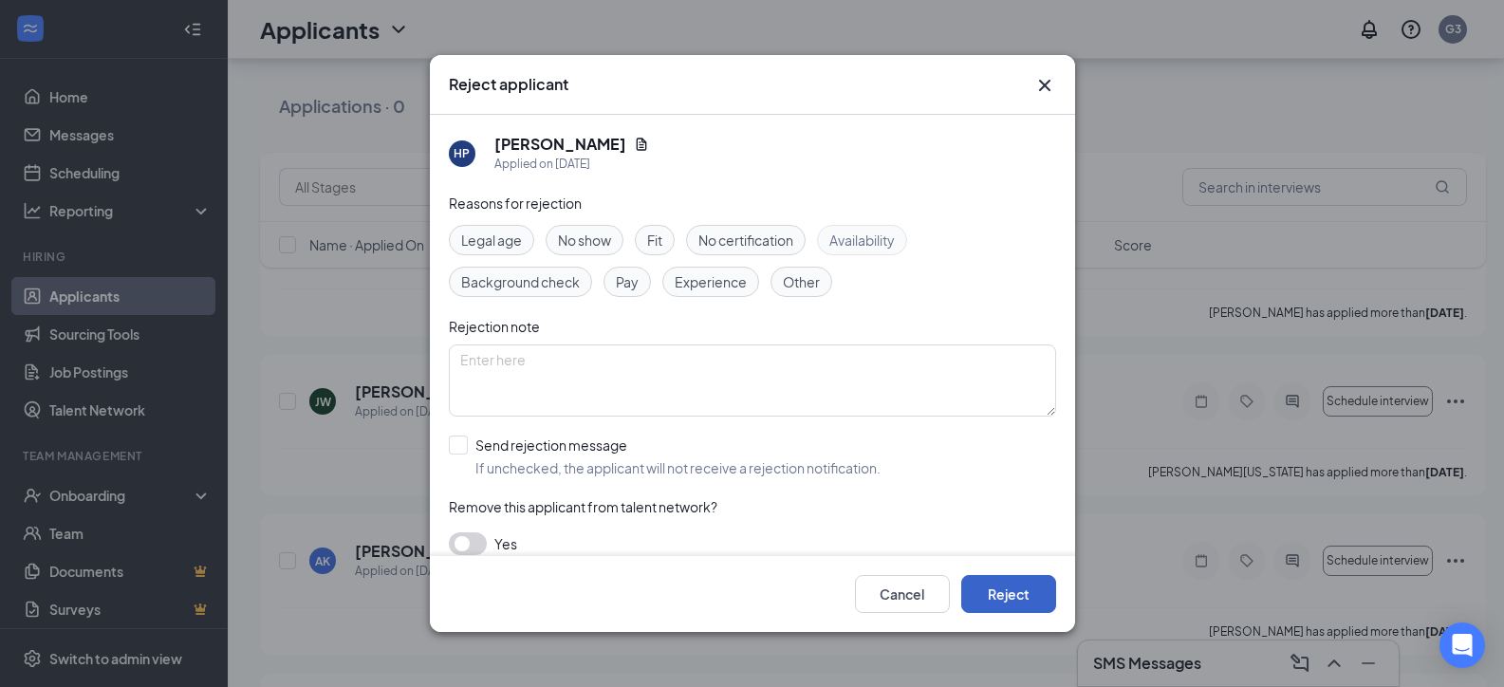
click at [1029, 592] on button "Reject" at bounding box center [1008, 594] width 95 height 38
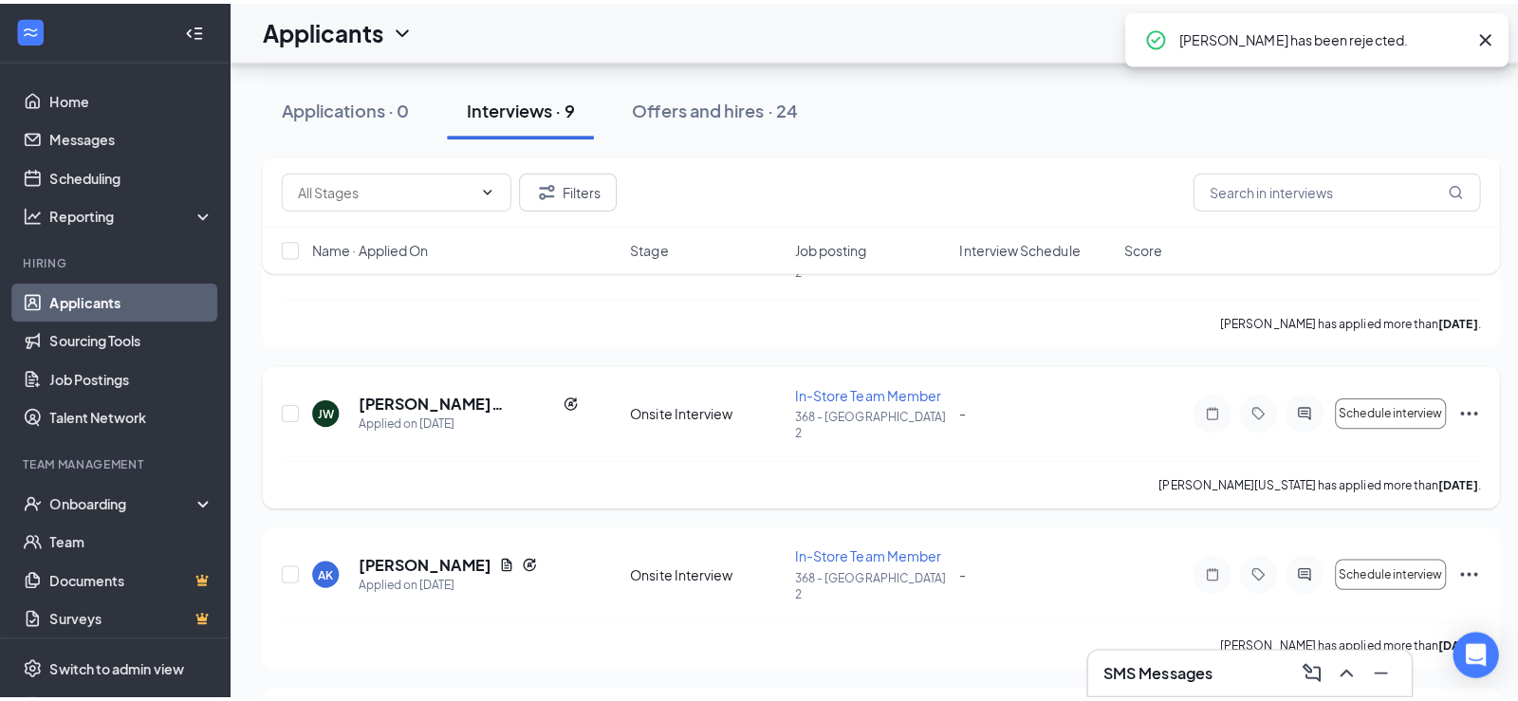
scroll to position [743, 0]
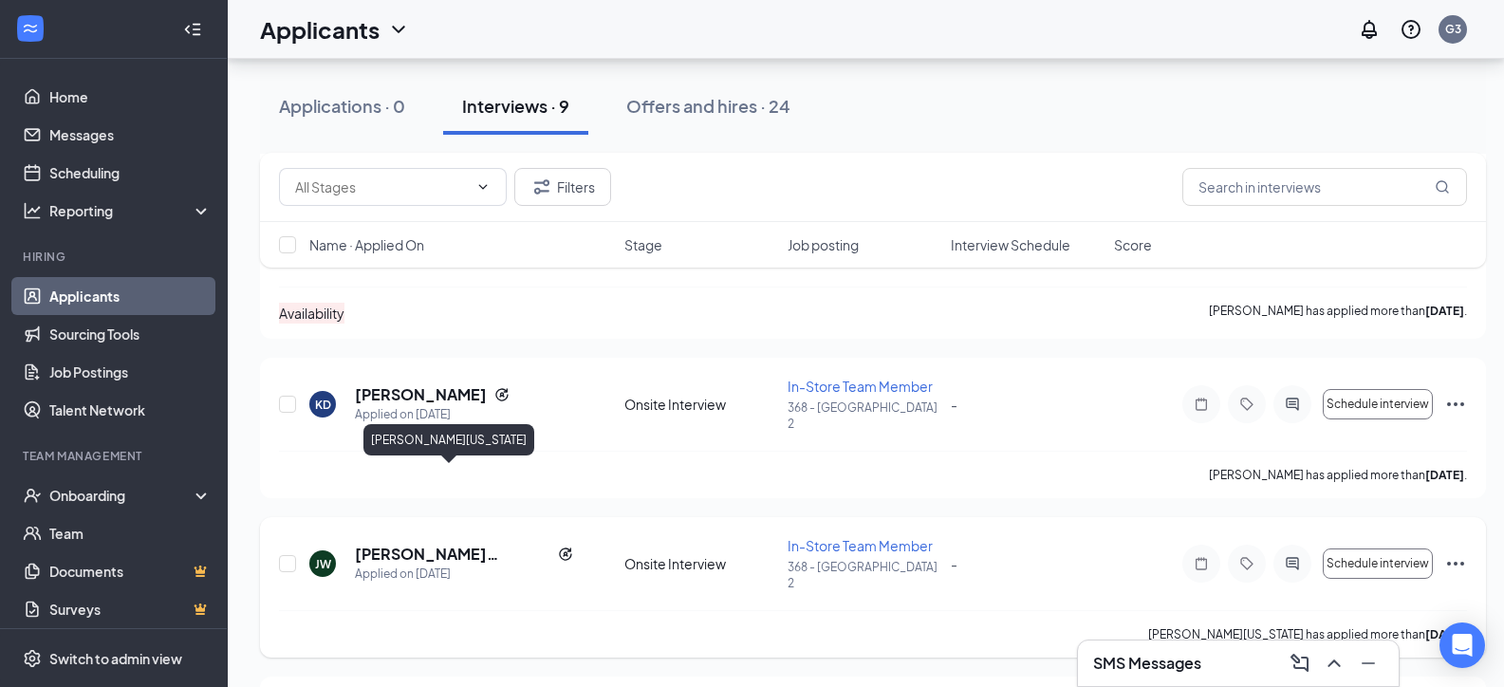
click at [410, 544] on h5 "[PERSON_NAME][US_STATE]" at bounding box center [452, 554] width 195 height 21
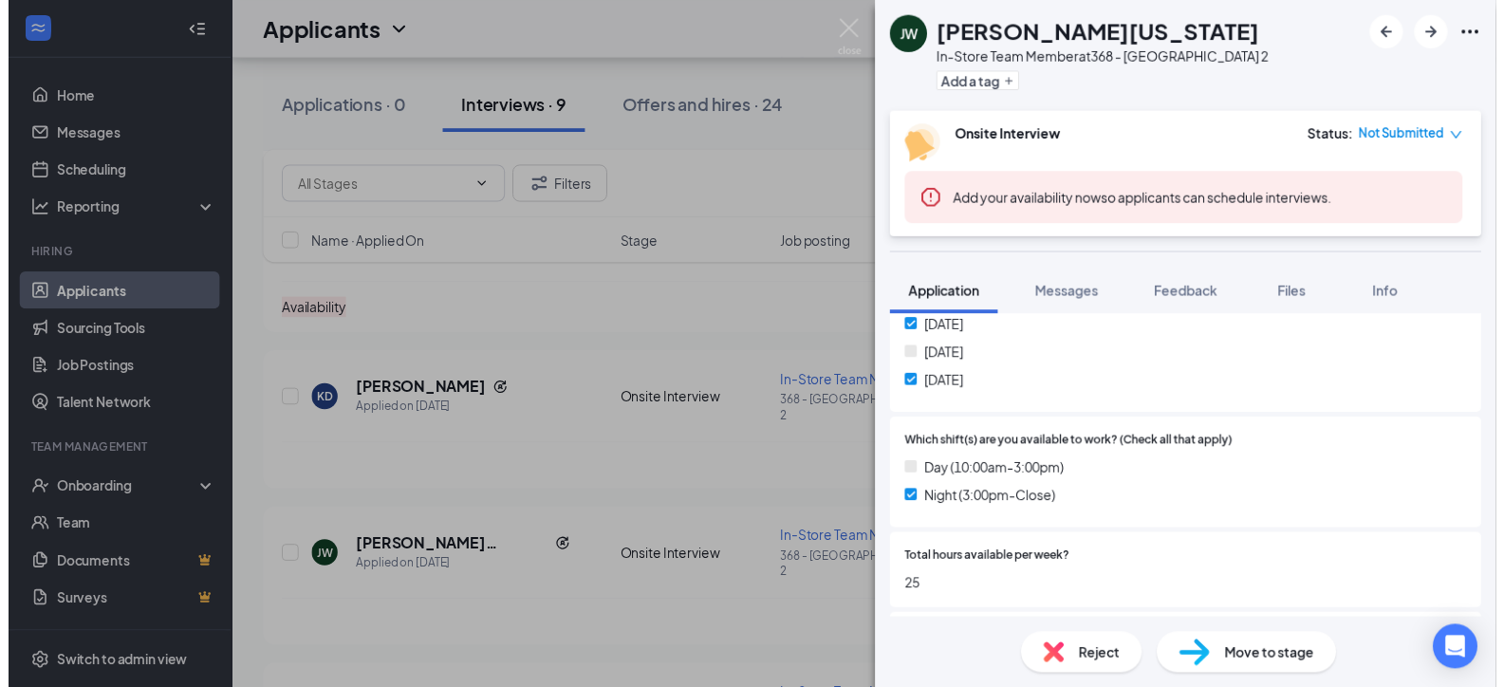
scroll to position [790, 0]
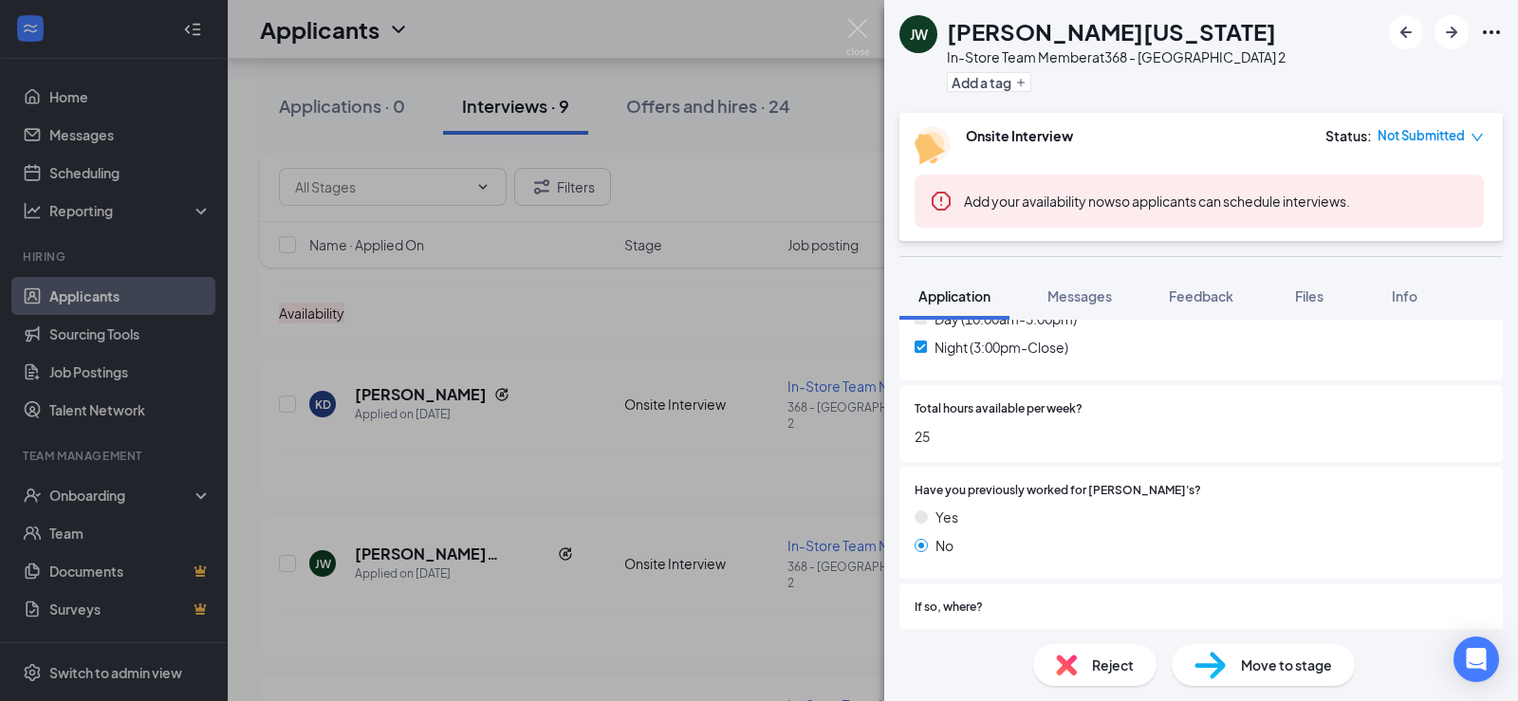
click at [482, 429] on div "[PERSON_NAME][US_STATE] In-Store Team Member at 368 - [GEOGRAPHIC_DATA] 2 Add a…" at bounding box center [759, 350] width 1518 height 701
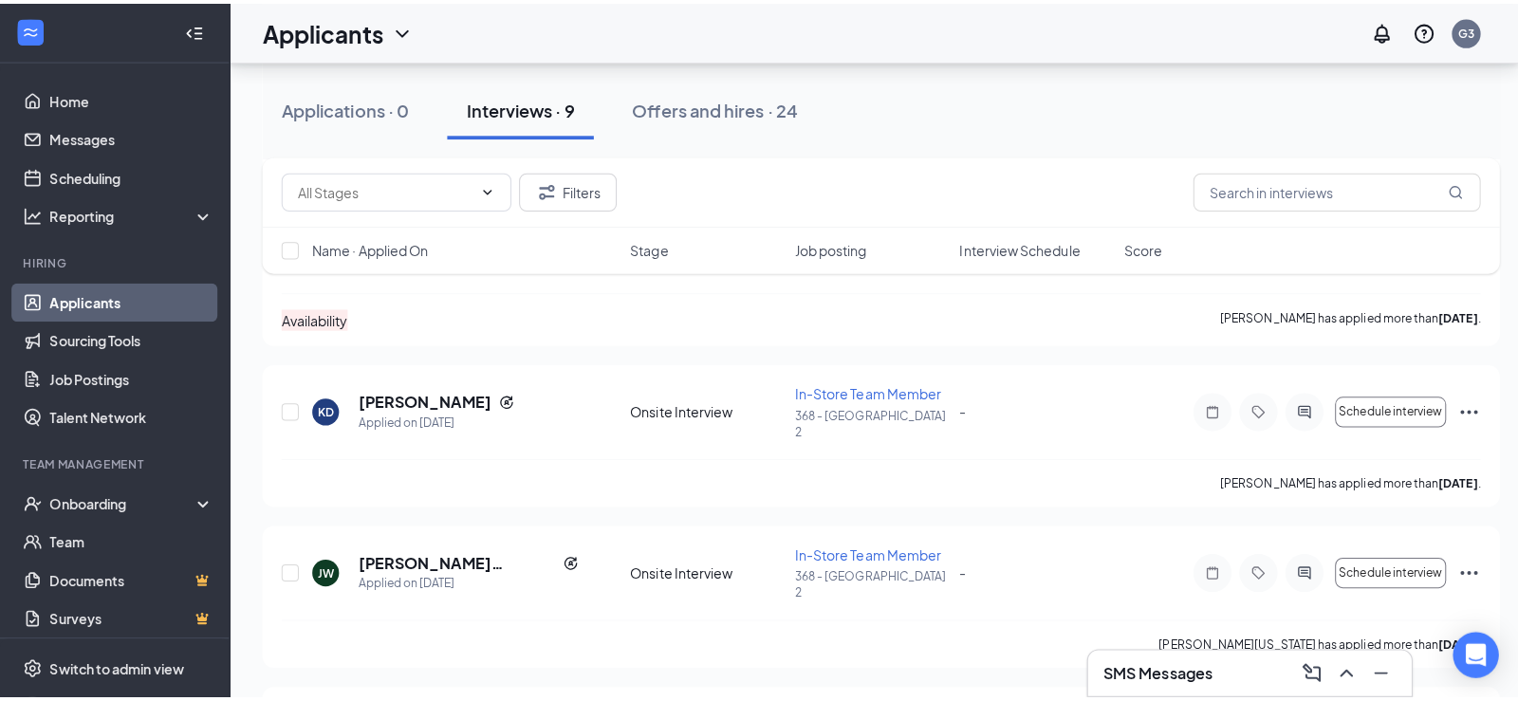
scroll to position [585, 0]
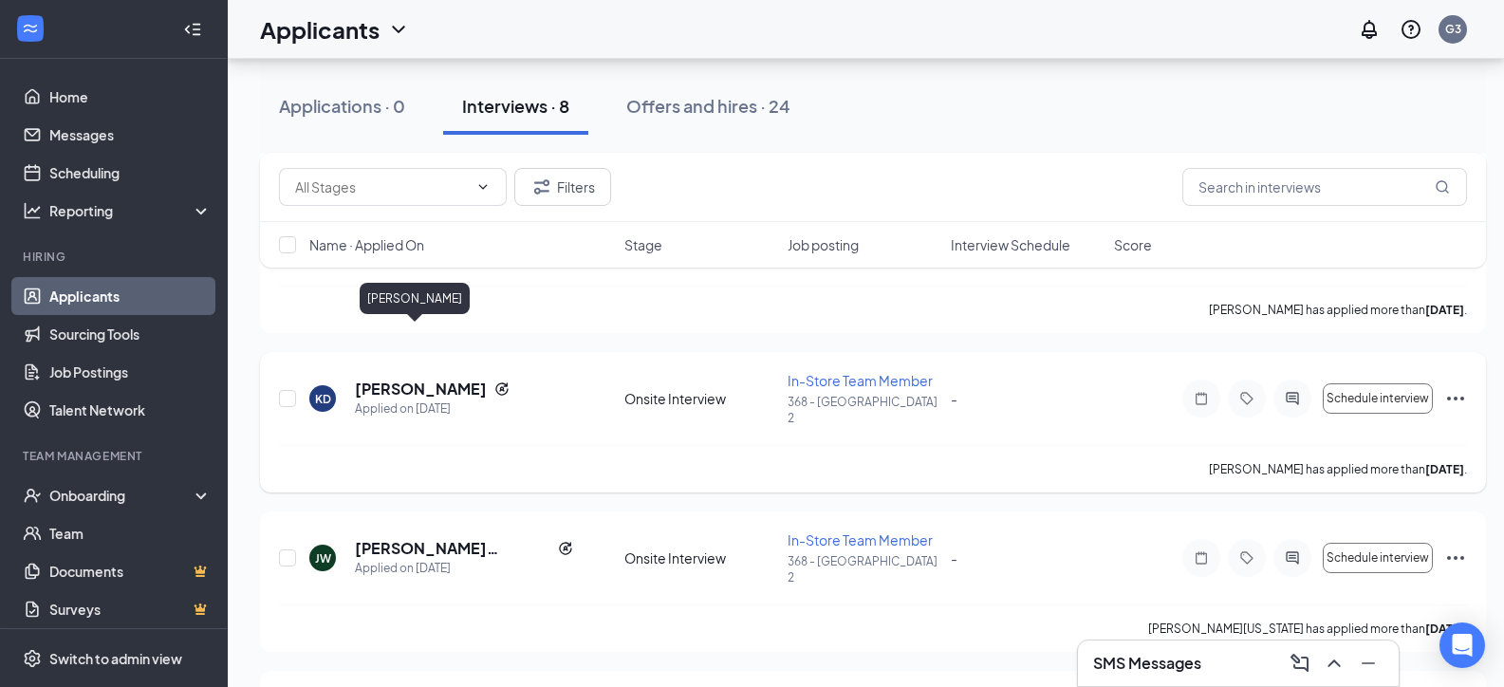
click at [409, 379] on h5 "[PERSON_NAME]" at bounding box center [421, 389] width 132 height 21
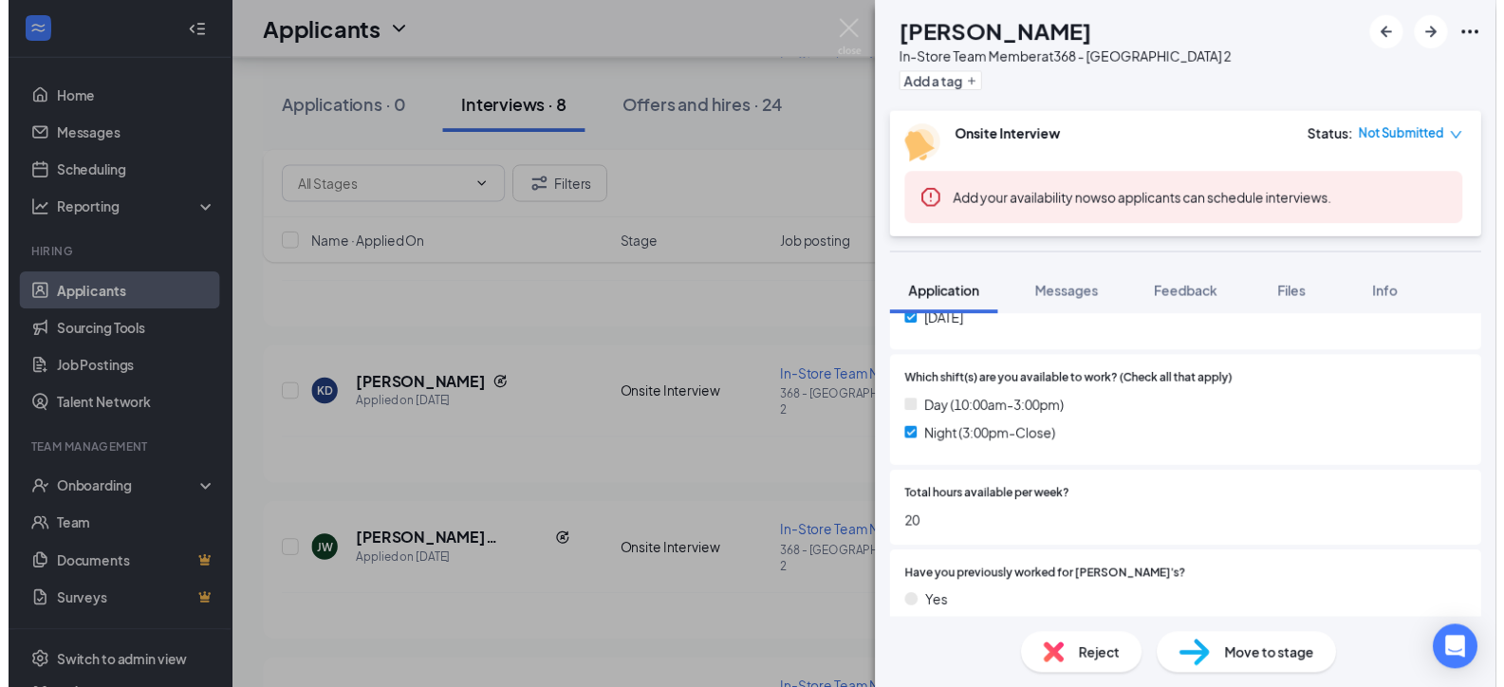
scroll to position [633, 0]
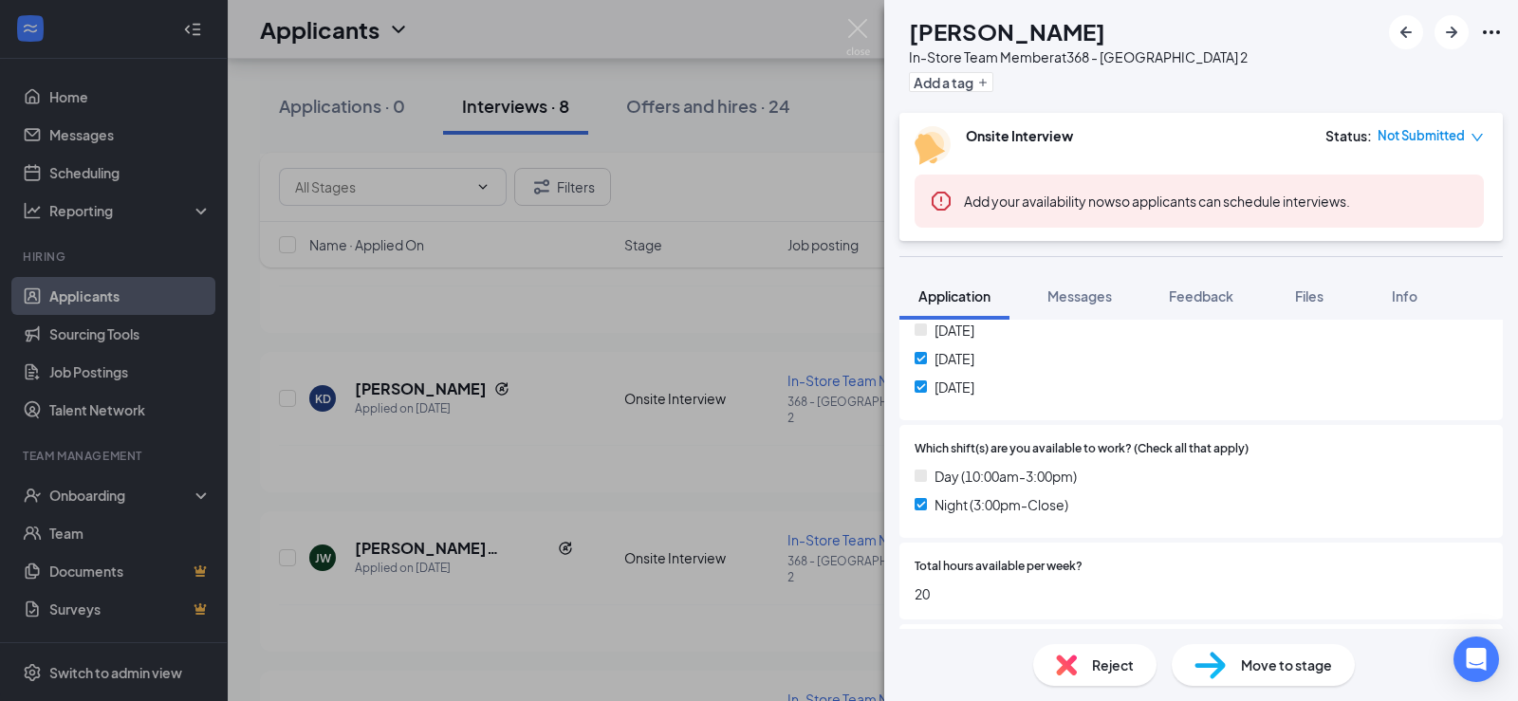
click at [534, 369] on div "KD [PERSON_NAME] In-Store Team Member at 368 - [GEOGRAPHIC_DATA] 2 Add a tag On…" at bounding box center [759, 350] width 1518 height 701
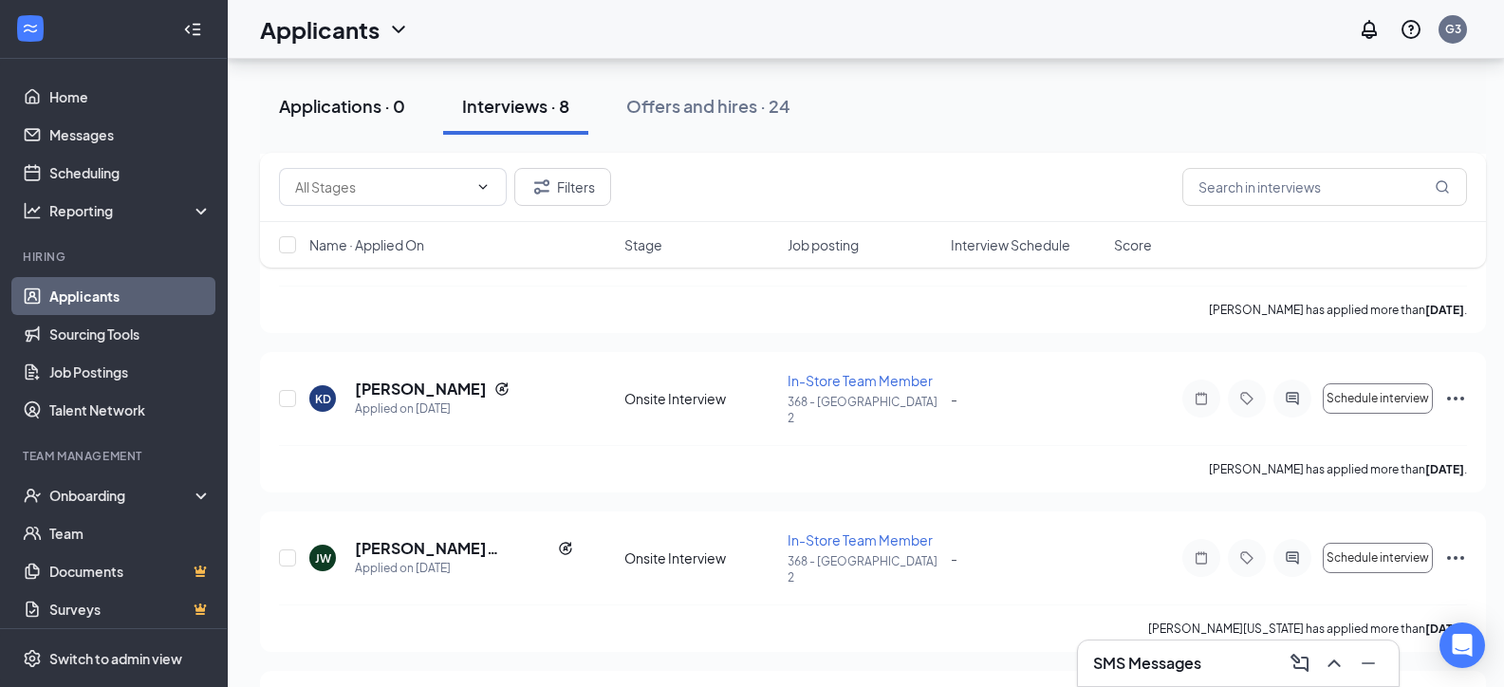
click at [349, 120] on button "Applications · 0" at bounding box center [342, 106] width 164 height 57
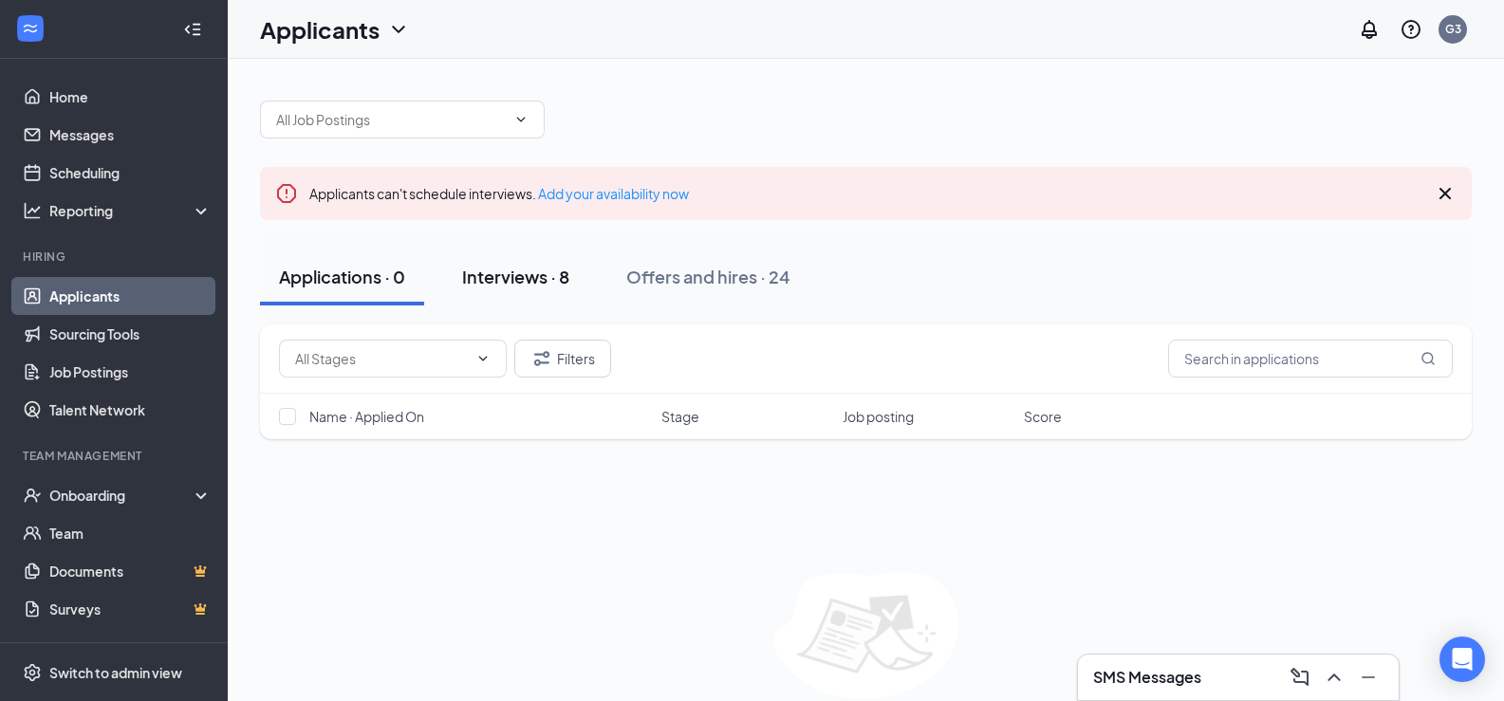
click at [496, 269] on div "Interviews · 8" at bounding box center [515, 277] width 107 height 24
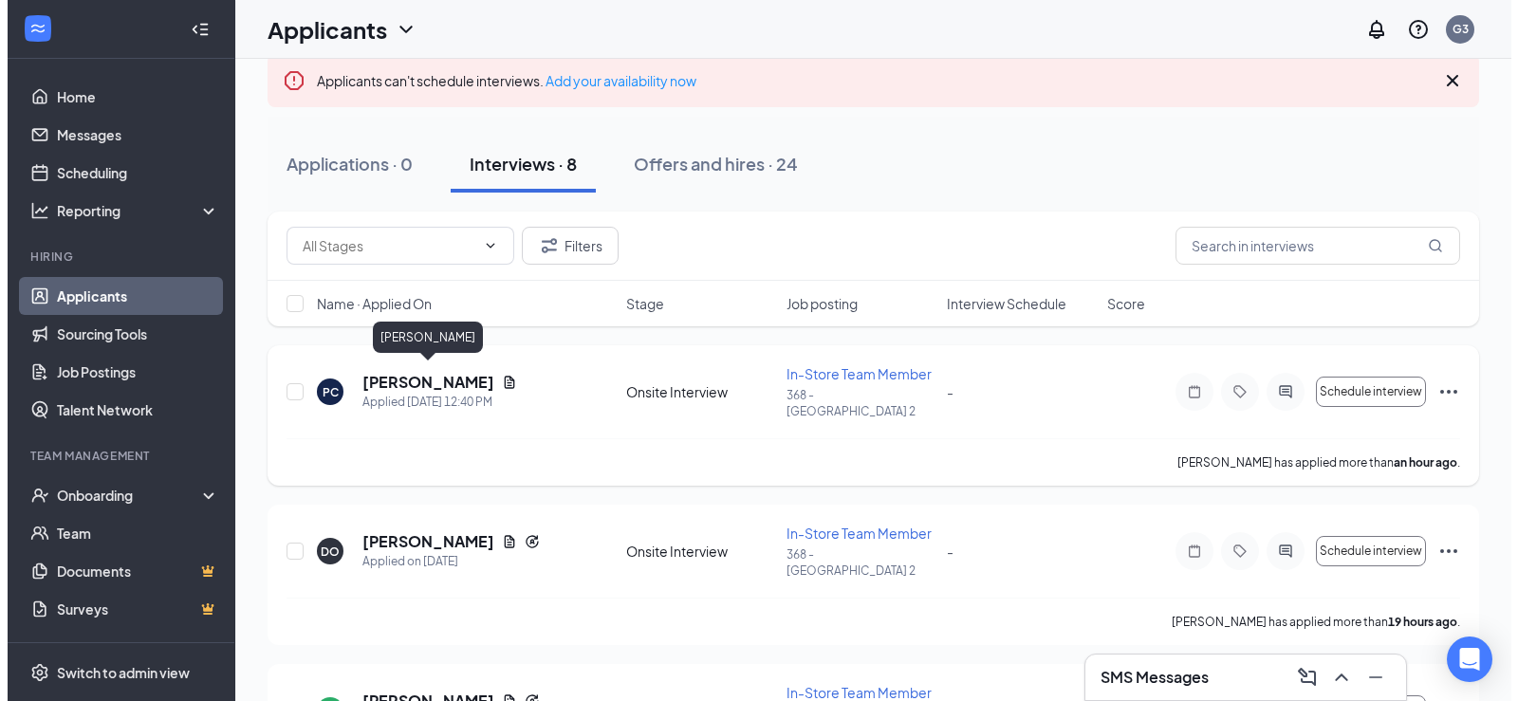
scroll to position [158, 0]
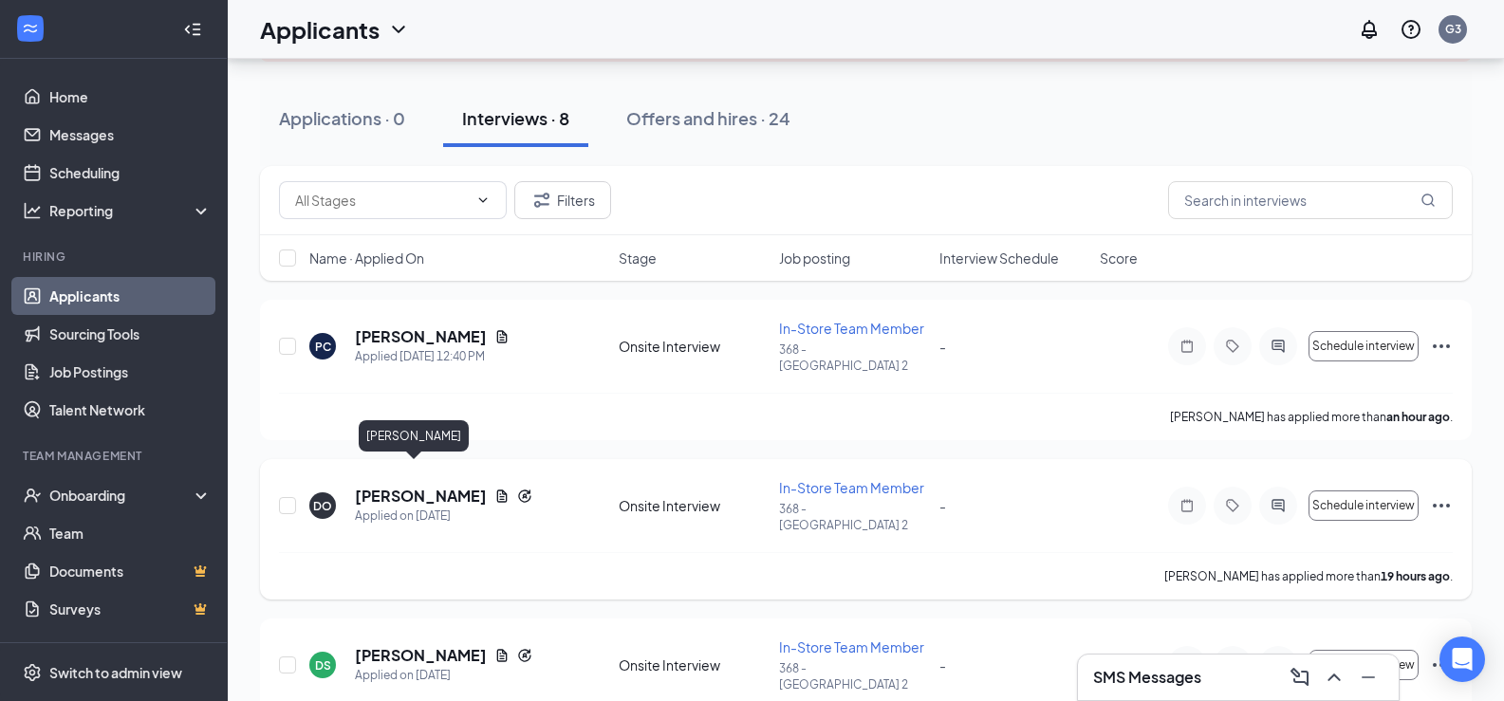
click at [418, 486] on h5 "[PERSON_NAME]" at bounding box center [421, 496] width 132 height 21
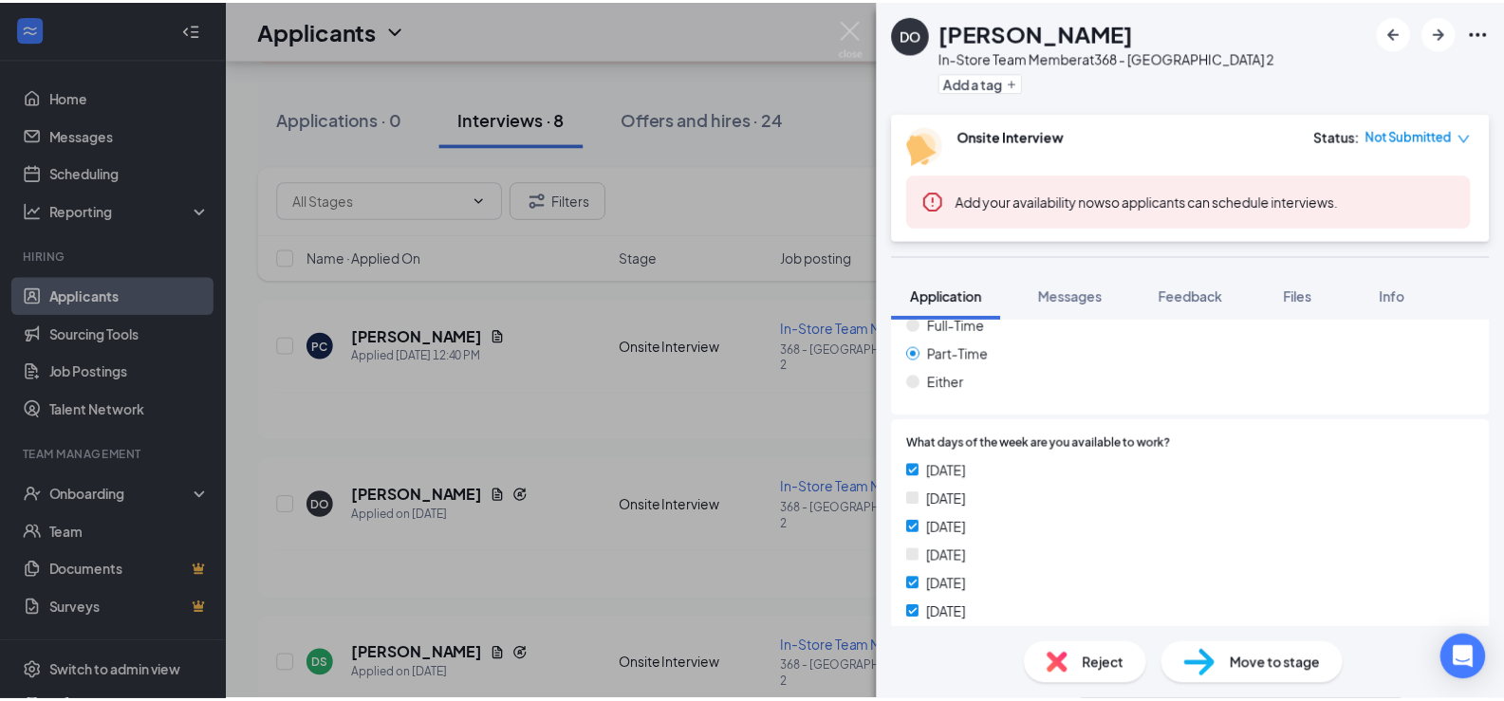
scroll to position [316, 0]
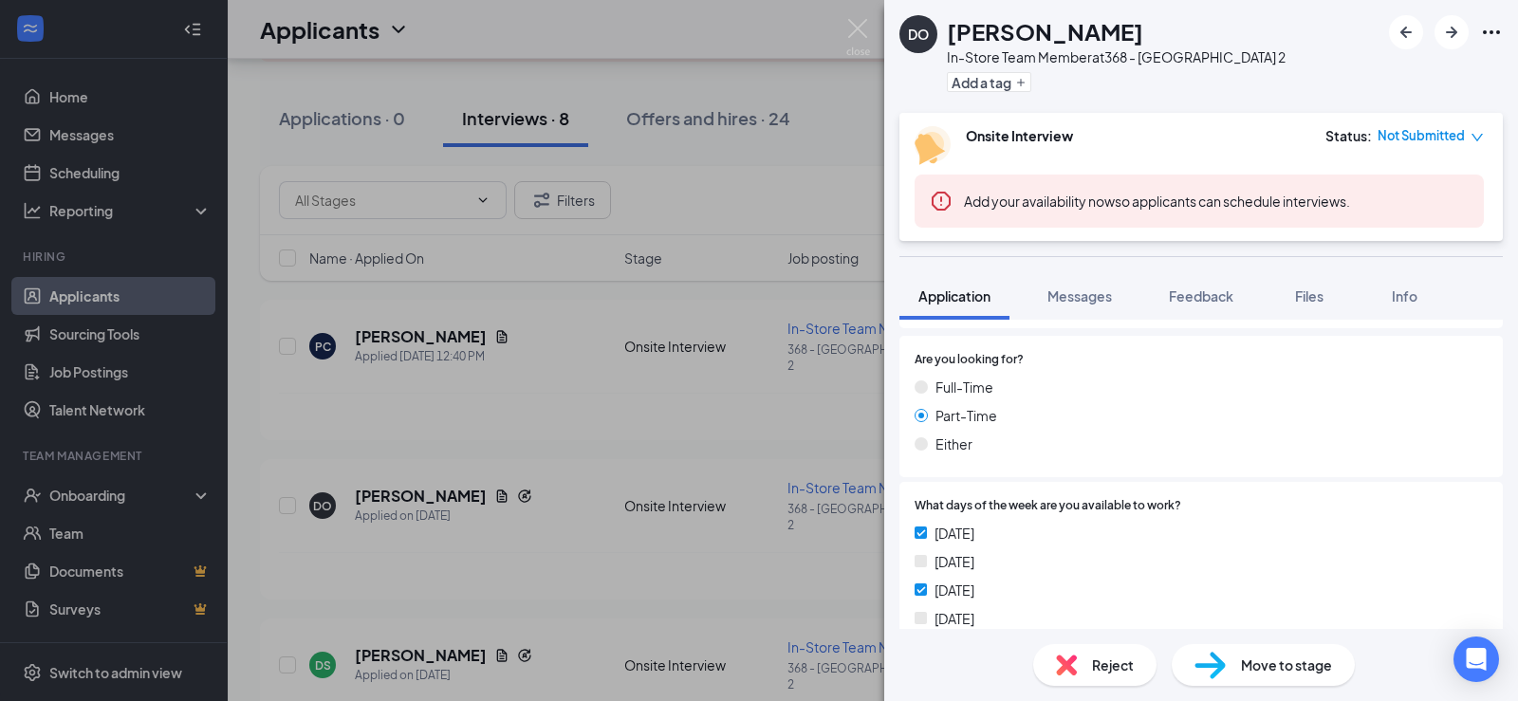
click at [530, 421] on div "DO [PERSON_NAME] In-Store Team Member at 368 - Bolingbrook 2 Add a tag Onsite I…" at bounding box center [759, 350] width 1518 height 701
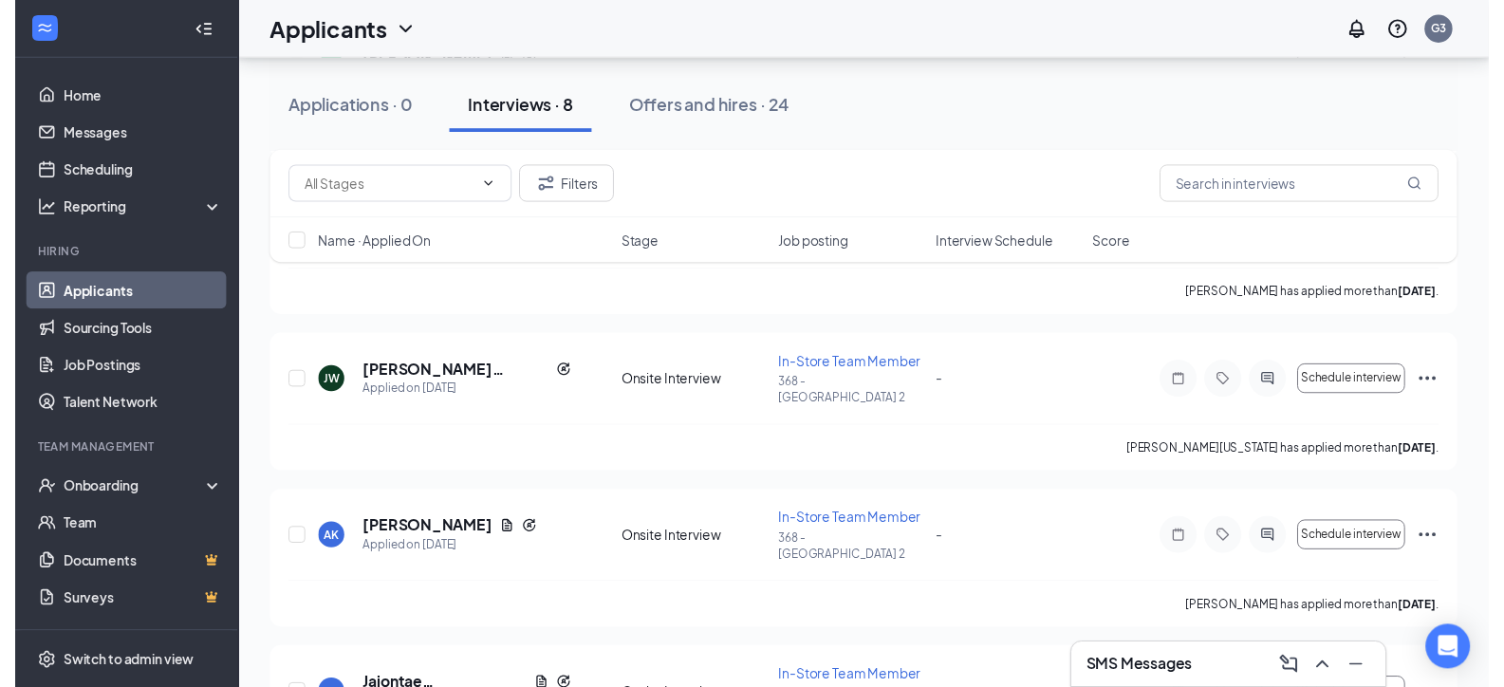
scroll to position [915, 0]
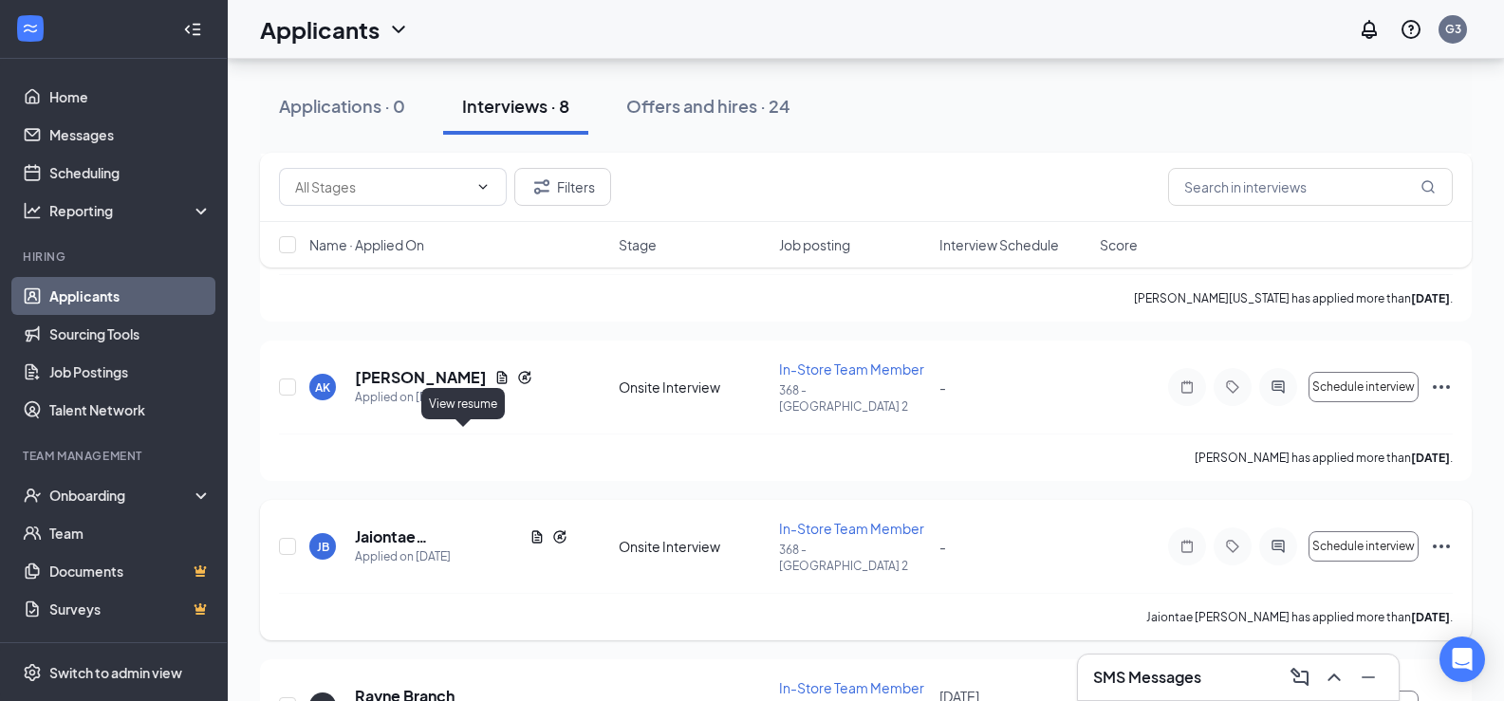
click at [532, 530] on icon "Document" at bounding box center [537, 536] width 10 height 12
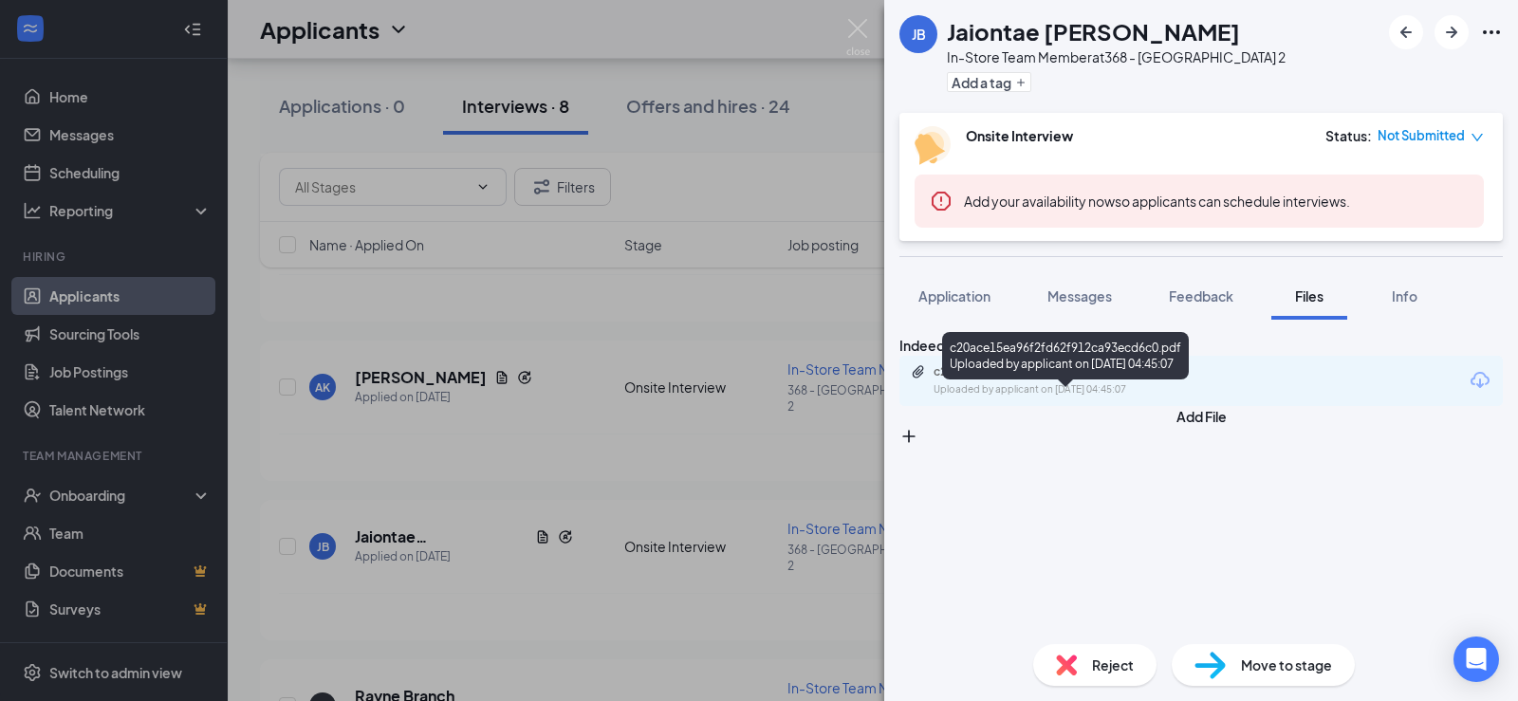
click at [1058, 380] on div "c20ace15ea96f2fd62f912ca93ecd6c0.pdf" at bounding box center [1067, 371] width 266 height 15
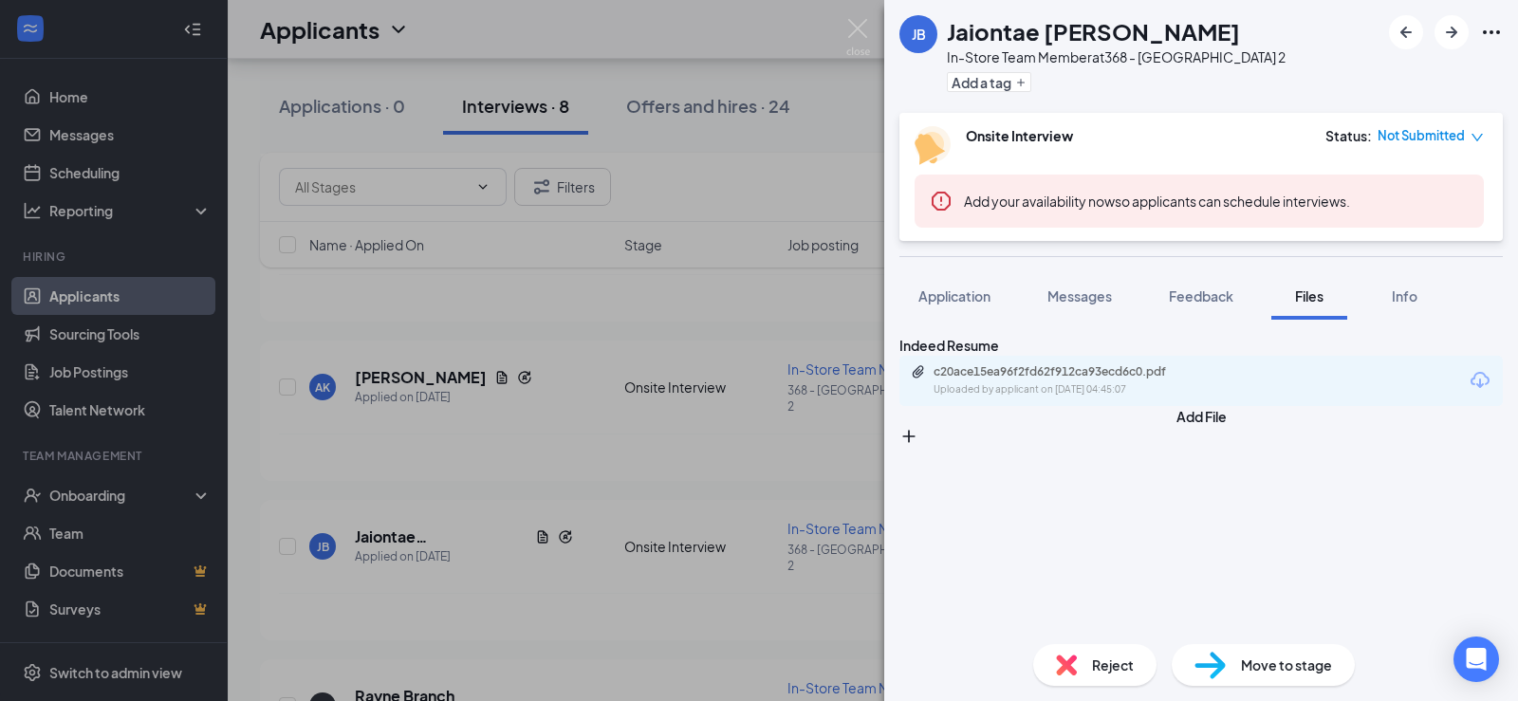
click at [501, 472] on div "JB Jaiontae [PERSON_NAME] In-Store Team Member at 368 - Bolingbrook 2 Add a tag…" at bounding box center [759, 350] width 1518 height 701
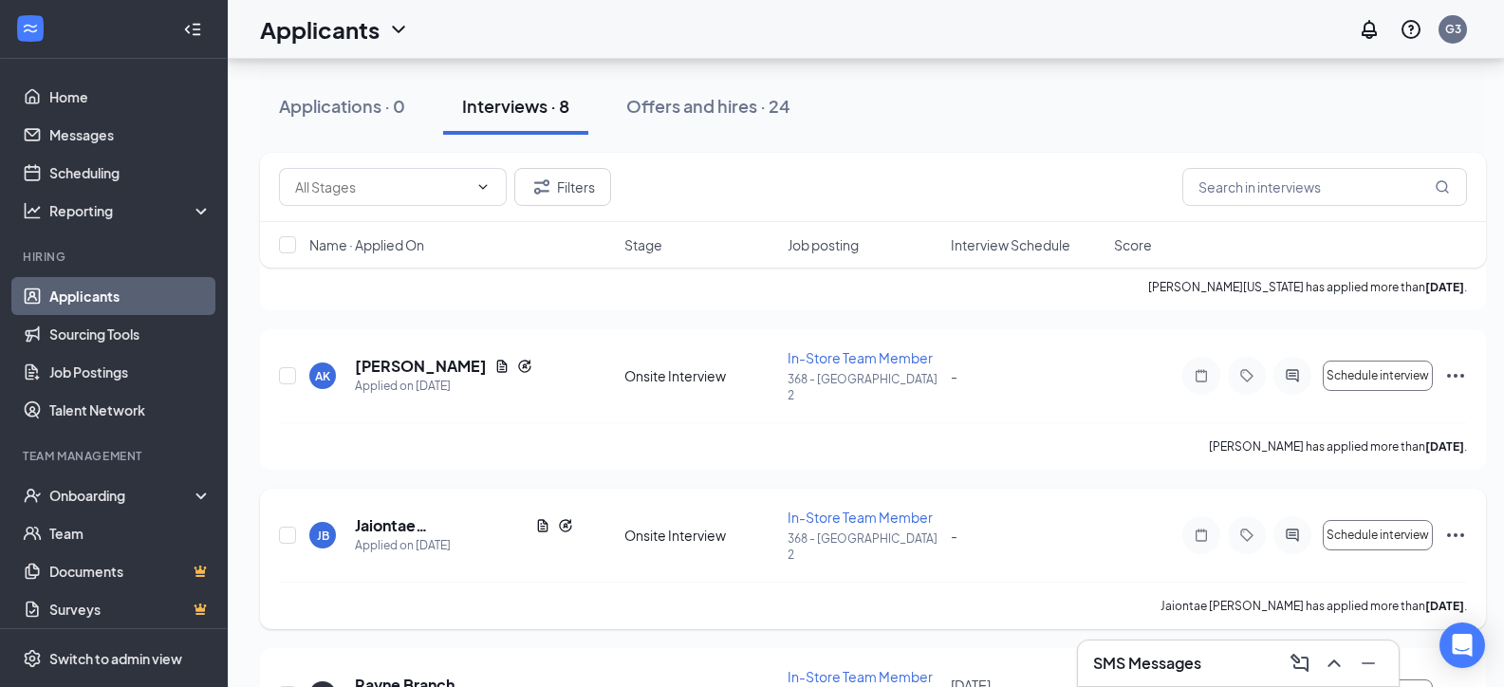
scroll to position [929, 0]
click at [1357, 517] on button "Schedule interview" at bounding box center [1378, 532] width 110 height 30
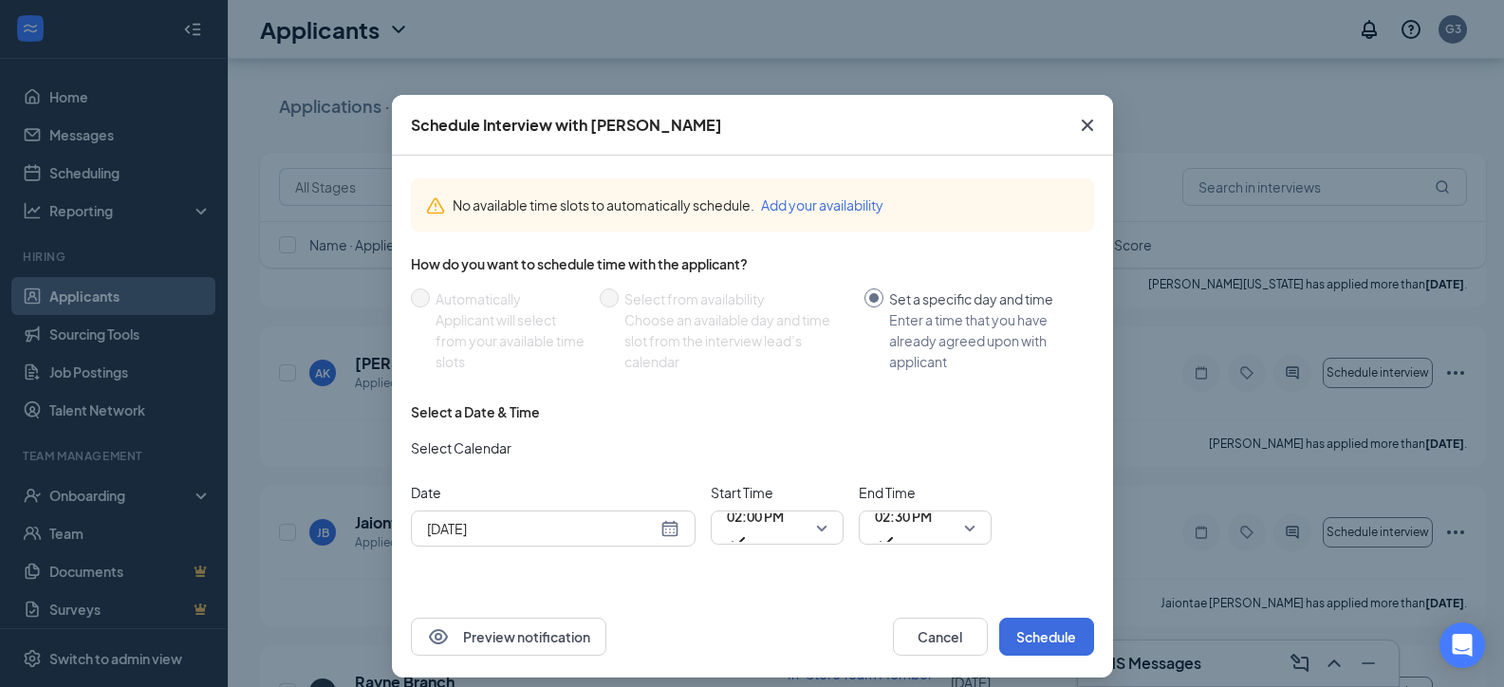
click at [545, 528] on input "[DATE]" at bounding box center [542, 528] width 230 height 21
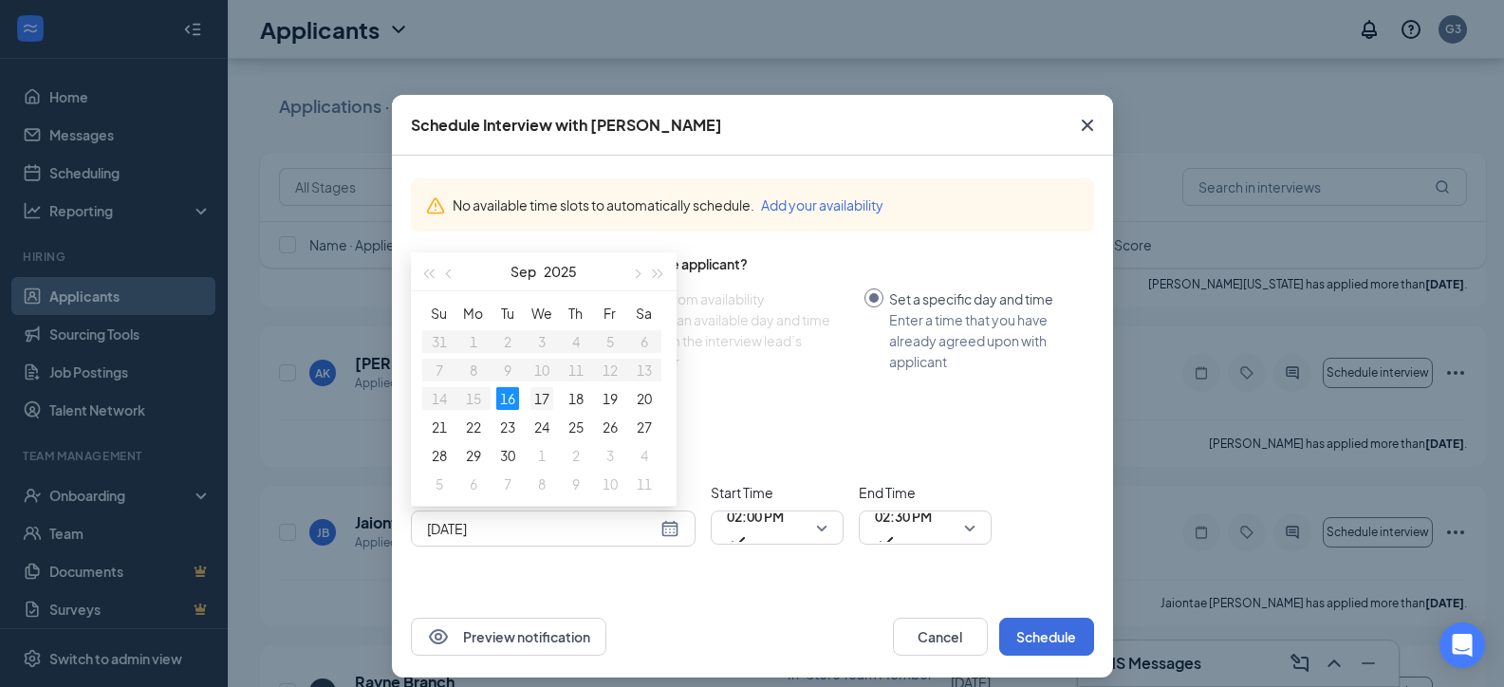
type input "[DATE]"
click at [533, 403] on div "17" at bounding box center [541, 398] width 23 height 23
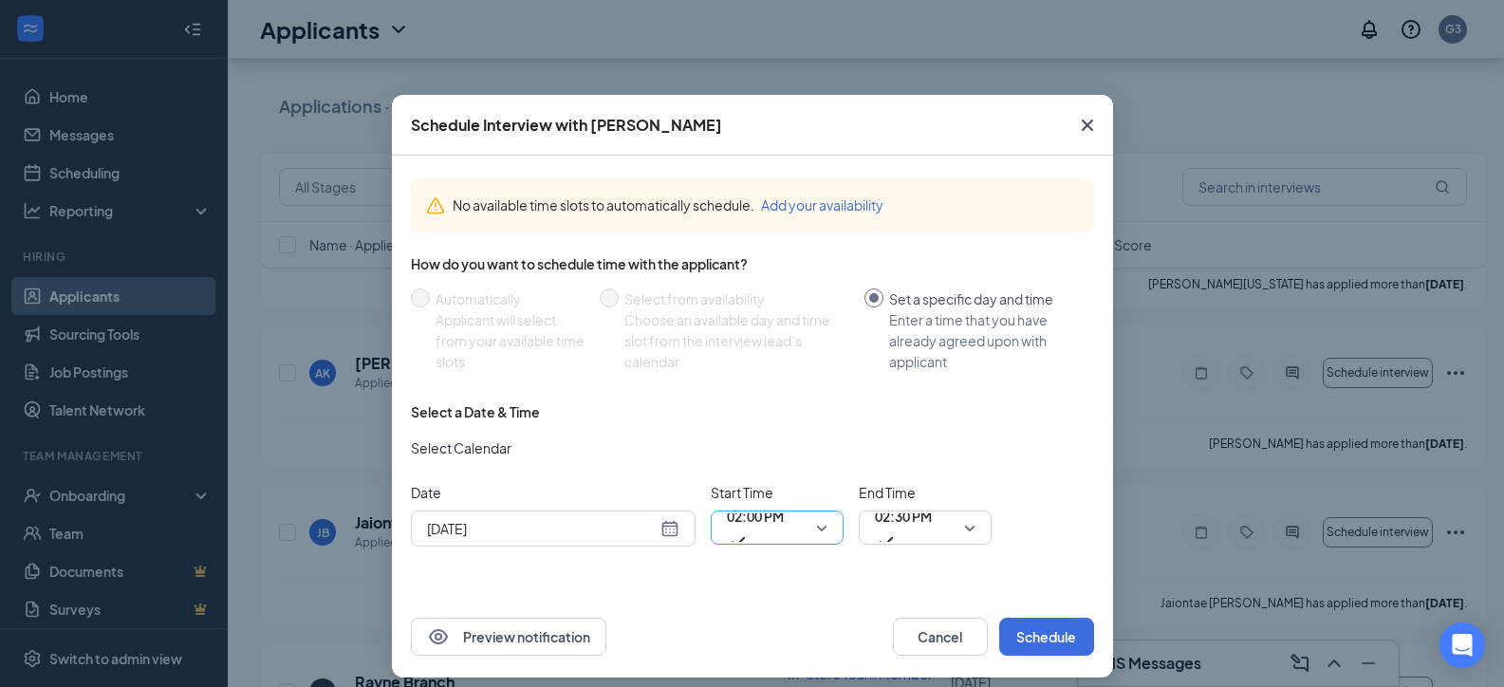
click at [784, 528] on span "02:00 PM" at bounding box center [755, 527] width 57 height 51
click at [870, 567] on div "No available time slots to automatically schedule. Add your availability How do…" at bounding box center [752, 376] width 721 height 440
click at [878, 521] on span "02:30 PM" at bounding box center [903, 516] width 57 height 28
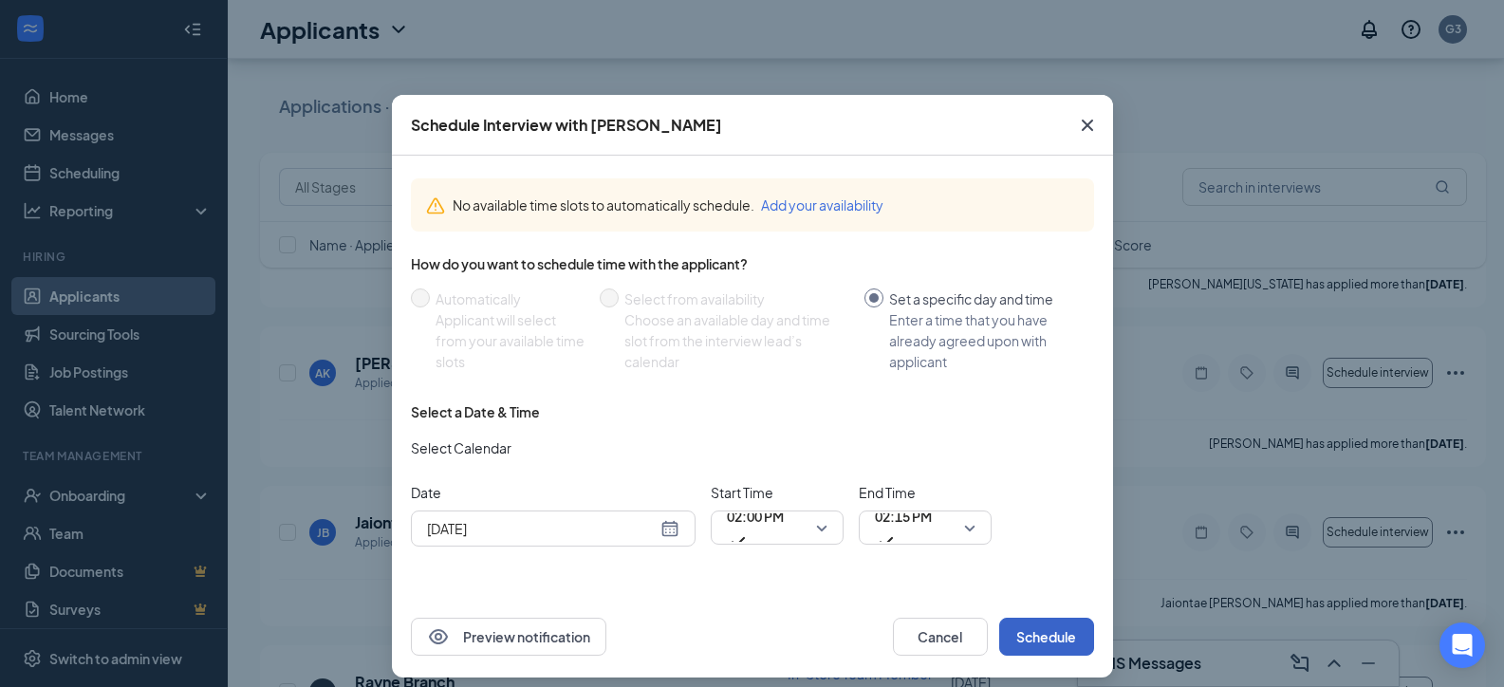
click at [1031, 632] on button "Schedule" at bounding box center [1046, 637] width 95 height 38
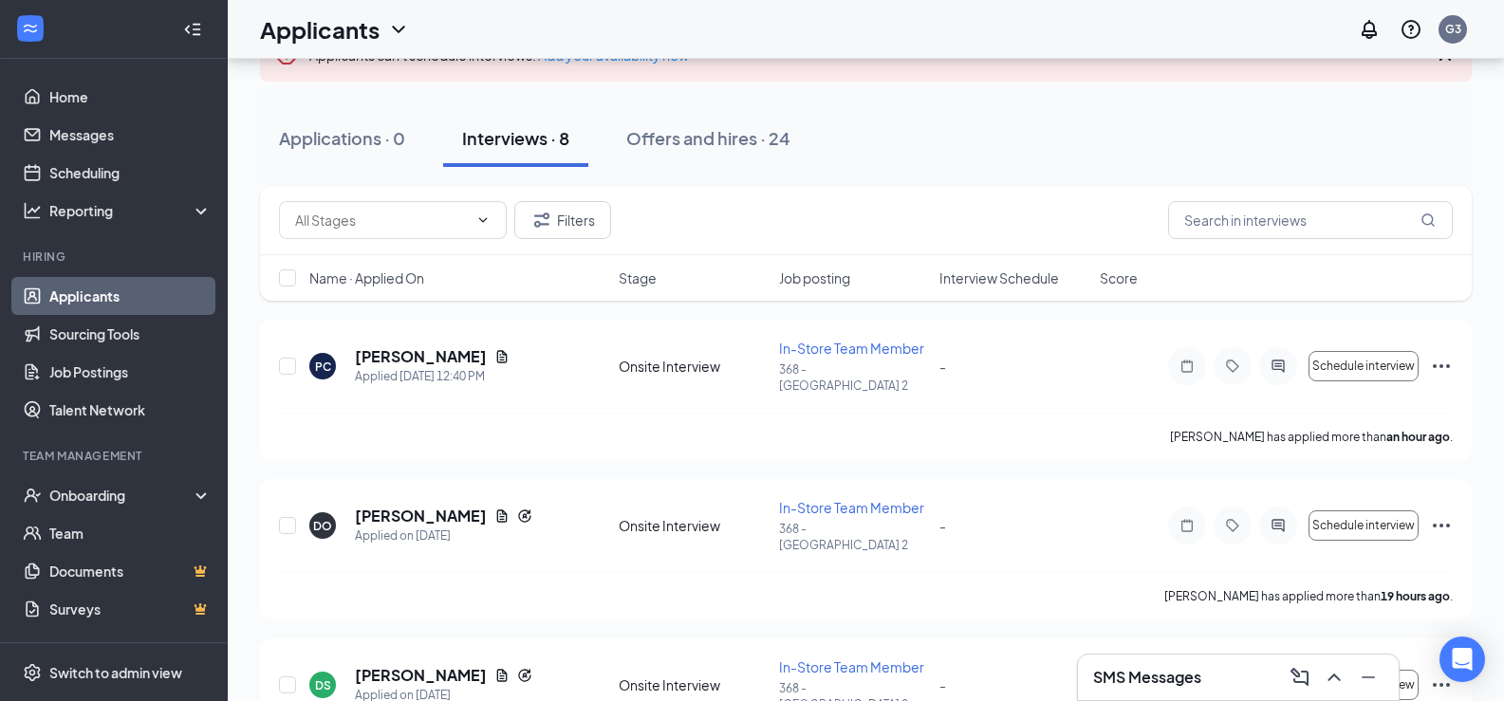
scroll to position [0, 0]
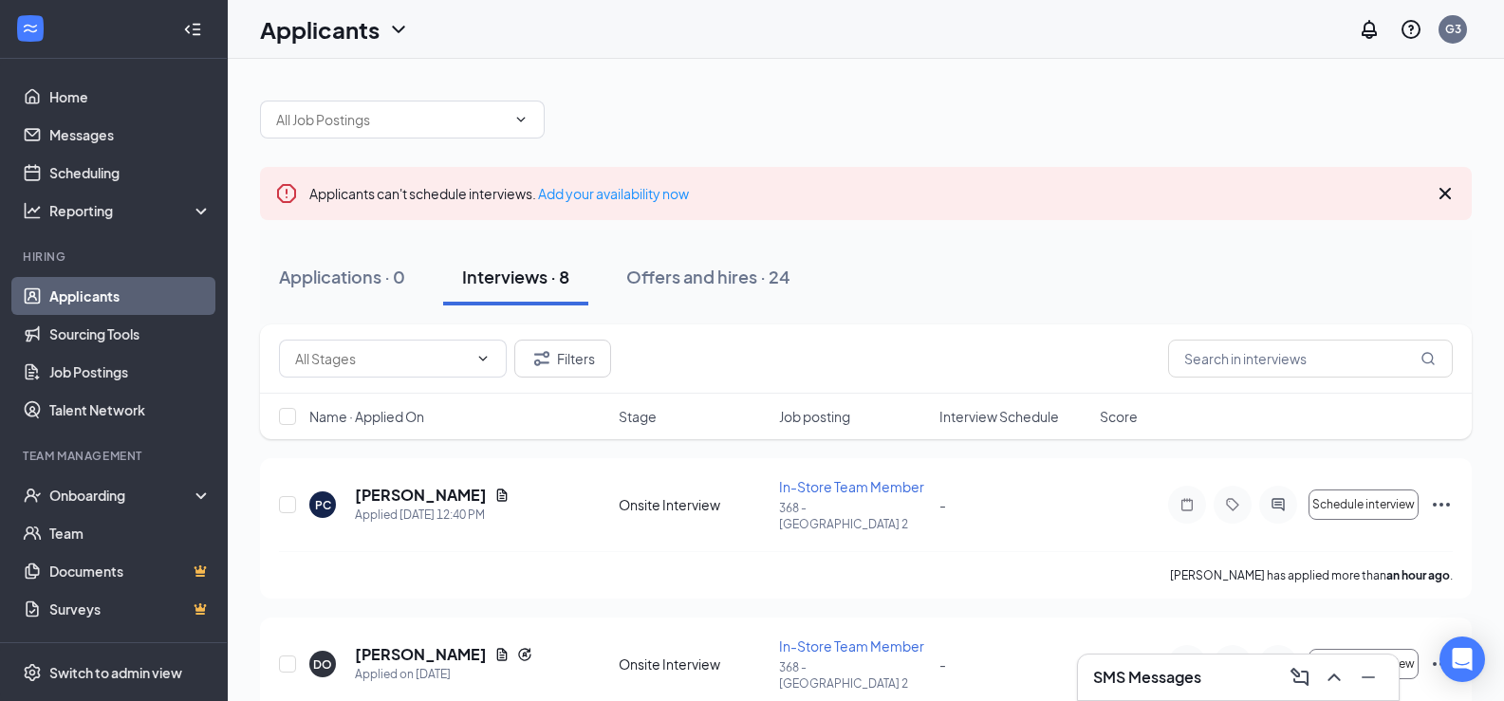
click at [477, 272] on div "Interviews · 8" at bounding box center [515, 277] width 107 height 24
